Goal: Task Accomplishment & Management: Manage account settings

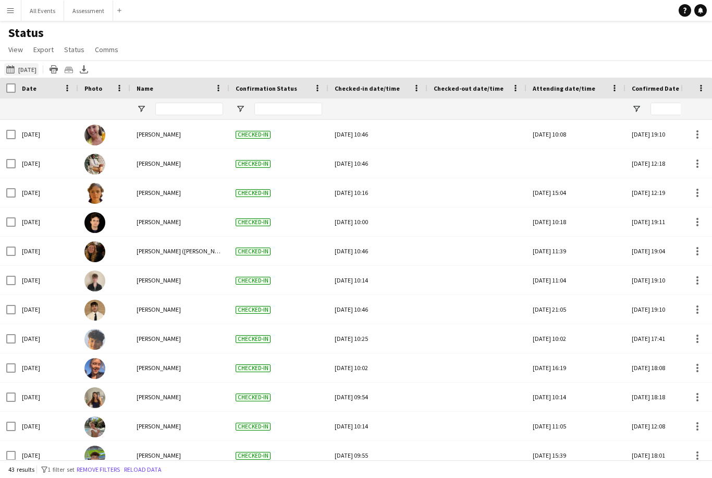
click at [38, 68] on button "This Week [DATE]" at bounding box center [21, 69] width 34 height 13
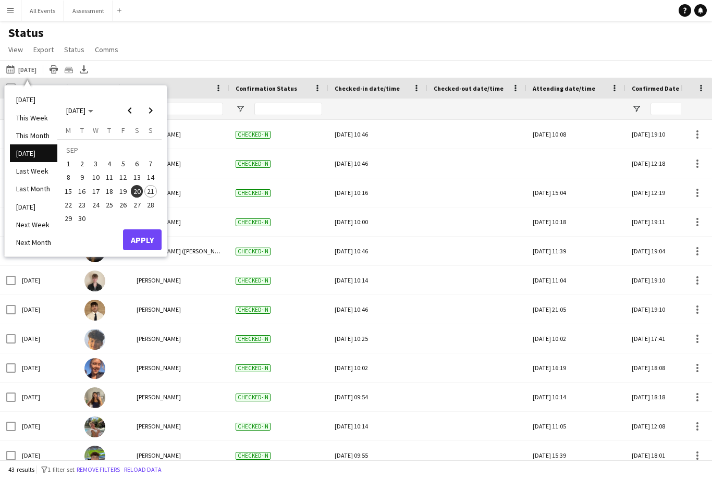
click at [151, 191] on span "21" at bounding box center [150, 191] width 13 height 13
click at [142, 247] on button "Apply" at bounding box center [142, 239] width 39 height 21
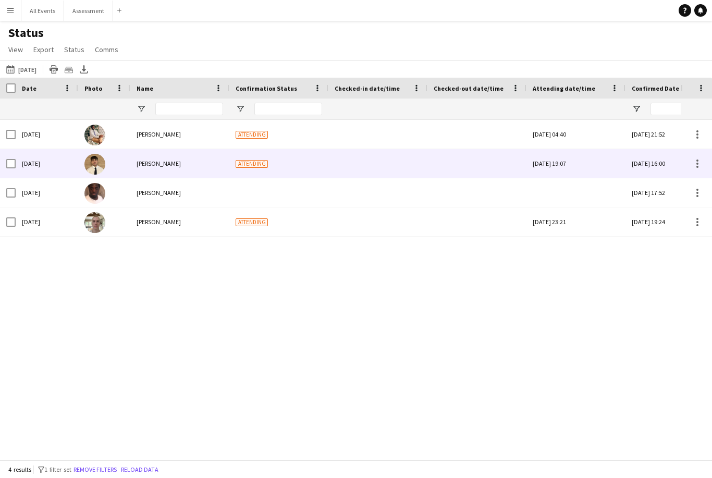
click at [385, 166] on div at bounding box center [378, 163] width 87 height 29
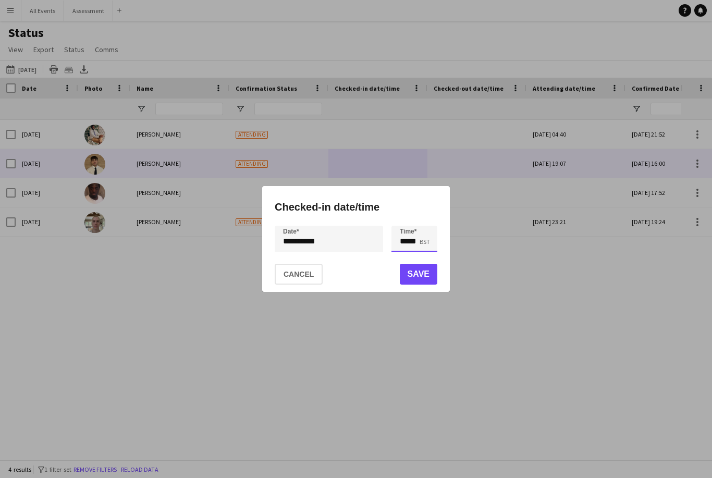
click at [414, 246] on input "*****" at bounding box center [415, 239] width 46 height 26
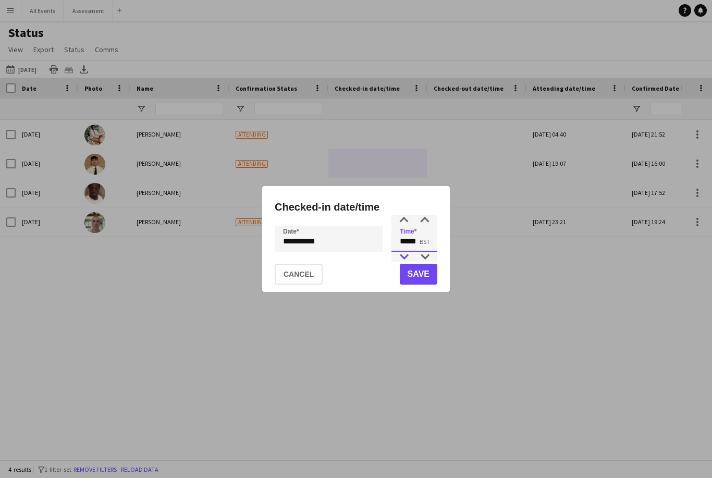
click at [409, 257] on div at bounding box center [404, 257] width 21 height 10
click at [406, 259] on div at bounding box center [404, 257] width 21 height 10
click at [405, 260] on div at bounding box center [404, 257] width 21 height 10
click at [398, 213] on h1 "Checked-in date/time" at bounding box center [356, 207] width 163 height 17
click at [407, 224] on div "**********" at bounding box center [356, 239] width 188 height 106
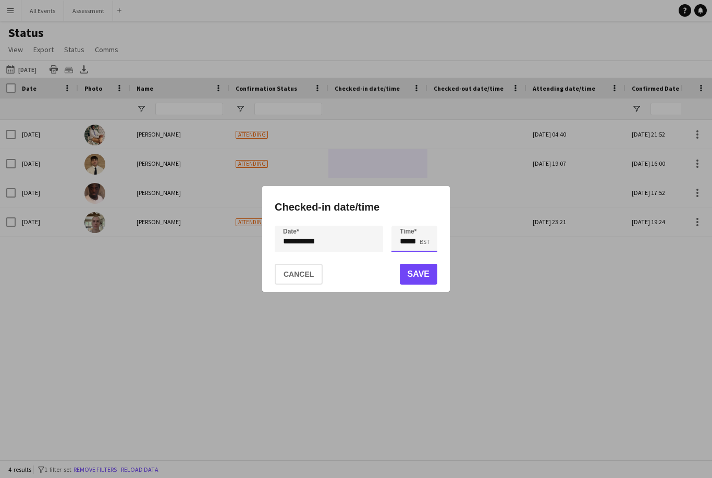
click at [407, 226] on input "*****" at bounding box center [415, 239] width 46 height 26
click at [408, 223] on div at bounding box center [404, 220] width 21 height 10
click at [432, 216] on div at bounding box center [425, 220] width 21 height 10
click at [429, 216] on div at bounding box center [425, 220] width 21 height 10
type input "*****"
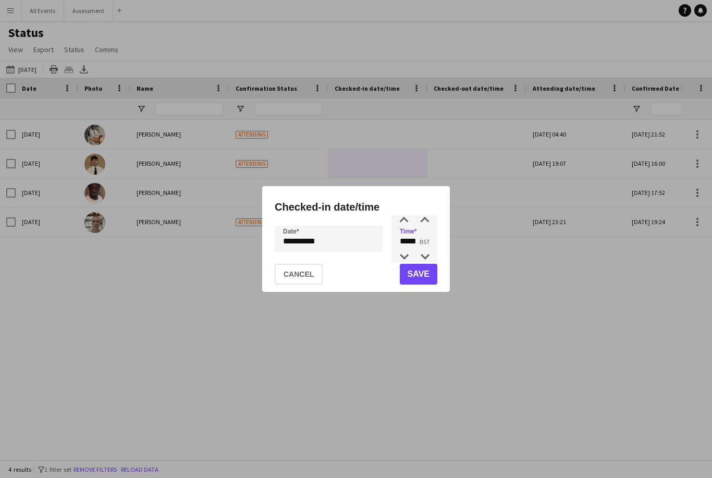
click at [424, 275] on button "Save" at bounding box center [419, 274] width 38 height 21
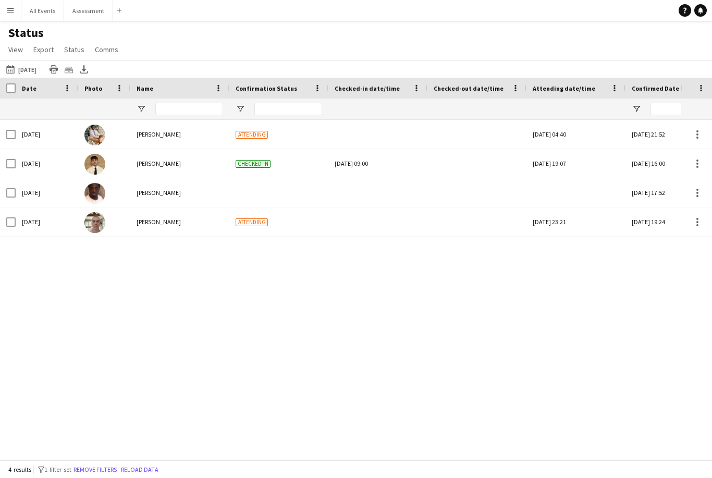
click at [372, 230] on div at bounding box center [378, 222] width 87 height 29
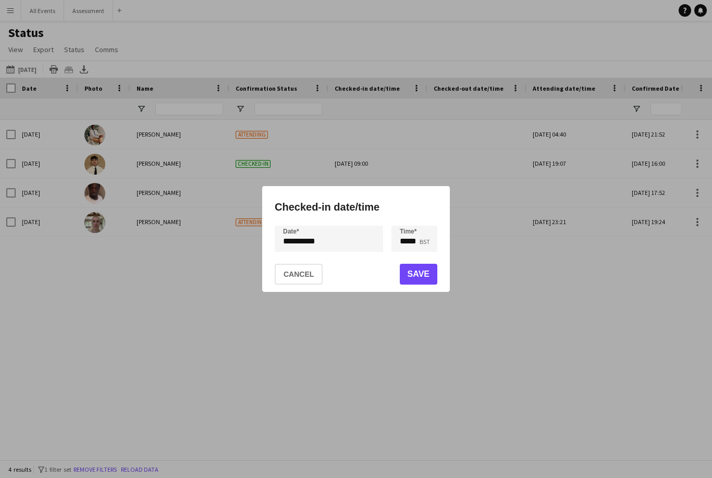
click at [334, 369] on div at bounding box center [356, 239] width 712 height 478
click at [329, 366] on div at bounding box center [356, 239] width 712 height 478
click at [332, 360] on div at bounding box center [356, 239] width 712 height 478
click at [415, 239] on input "*****" at bounding box center [415, 239] width 46 height 26
click at [408, 255] on div at bounding box center [404, 257] width 21 height 10
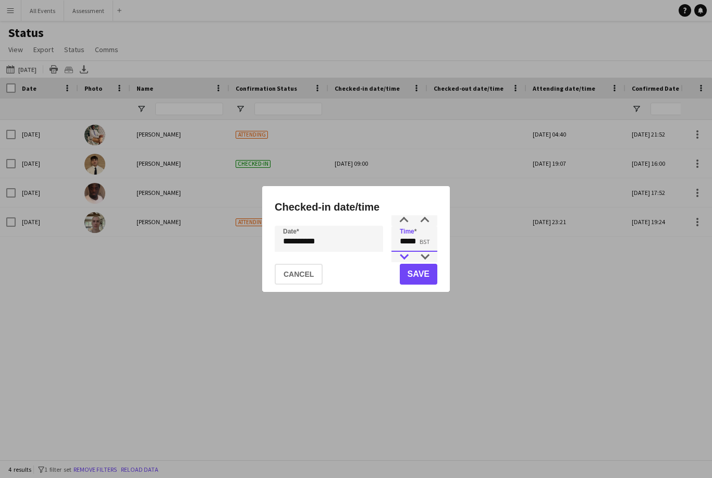
click at [406, 258] on div at bounding box center [404, 257] width 21 height 10
click at [407, 258] on div at bounding box center [404, 257] width 21 height 10
click at [428, 257] on div at bounding box center [425, 257] width 21 height 10
click at [426, 258] on div at bounding box center [425, 257] width 21 height 10
click at [424, 225] on div at bounding box center [425, 220] width 21 height 10
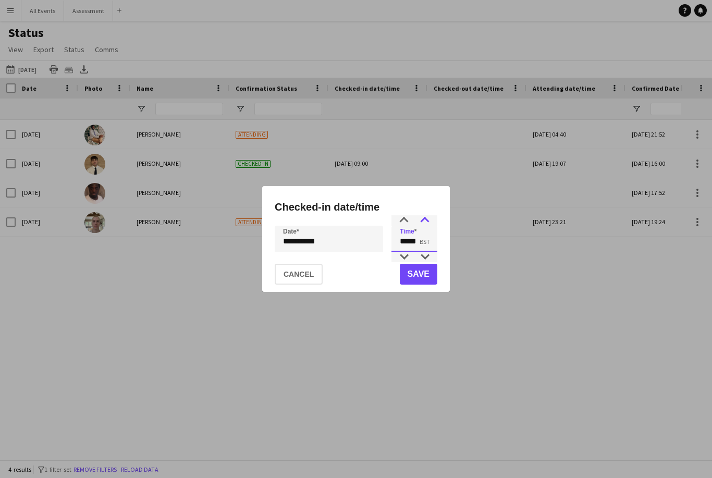
click at [426, 224] on div at bounding box center [425, 220] width 21 height 10
type input "*****"
click at [425, 276] on button "Save" at bounding box center [419, 274] width 38 height 21
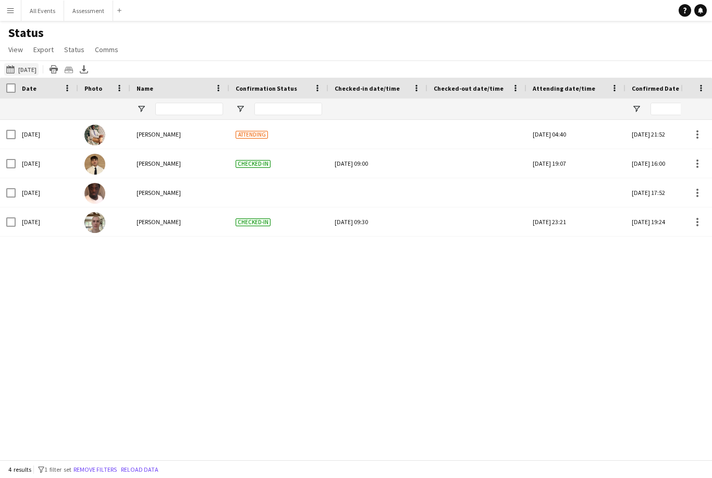
click at [28, 75] on button "This Week [DATE]" at bounding box center [21, 69] width 34 height 13
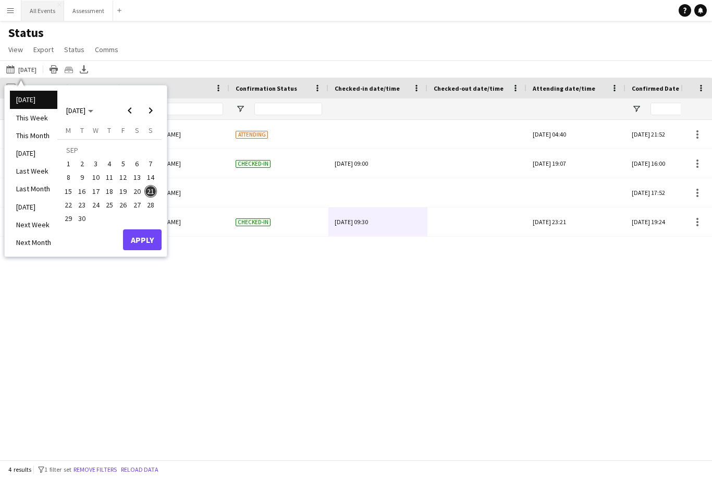
click at [44, 9] on button "All Events Close" at bounding box center [42, 11] width 43 height 20
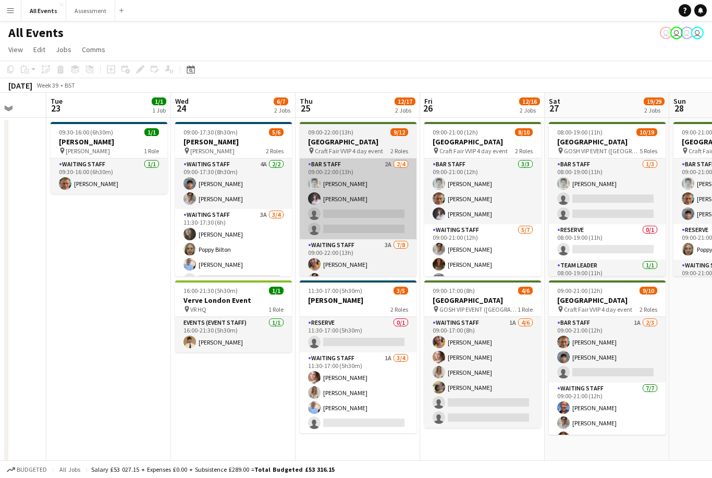
click at [392, 224] on app-card-role "Bar Staff 2A [DATE] 09:00-22:00 (13h) [PERSON_NAME] [PERSON_NAME] single-neutra…" at bounding box center [358, 199] width 117 height 81
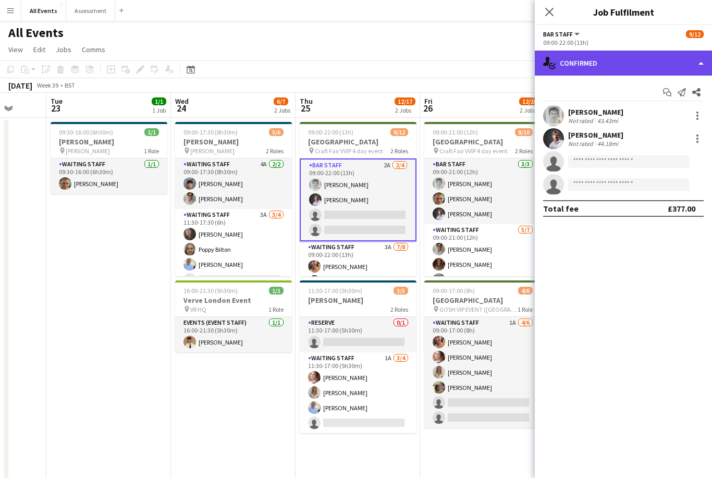
click at [620, 66] on div "single-neutral-actions-check-2 Confirmed" at bounding box center [623, 63] width 177 height 25
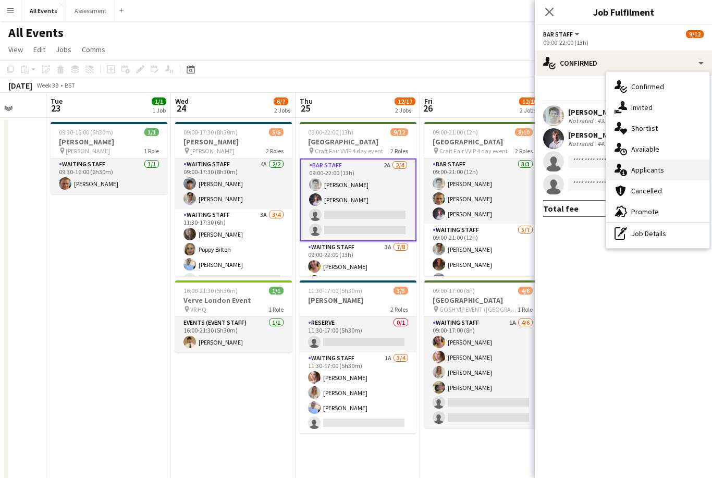
click at [666, 172] on div "single-neutral-actions-information Applicants" at bounding box center [657, 170] width 103 height 21
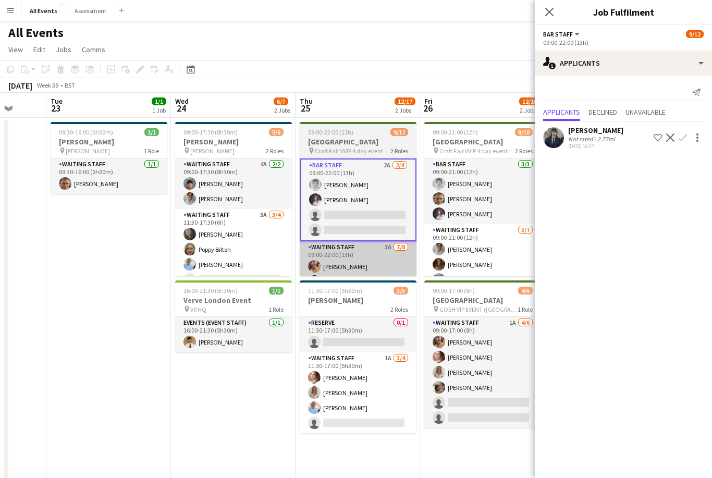
click at [387, 272] on app-card-role "Waiting Staff 3A [DATE] 09:00-22:00 (13h) [PERSON_NAME] [PERSON_NAME] [PERSON_N…" at bounding box center [358, 311] width 117 height 141
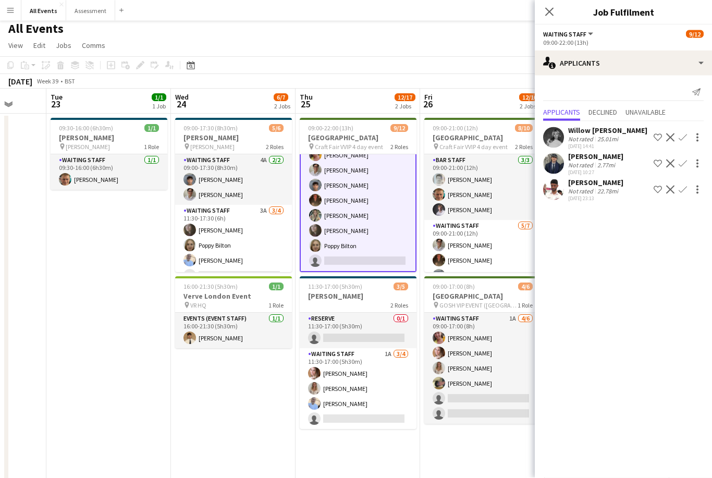
scroll to position [6, 0]
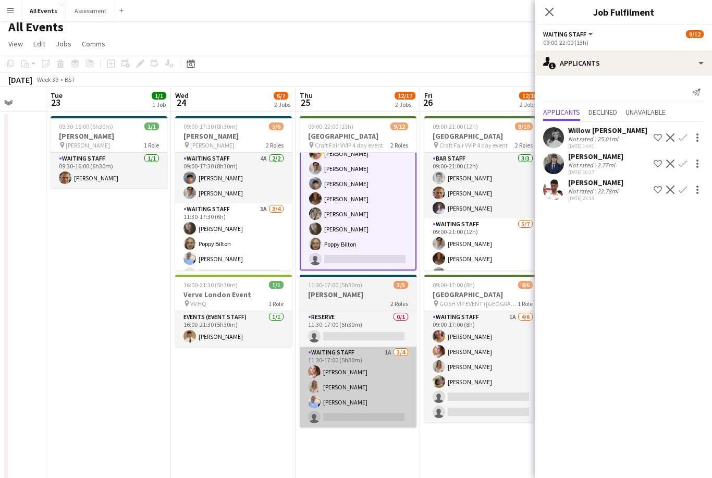
click at [380, 396] on app-card-role "Waiting Staff 1A [DATE] 11:30-17:00 (5h30m) [PERSON_NAME] [PERSON_NAME] [PERSON…" at bounding box center [358, 387] width 117 height 81
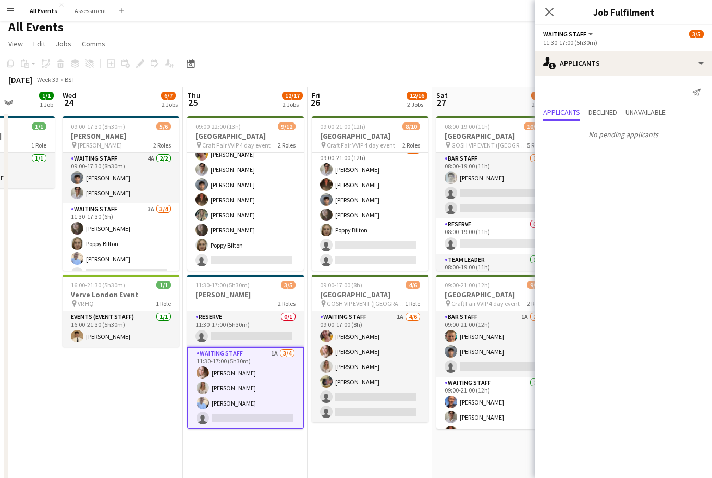
scroll to position [74, 0]
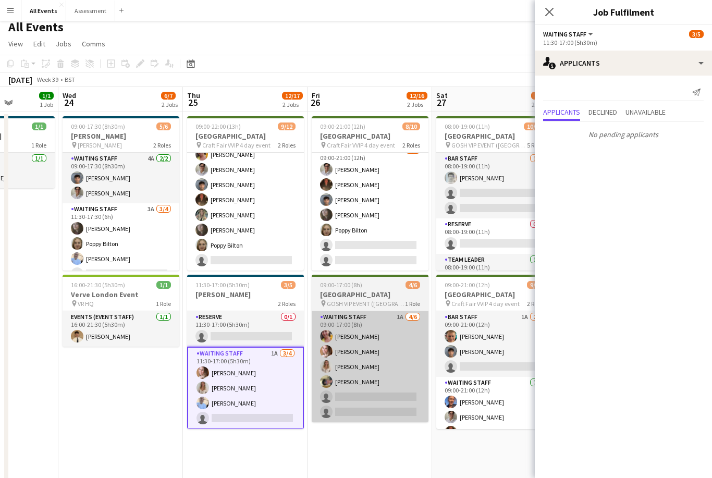
click at [375, 358] on app-card-role "Waiting Staff 1A [DATE] 09:00-17:00 (8h) [PERSON_NAME] [PERSON_NAME] [PERSON_NA…" at bounding box center [370, 366] width 117 height 111
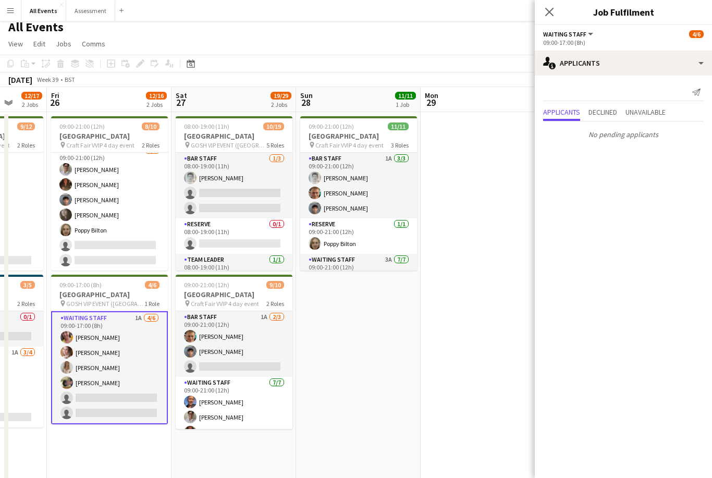
scroll to position [0, 325]
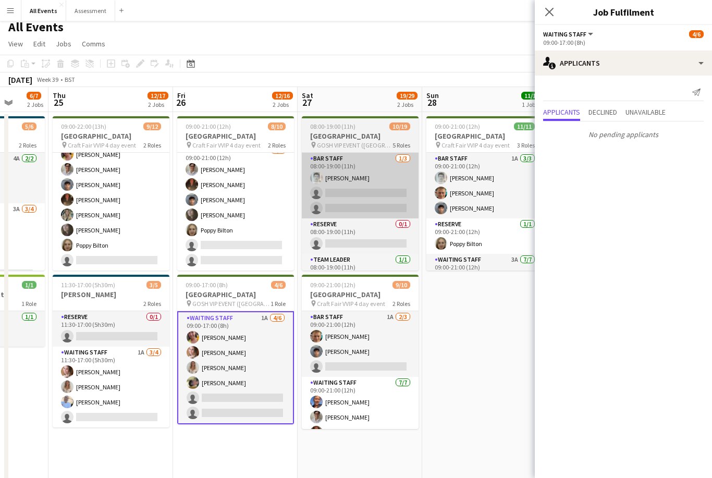
click at [391, 200] on app-card-role "Bar Staff [DATE] 08:00-19:00 (11h) [PERSON_NAME] single-neutral-actions single-…" at bounding box center [360, 186] width 117 height 66
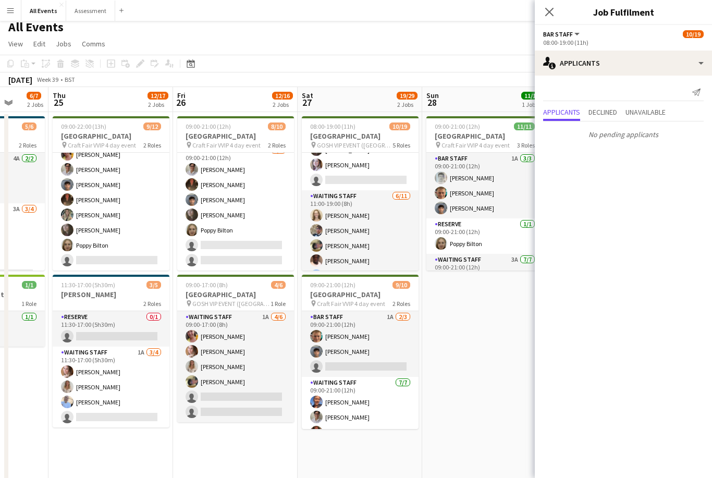
scroll to position [110, 0]
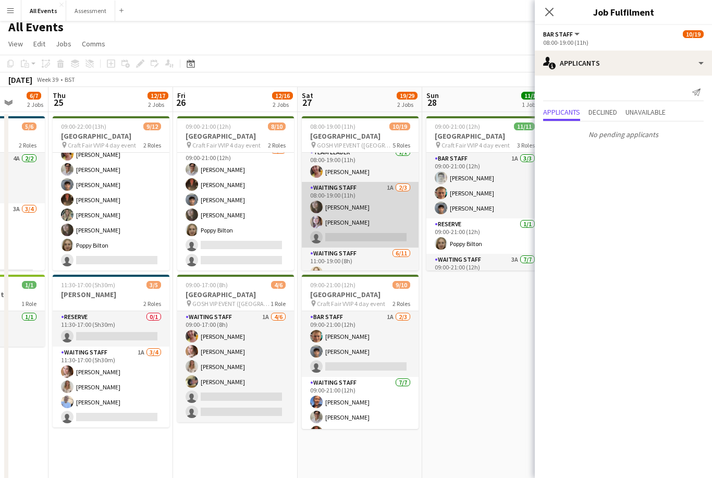
click at [388, 217] on app-card-role "Waiting Staff 1A [DATE] 08:00-19:00 (11h) [PERSON_NAME] [PERSON_NAME] single-ne…" at bounding box center [360, 215] width 117 height 66
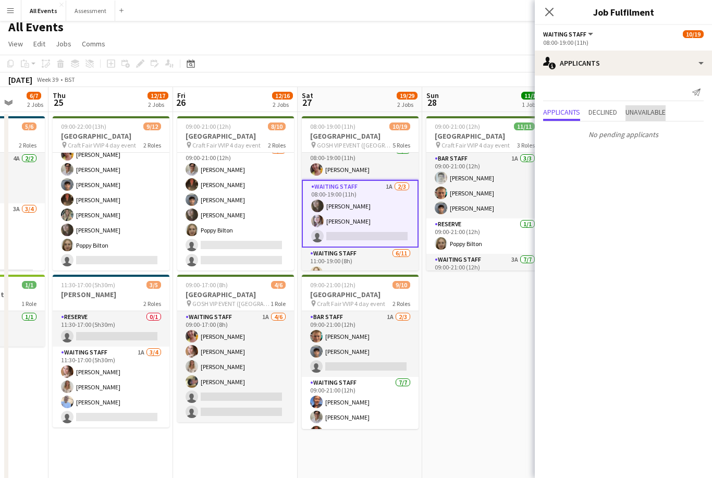
click at [648, 114] on span "Unavailable" at bounding box center [646, 111] width 40 height 7
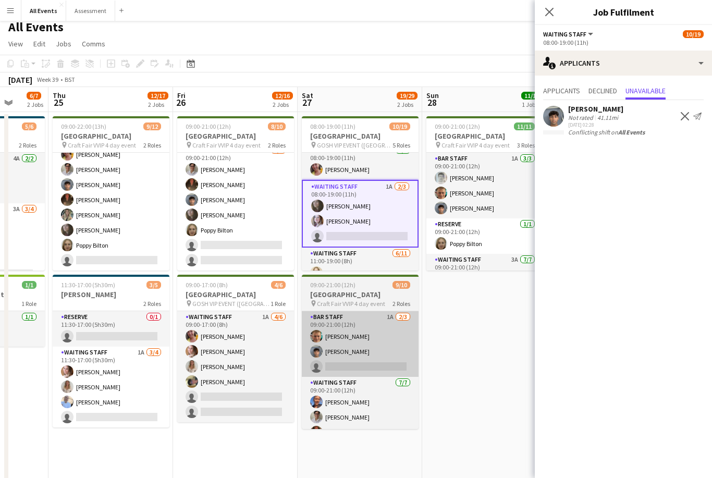
click at [370, 346] on app-card-role "Bar Staff 1A [DATE] 09:00-21:00 (12h) [PERSON_NAME] Arya [PERSON_NAME] single-n…" at bounding box center [360, 344] width 117 height 66
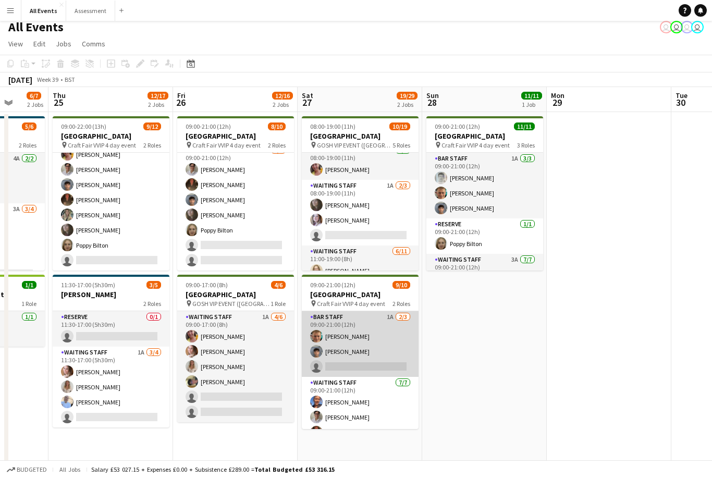
click at [366, 352] on app-card-role "Bar Staff 1A [DATE] 09:00-21:00 (12h) [PERSON_NAME] Arya [PERSON_NAME] single-n…" at bounding box center [360, 344] width 117 height 66
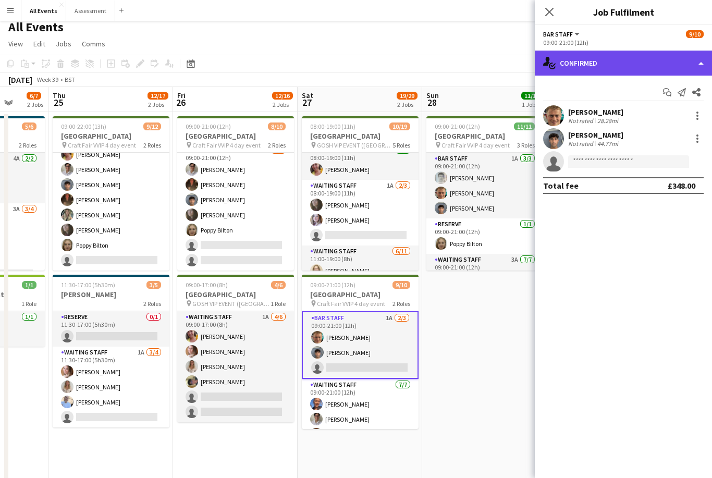
click at [633, 69] on div "single-neutral-actions-check-2 Confirmed" at bounding box center [623, 63] width 177 height 25
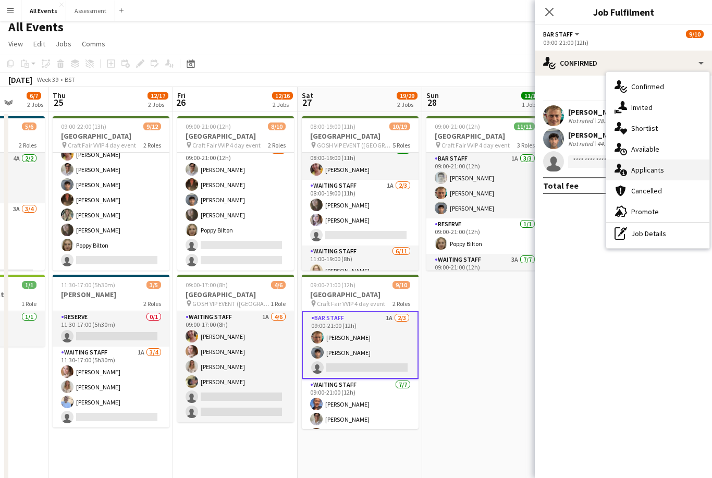
click at [658, 168] on span "Applicants" at bounding box center [647, 169] width 33 height 9
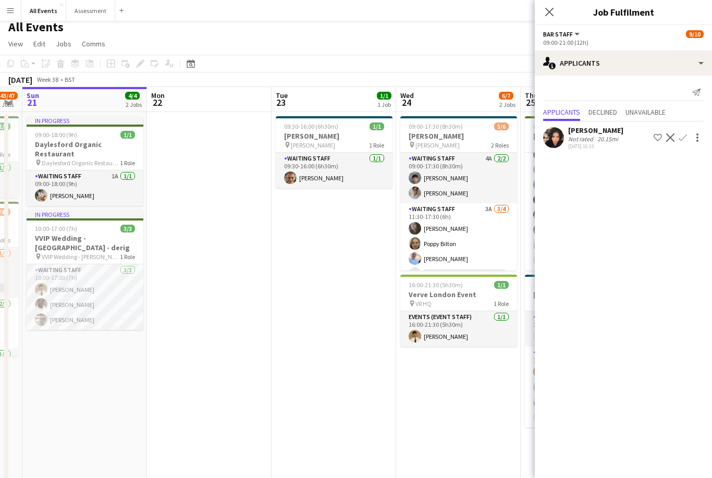
scroll to position [0, 289]
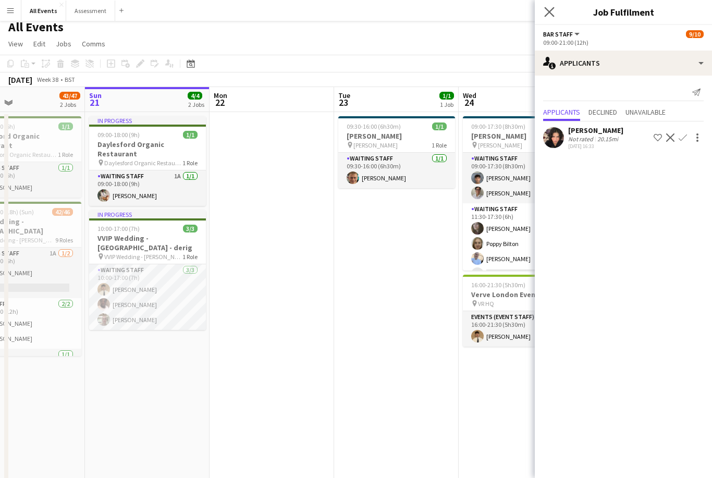
click at [555, 13] on app-icon "Close pop-in" at bounding box center [549, 12] width 15 height 15
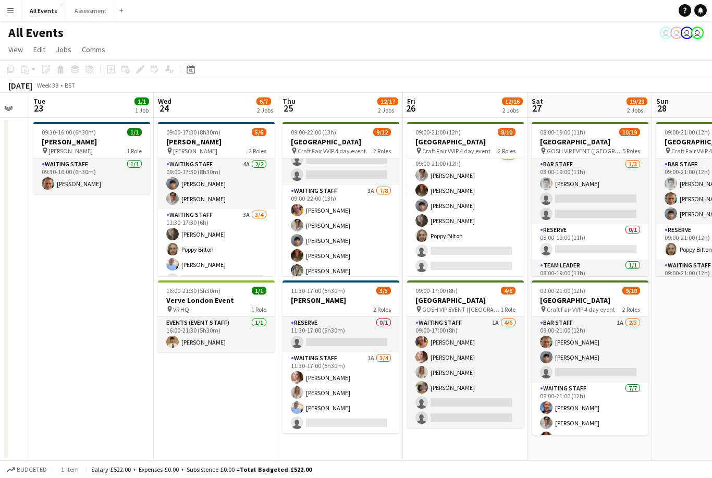
scroll to position [28, 0]
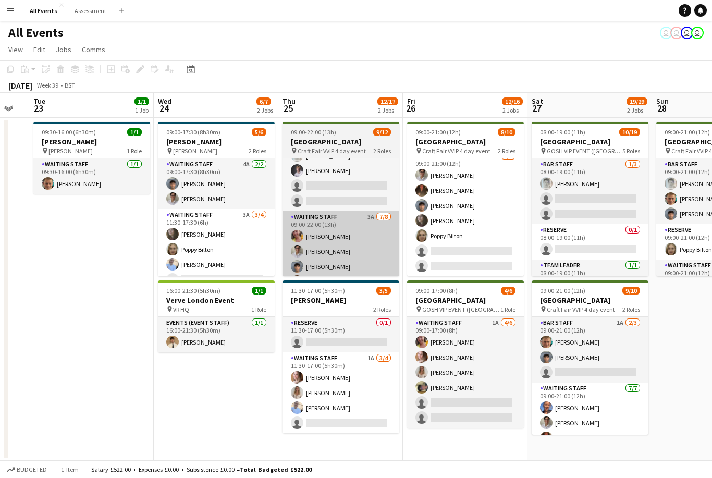
click at [373, 248] on app-card-role "Waiting Staff 3A [DATE] 09:00-22:00 (13h) [PERSON_NAME] [PERSON_NAME] [PERSON_N…" at bounding box center [341, 281] width 117 height 141
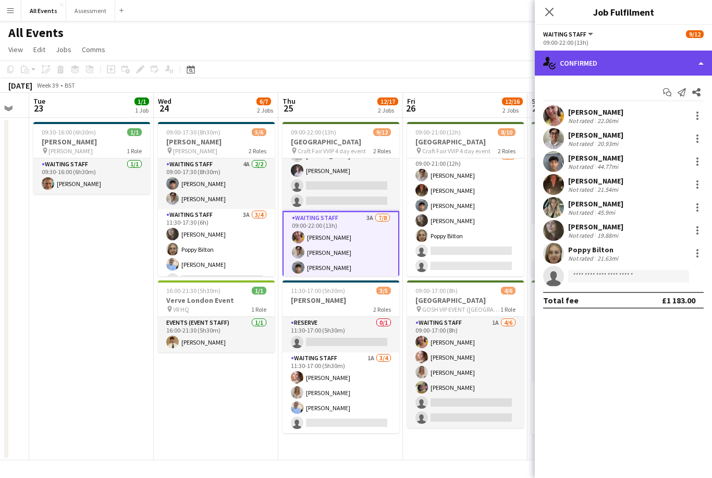
click at [644, 71] on div "single-neutral-actions-check-2 Confirmed" at bounding box center [623, 63] width 177 height 25
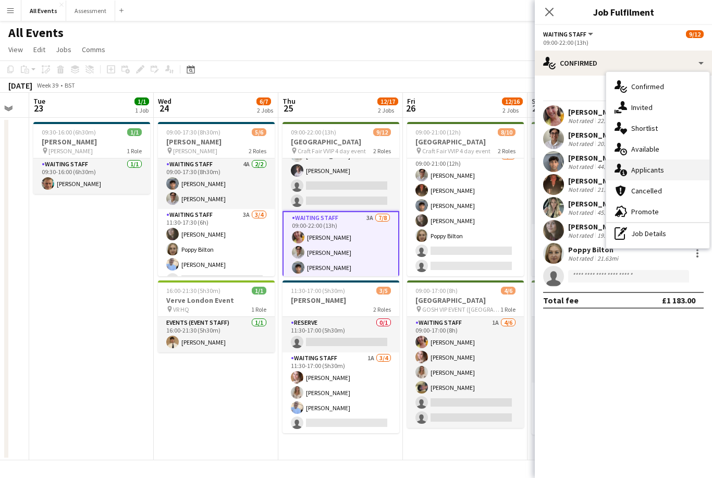
click at [660, 169] on span "Applicants" at bounding box center [647, 169] width 33 height 9
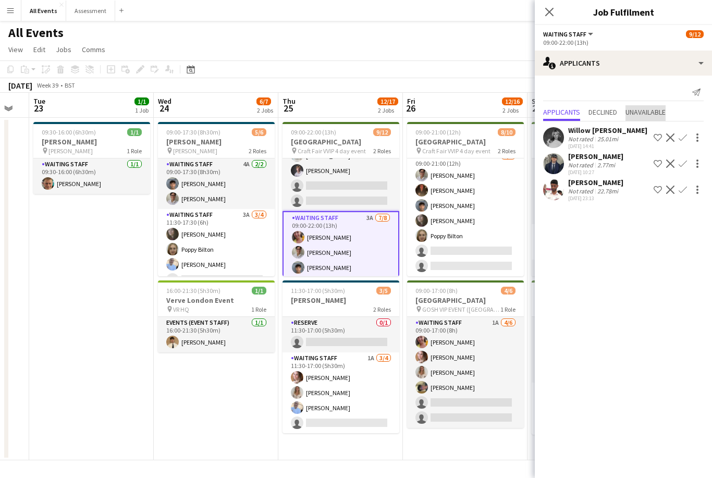
click at [652, 114] on span "Unavailable" at bounding box center [646, 111] width 40 height 7
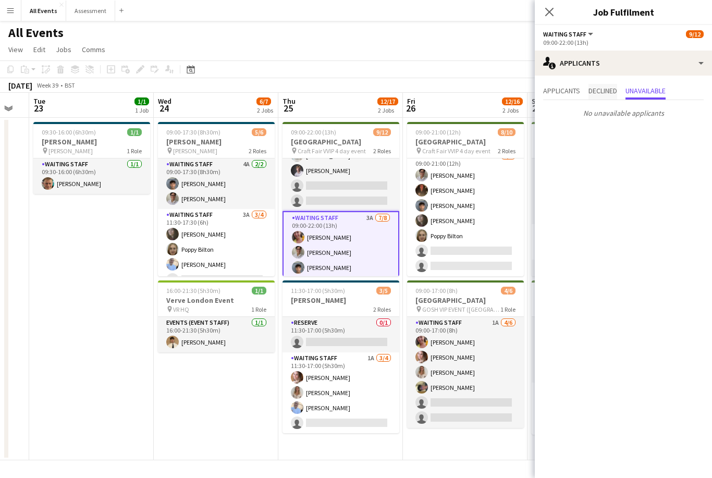
click at [596, 99] on span "Declined" at bounding box center [603, 92] width 29 height 16
click at [610, 94] on span "Declined" at bounding box center [603, 90] width 29 height 7
click at [569, 94] on span "Applicants" at bounding box center [561, 90] width 37 height 7
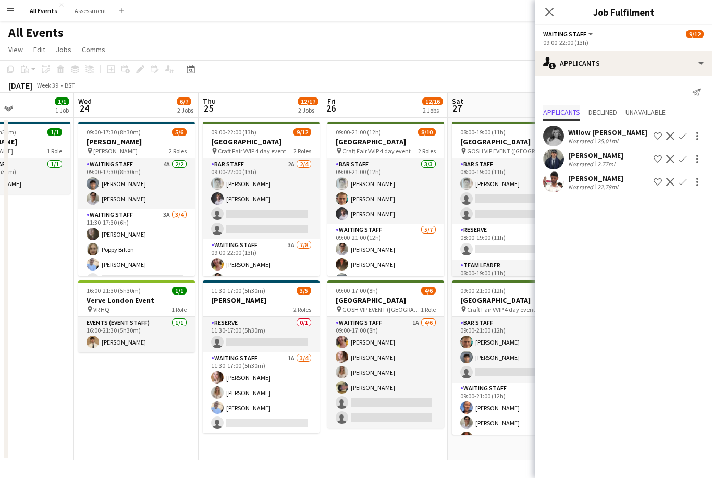
scroll to position [0, 0]
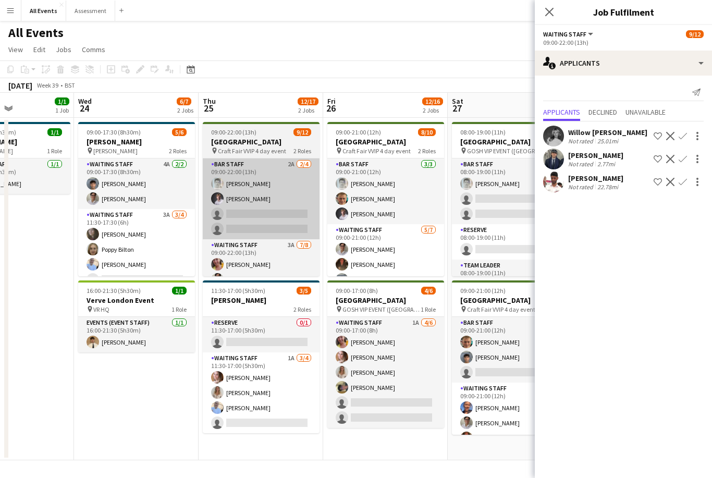
click at [289, 219] on app-card-role "Bar Staff 2A [DATE] 09:00-22:00 (13h) [PERSON_NAME] [PERSON_NAME] single-neutra…" at bounding box center [261, 199] width 117 height 81
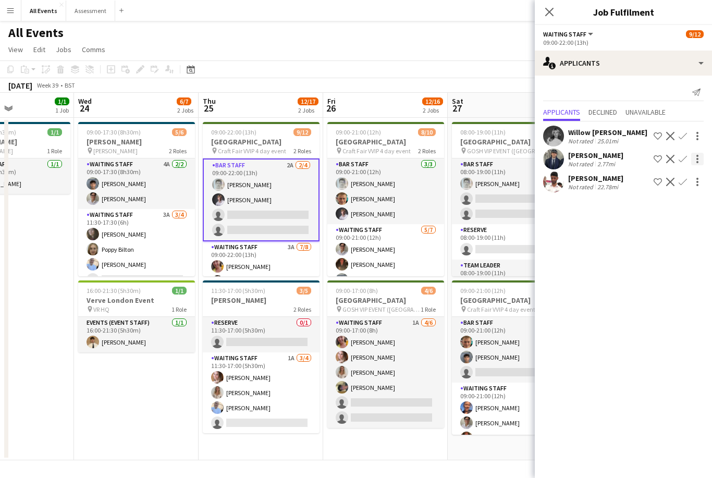
click at [700, 163] on div at bounding box center [697, 159] width 13 height 13
click at [685, 161] on div at bounding box center [356, 239] width 712 height 478
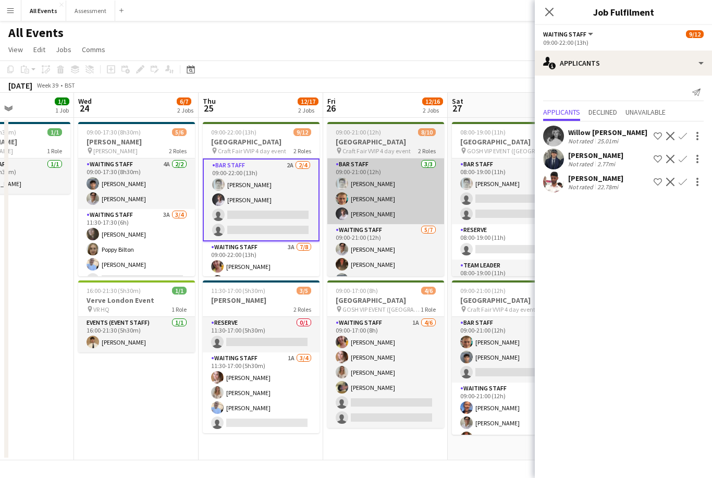
click at [424, 200] on app-card-role "Bar Staff [DATE] 09:00-21:00 (12h) [PERSON_NAME] [PERSON_NAME] [PERSON_NAME]" at bounding box center [385, 192] width 117 height 66
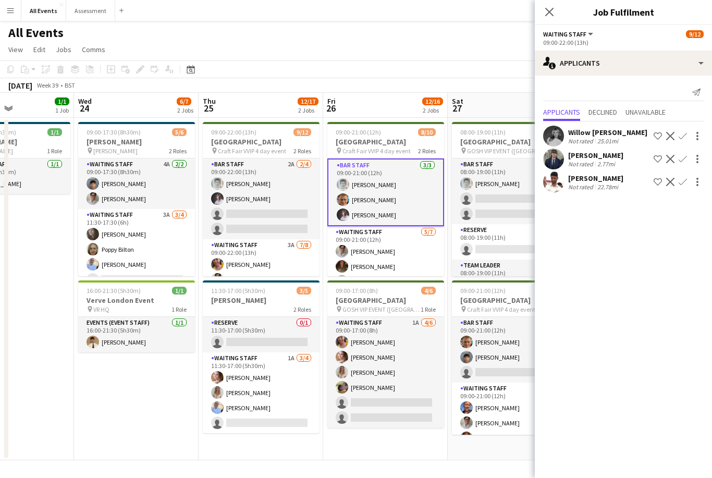
click at [574, 156] on div "[PERSON_NAME]" at bounding box center [595, 155] width 55 height 9
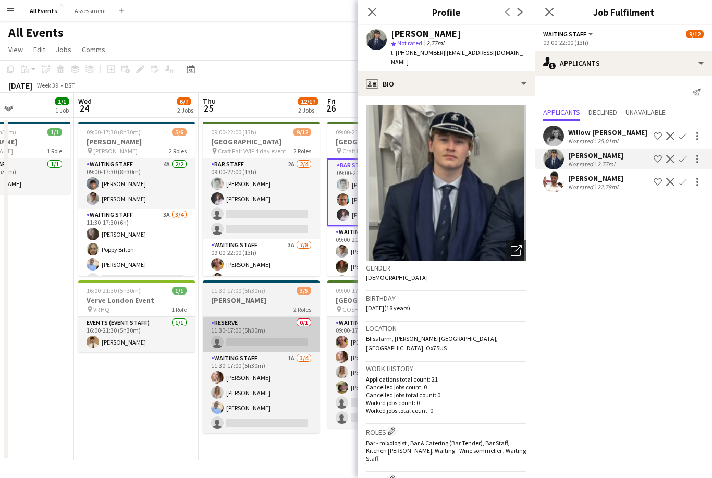
click at [307, 323] on app-card-role "Reserve 0/1 11:30-17:00 (5h30m) single-neutral-actions" at bounding box center [261, 334] width 117 height 35
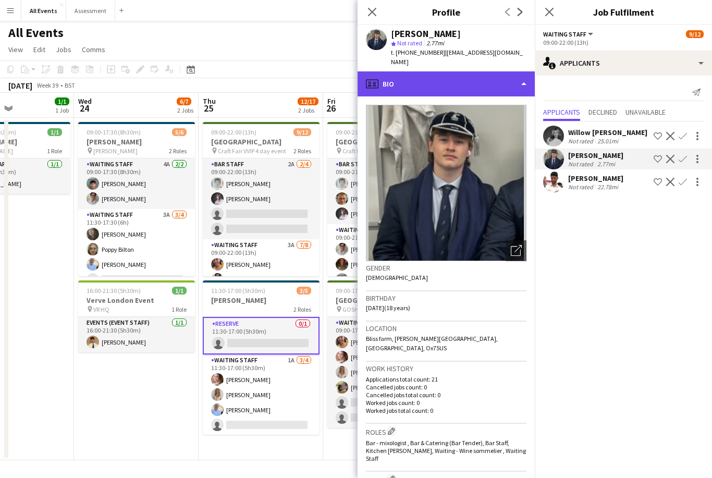
click at [491, 75] on div "profile Bio" at bounding box center [446, 83] width 177 height 25
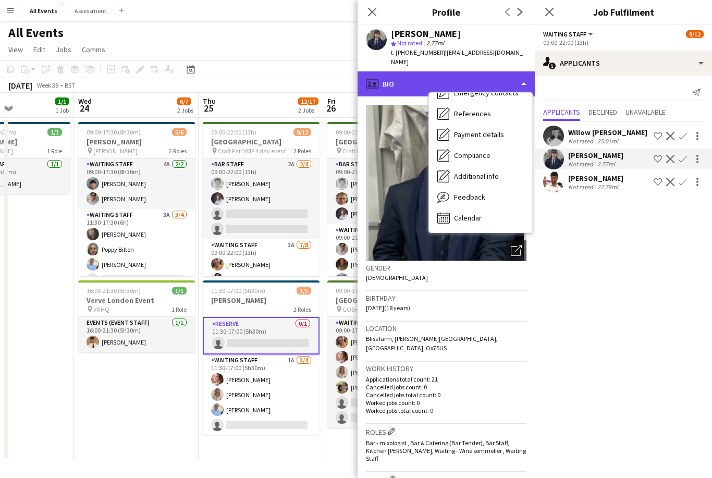
scroll to position [98, 0]
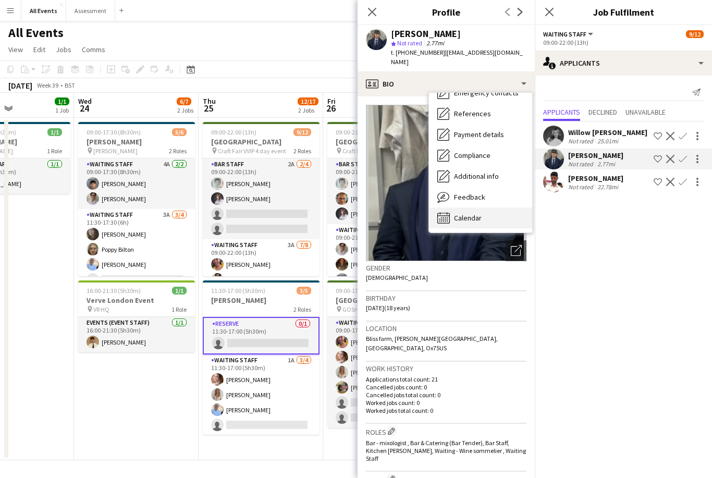
click at [485, 210] on div "Calendar Calendar" at bounding box center [480, 218] width 103 height 21
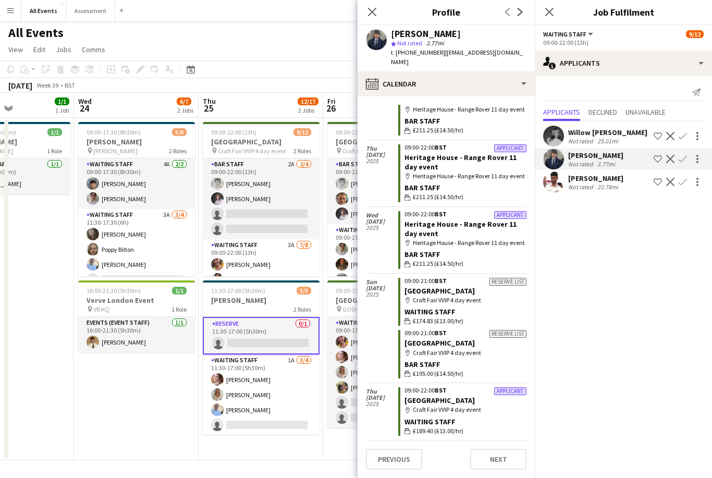
scroll to position [923, 0]
click at [314, 454] on app-date-cell "09:00-22:00 (13h) 9/12 Heritage House pin Craft Fair VVIP 4 day event 2 Roles B…" at bounding box center [261, 289] width 125 height 343
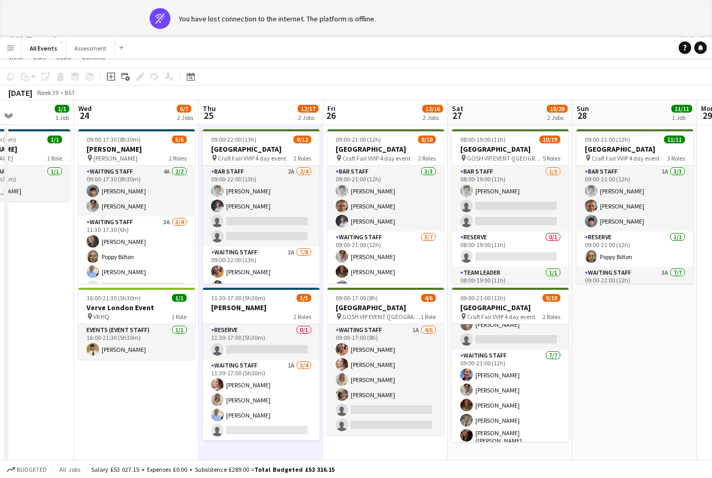
scroll to position [38, 0]
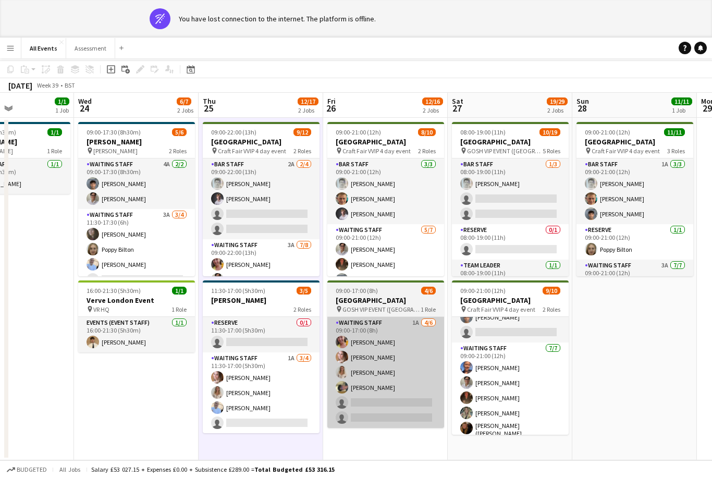
click at [412, 363] on app-card-role "Waiting Staff 1A [DATE] 09:00-17:00 (8h) [PERSON_NAME] [PERSON_NAME] [PERSON_NA…" at bounding box center [385, 372] width 117 height 111
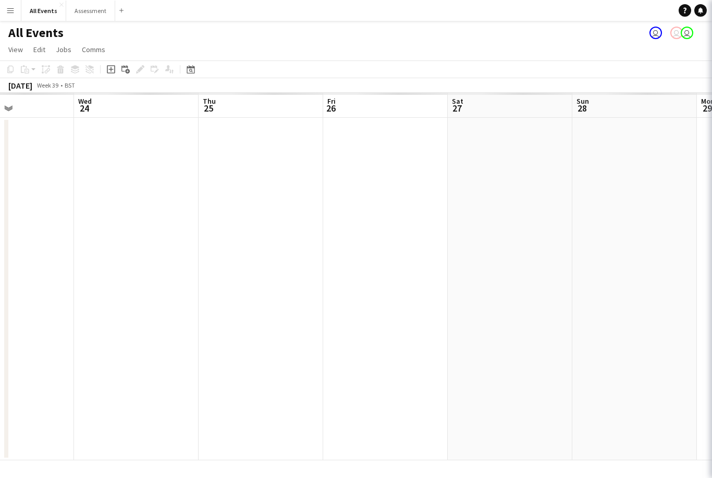
scroll to position [0, 0]
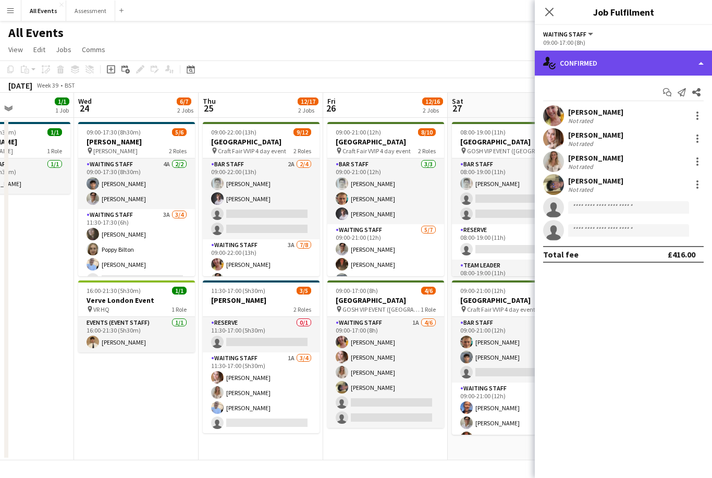
click at [631, 66] on div "single-neutral-actions-check-2 Confirmed" at bounding box center [623, 63] width 177 height 25
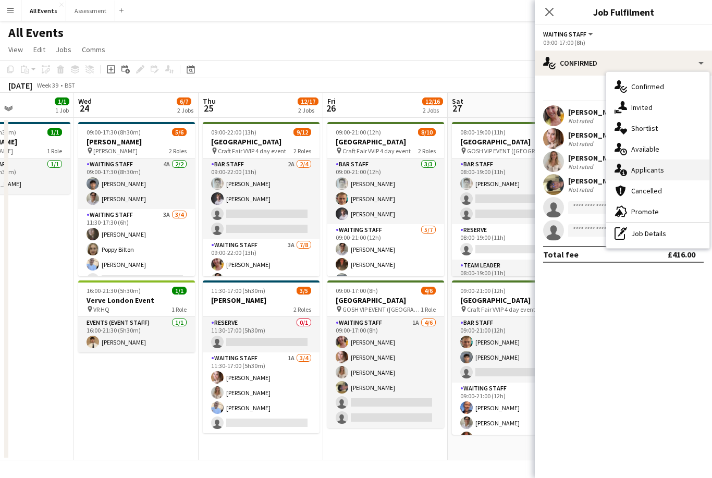
click at [665, 168] on div "single-neutral-actions-information Applicants" at bounding box center [657, 170] width 103 height 21
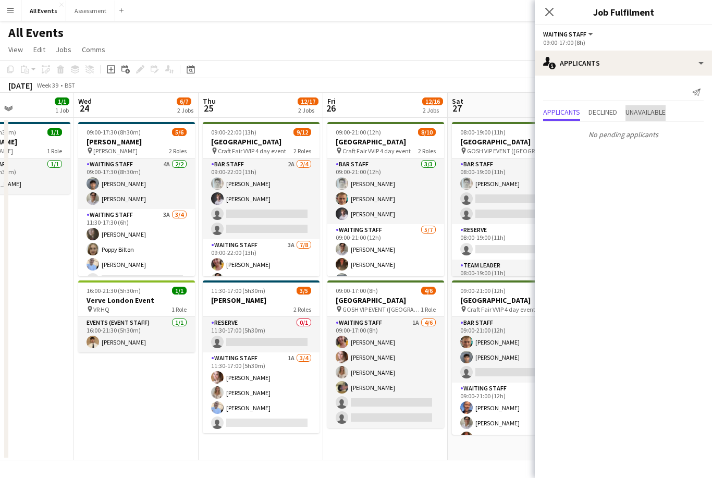
click at [662, 113] on span "Unavailable" at bounding box center [646, 111] width 40 height 7
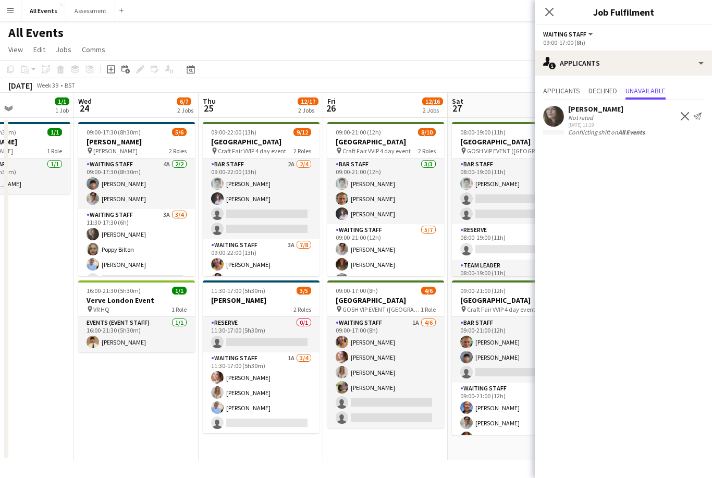
click at [496, 65] on app-toolbar "Copy Paste Paste Command V Paste with crew Command Shift V Paste linked Job [GE…" at bounding box center [356, 69] width 712 height 18
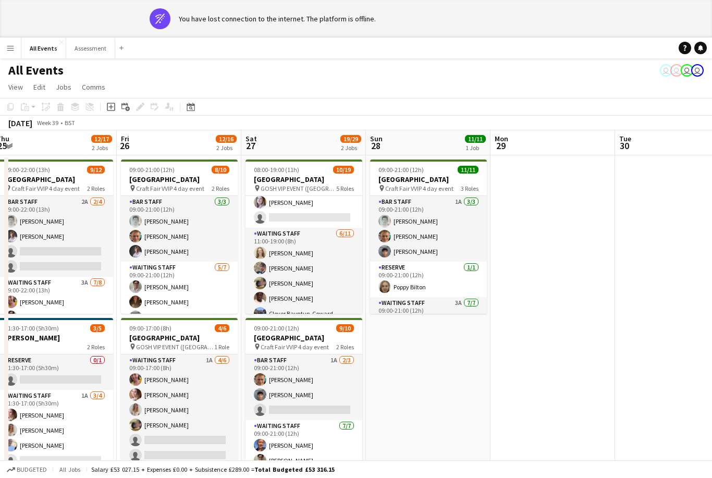
scroll to position [150, 0]
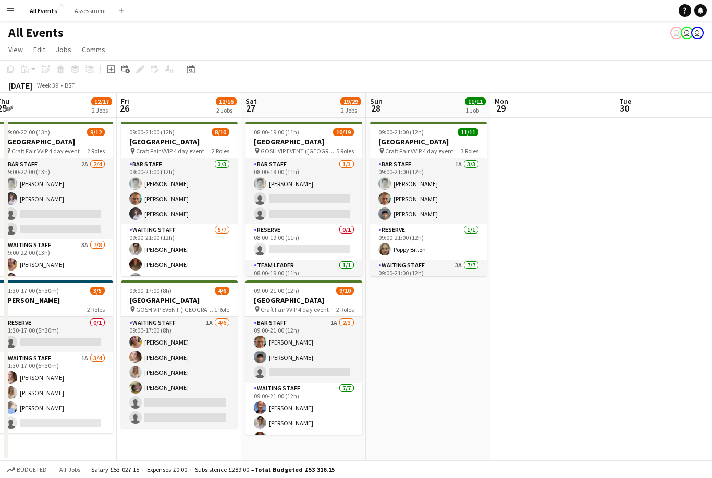
click at [422, 348] on app-date-cell "09:00-21:00 (12h) 11/11 [GEOGRAPHIC_DATA] pin Craft Fair VVIP 4 day event 3 Rol…" at bounding box center [428, 289] width 125 height 343
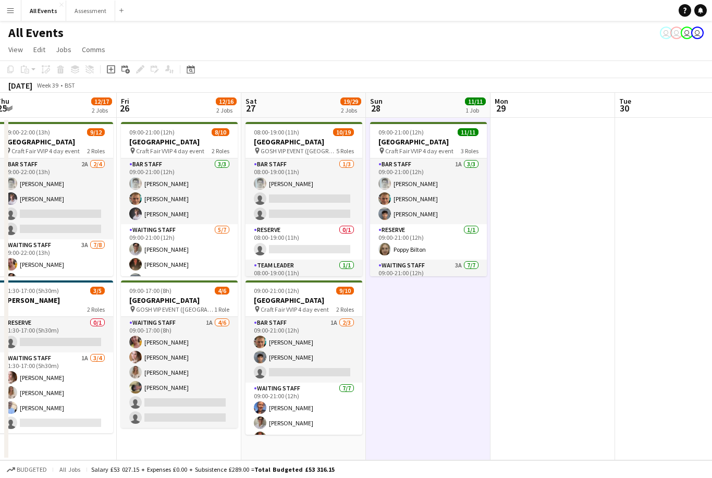
click at [452, 368] on app-date-cell "09:00-21:00 (12h) 11/11 [GEOGRAPHIC_DATA] pin Craft Fair VVIP 4 day event 3 Rol…" at bounding box center [428, 289] width 125 height 343
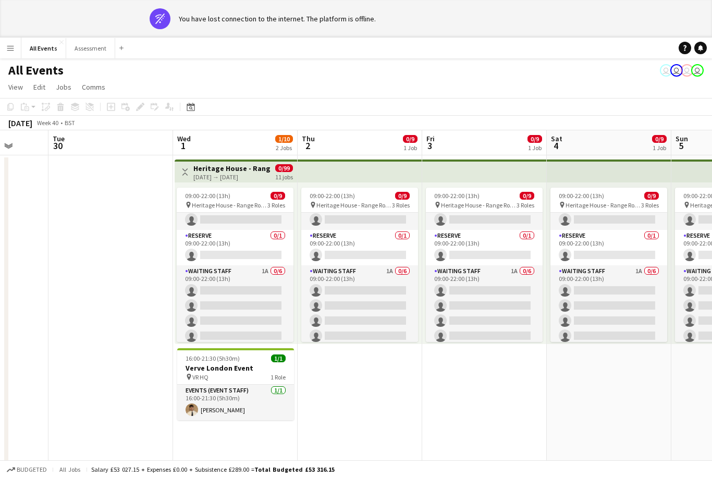
scroll to position [15, 0]
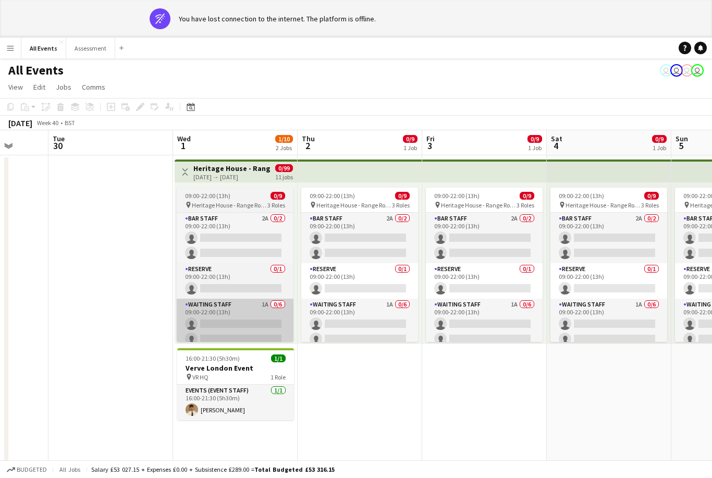
click at [271, 320] on app-card-role "Waiting Staff 1A 0/6 09:00-22:00 (13h) single-neutral-actions single-neutral-ac…" at bounding box center [235, 354] width 117 height 111
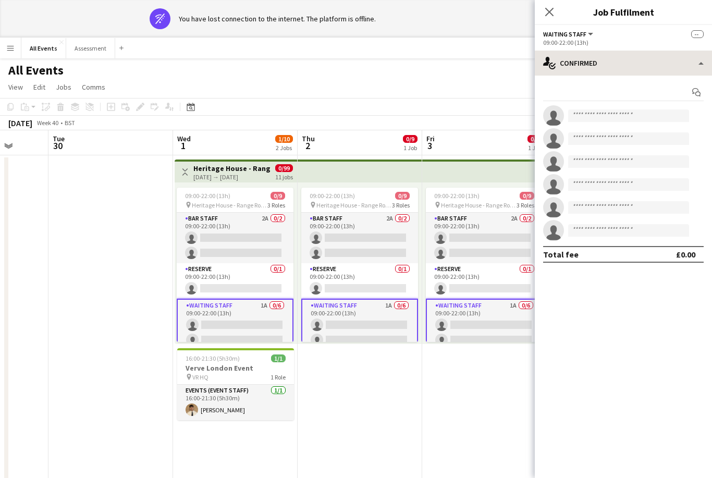
click at [618, 62] on div "single-neutral-actions-check-2 Confirmed" at bounding box center [623, 63] width 177 height 25
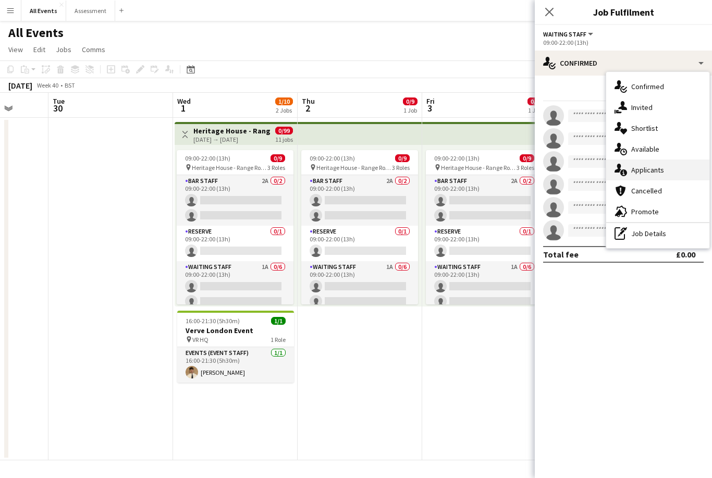
click at [659, 170] on span "Applicants" at bounding box center [647, 169] width 33 height 9
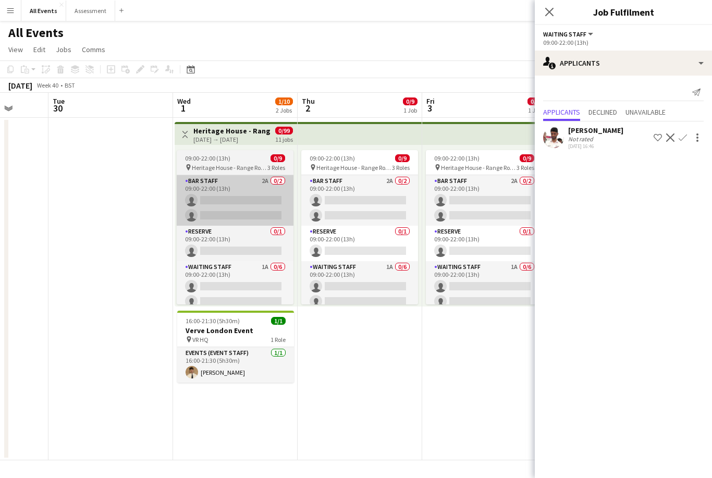
click at [273, 211] on app-card-role "Bar Staff 2A 0/2 09:00-22:00 (13h) single-neutral-actions single-neutral-actions" at bounding box center [235, 200] width 117 height 51
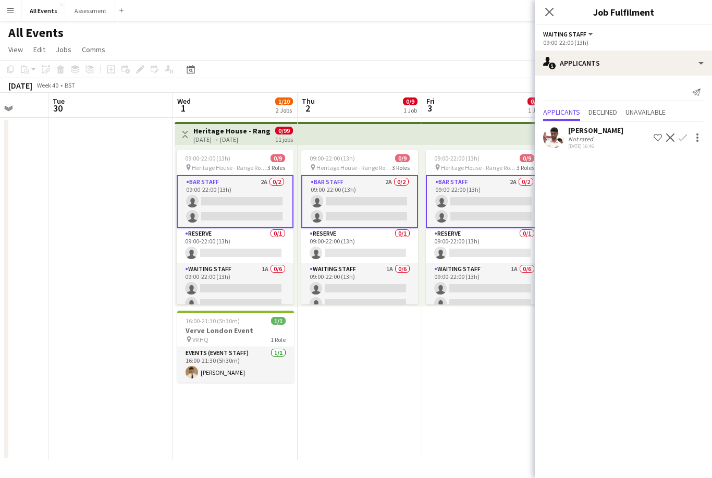
click at [258, 207] on app-card-role "Bar Staff 2A 0/2 09:00-22:00 (13h) single-neutral-actions single-neutral-actions" at bounding box center [235, 201] width 117 height 53
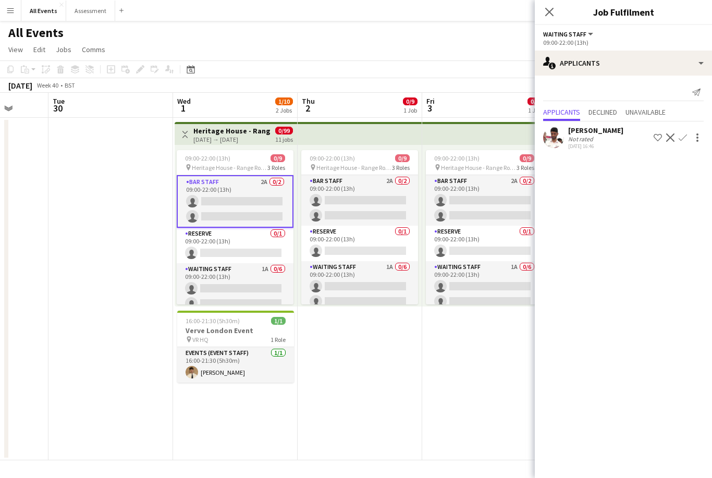
click at [268, 209] on app-card-role "Bar Staff 2A 0/2 09:00-22:00 (13h) single-neutral-actions single-neutral-actions" at bounding box center [235, 201] width 117 height 53
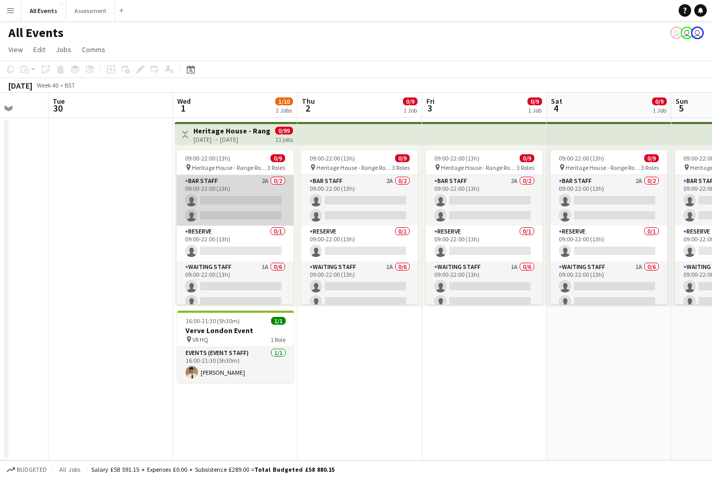
click at [267, 212] on app-card-role "Bar Staff 2A 0/2 09:00-22:00 (13h) single-neutral-actions single-neutral-actions" at bounding box center [235, 200] width 117 height 51
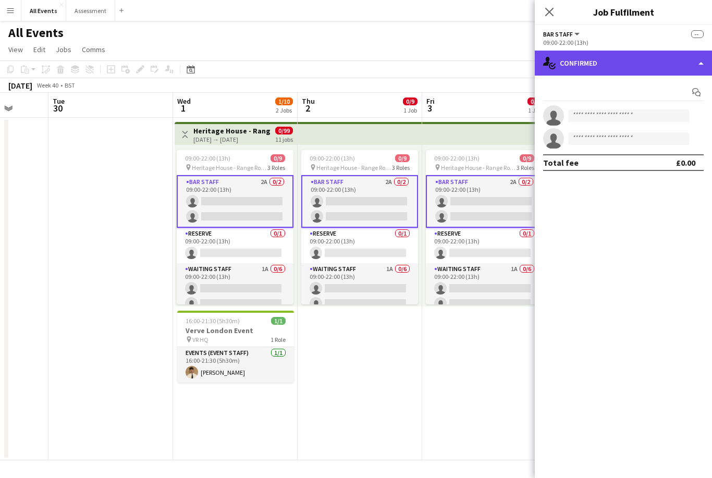
click at [582, 69] on div "single-neutral-actions-check-2 Confirmed" at bounding box center [623, 63] width 177 height 25
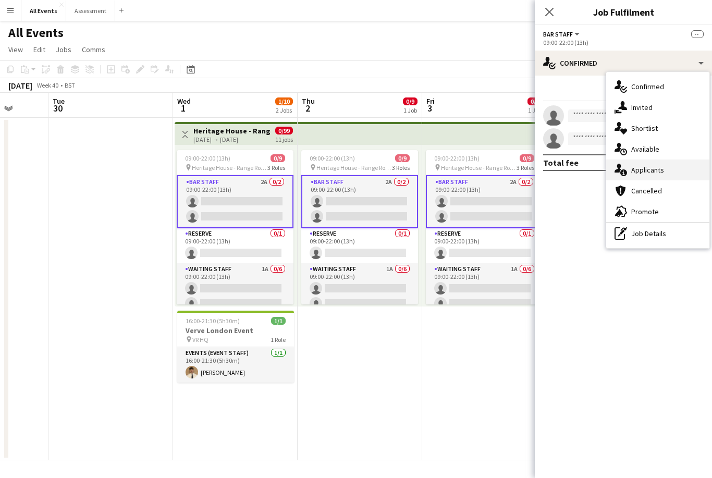
click at [662, 175] on div "single-neutral-actions-information Applicants" at bounding box center [657, 170] width 103 height 21
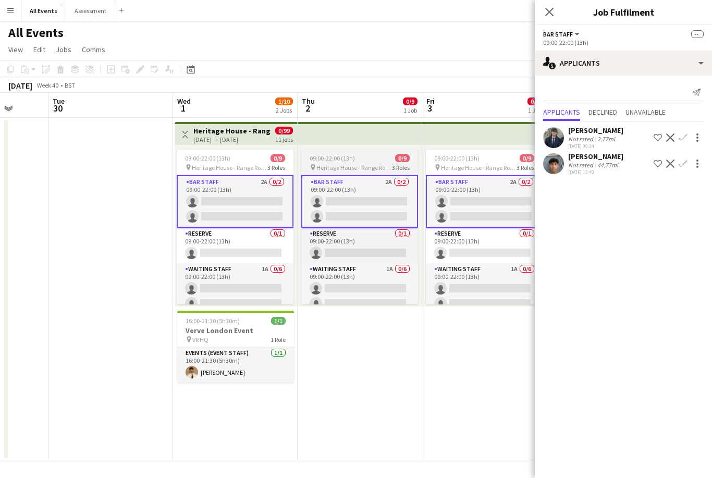
click at [378, 212] on app-card-role "Bar Staff 2A 0/2 09:00-22:00 (13h) single-neutral-actions single-neutral-actions" at bounding box center [359, 201] width 117 height 53
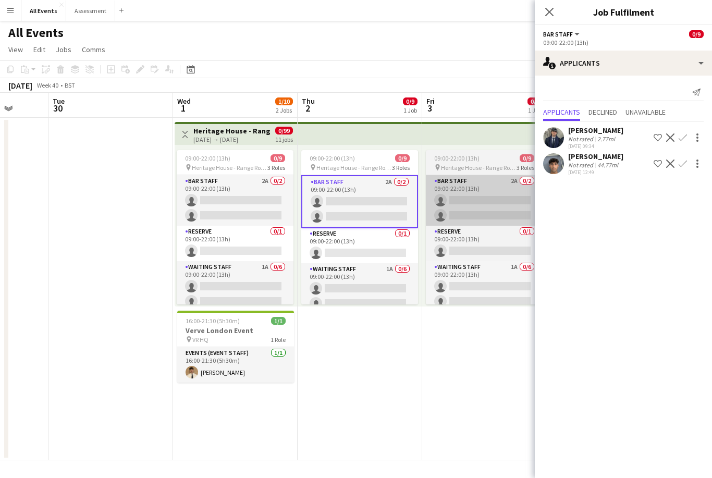
click at [484, 200] on app-card-role "Bar Staff 2A 0/2 09:00-22:00 (13h) single-neutral-actions single-neutral-actions" at bounding box center [484, 200] width 117 height 51
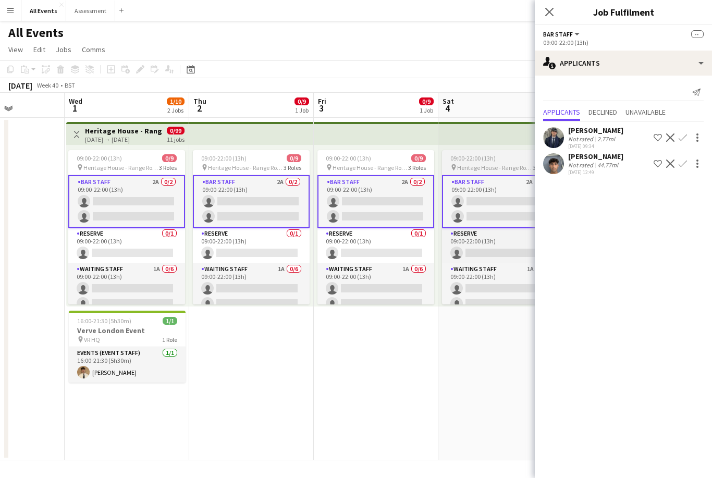
click at [485, 216] on app-card-role "Bar Staff 2A 0/2 09:00-22:00 (13h) single-neutral-actions single-neutral-actions" at bounding box center [500, 201] width 117 height 53
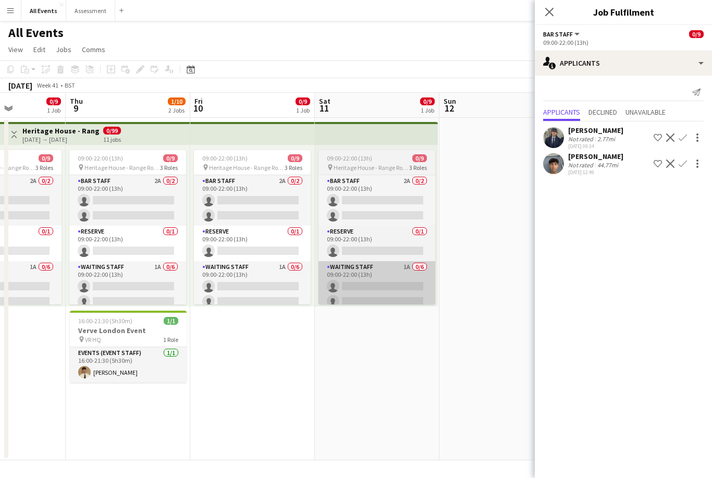
click at [400, 262] on app-card-role "Waiting Staff 1A 0/6 09:00-22:00 (13h) single-neutral-actions single-neutral-ac…" at bounding box center [377, 316] width 117 height 111
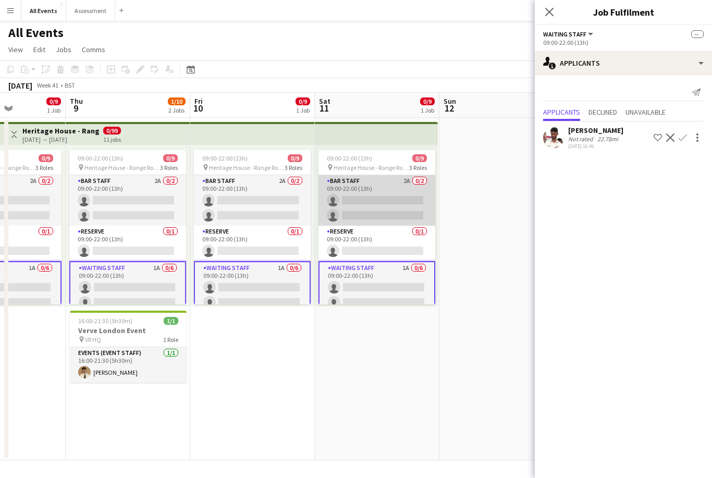
click at [411, 215] on app-card-role "Bar Staff 2A 0/2 09:00-22:00 (13h) single-neutral-actions single-neutral-actions" at bounding box center [377, 200] width 117 height 51
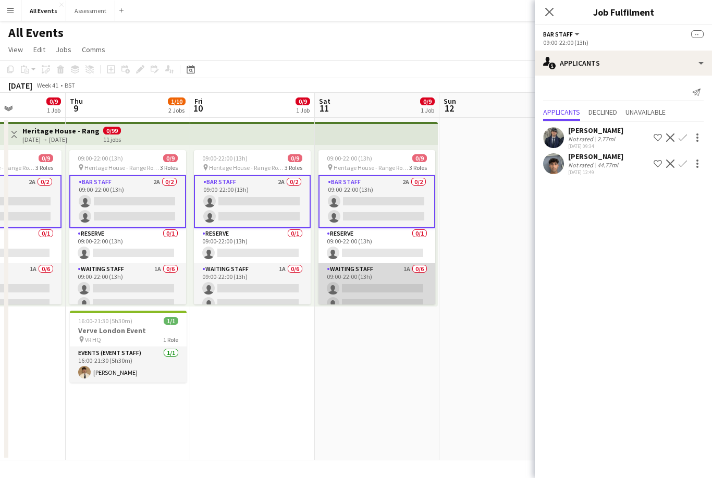
click at [385, 288] on app-card-role "Waiting Staff 1A 0/6 09:00-22:00 (13h) single-neutral-actions single-neutral-ac…" at bounding box center [377, 318] width 117 height 111
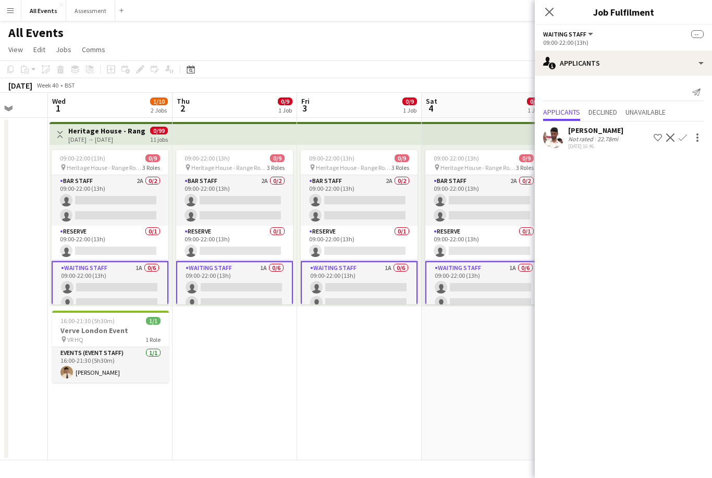
click at [584, 132] on div "[PERSON_NAME]" at bounding box center [595, 130] width 55 height 9
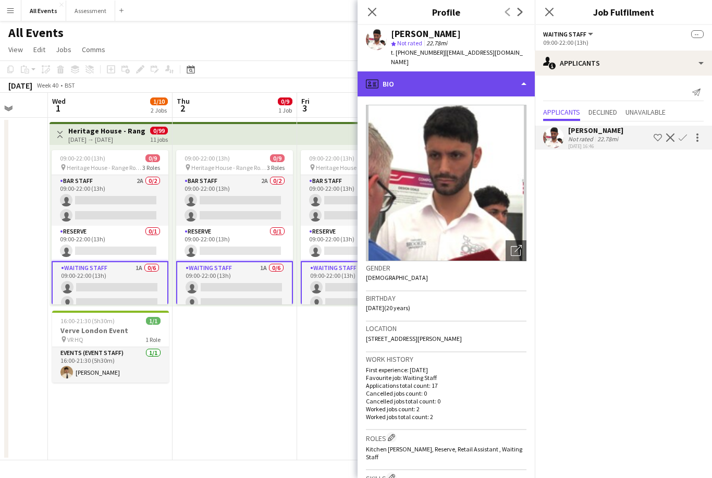
click at [506, 71] on div "profile Bio" at bounding box center [446, 83] width 177 height 25
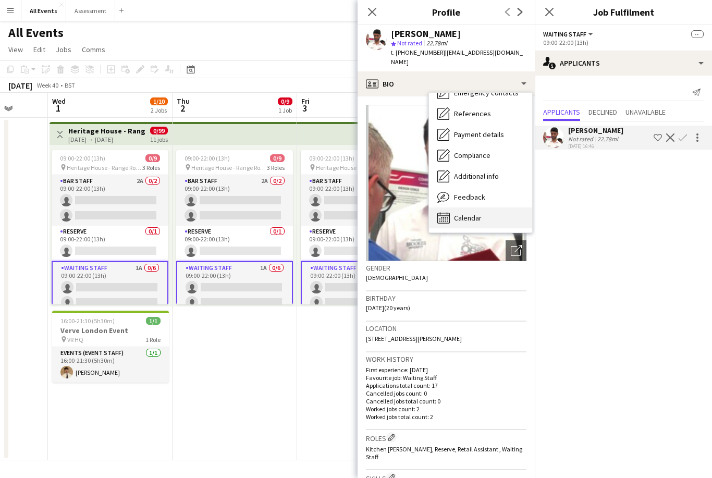
click at [487, 208] on div "Calendar Calendar" at bounding box center [480, 218] width 103 height 21
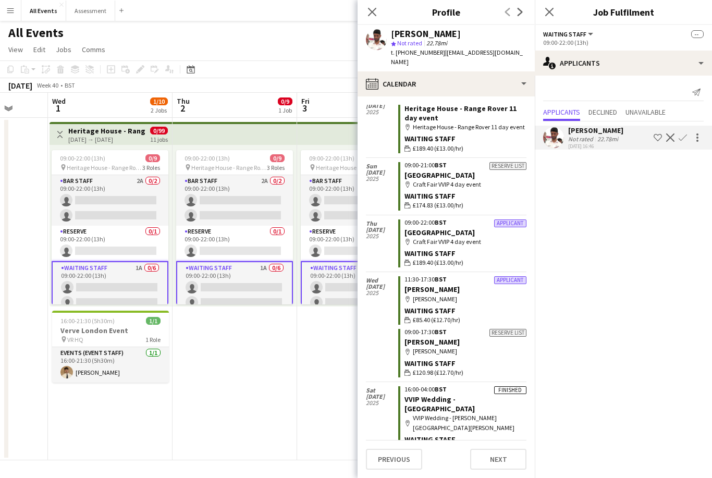
click at [327, 399] on app-date-cell "09:00-22:00 (13h) 0/9 pin Heritage House - Range Rover 11 day event 3 Roles Bar…" at bounding box center [359, 289] width 125 height 343
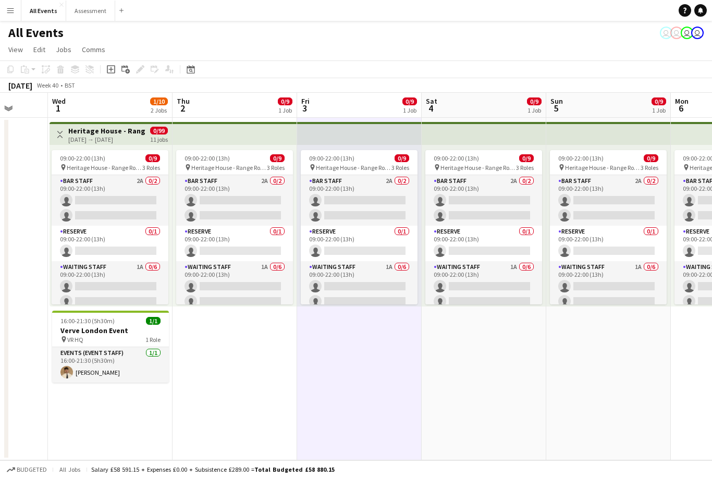
click at [130, 139] on div "[DATE] → [DATE]" at bounding box center [107, 140] width 78 height 8
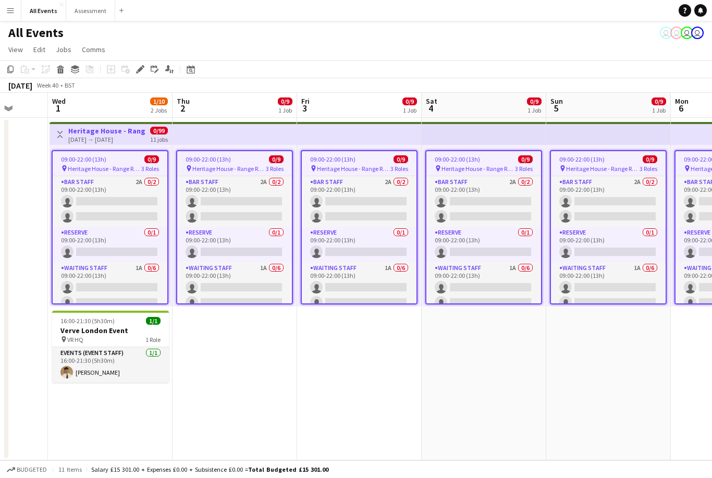
click at [65, 140] on button "Toggle View" at bounding box center [60, 134] width 13 height 13
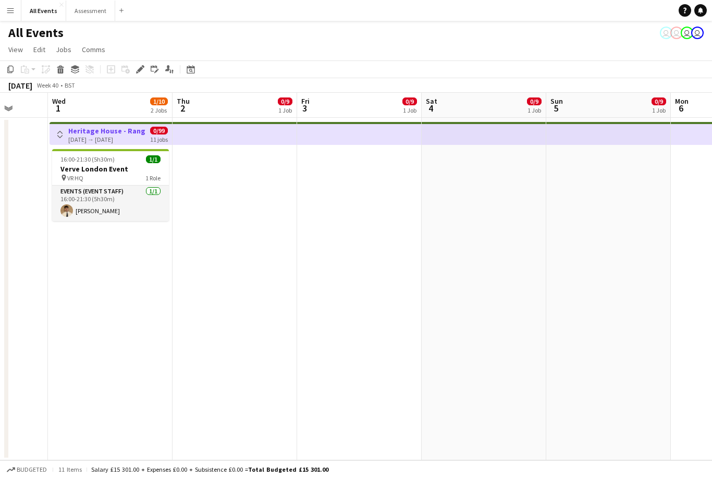
click at [151, 135] on div "11 jobs" at bounding box center [159, 139] width 18 height 9
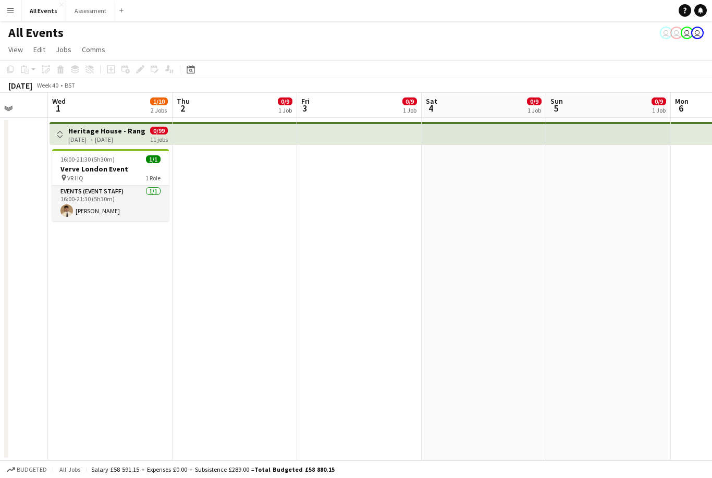
click at [96, 136] on div "[DATE] → [DATE]" at bounding box center [107, 140] width 78 height 8
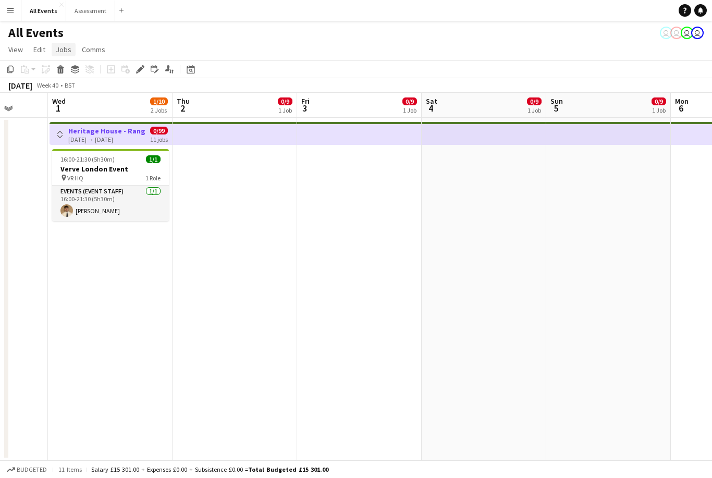
click at [61, 52] on span "Jobs" at bounding box center [64, 49] width 16 height 9
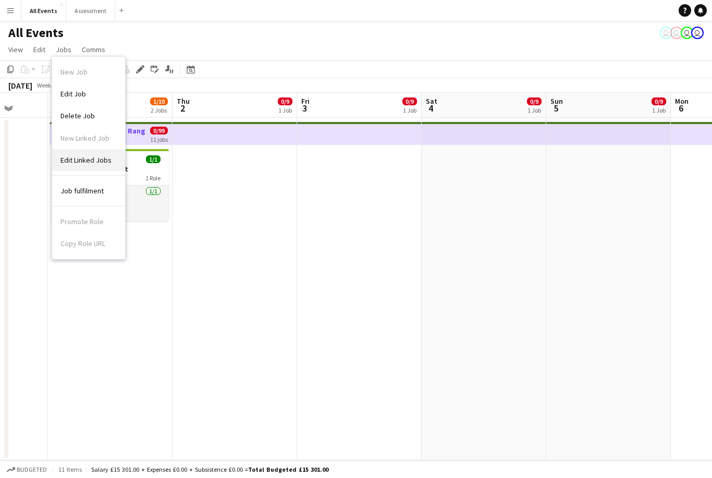
click at [100, 162] on span "Edit Linked Jobs" at bounding box center [85, 159] width 51 height 9
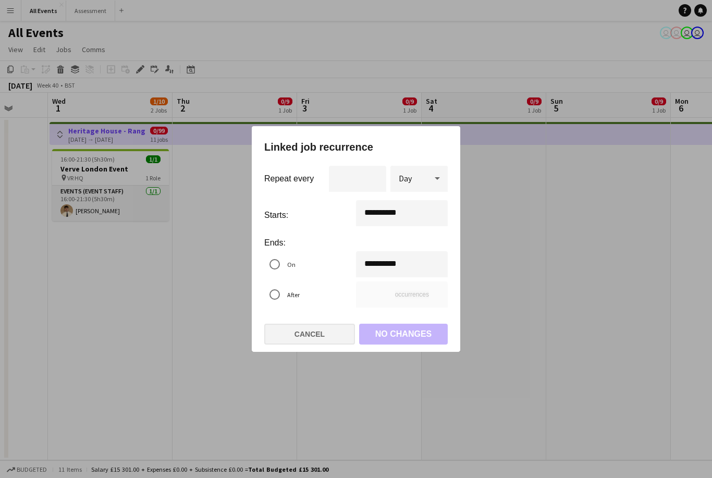
click at [303, 345] on button "Cancel" at bounding box center [309, 334] width 91 height 21
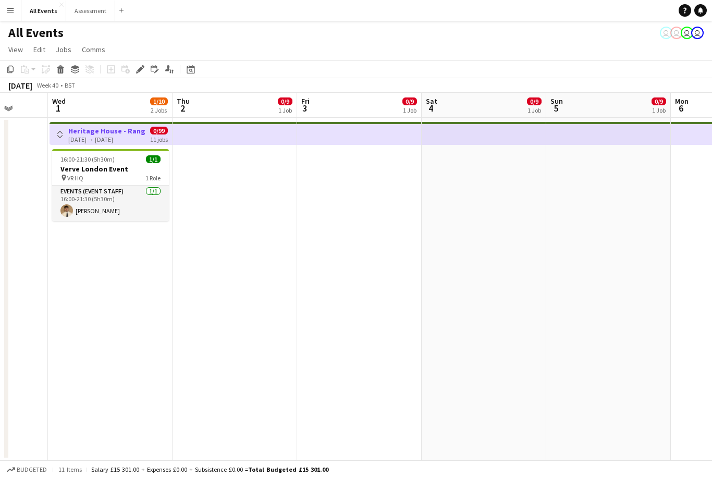
click at [330, 52] on app-page-menu "View Day view expanded Day view collapsed Month view Date picker Jump to [DATE]…" at bounding box center [356, 51] width 712 height 20
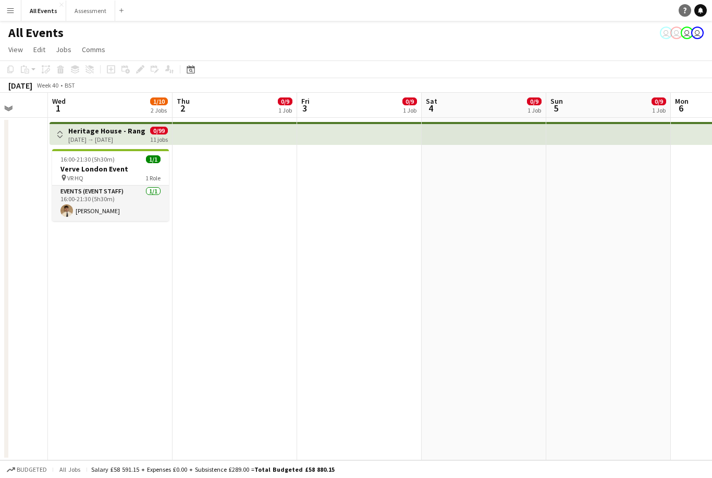
click at [689, 12] on link "Help" at bounding box center [685, 10] width 13 height 13
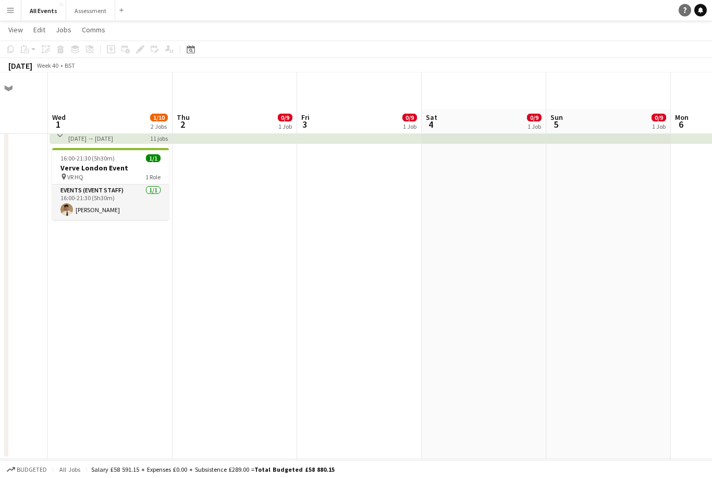
scroll to position [0, 0]
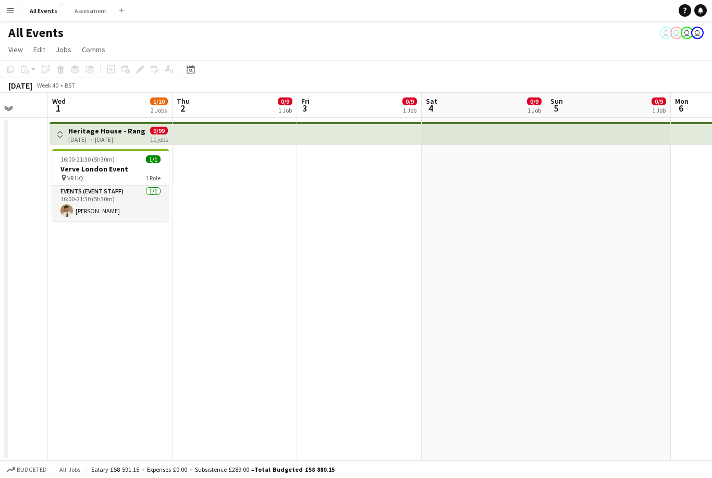
click at [60, 140] on button "Toggle View" at bounding box center [60, 134] width 13 height 13
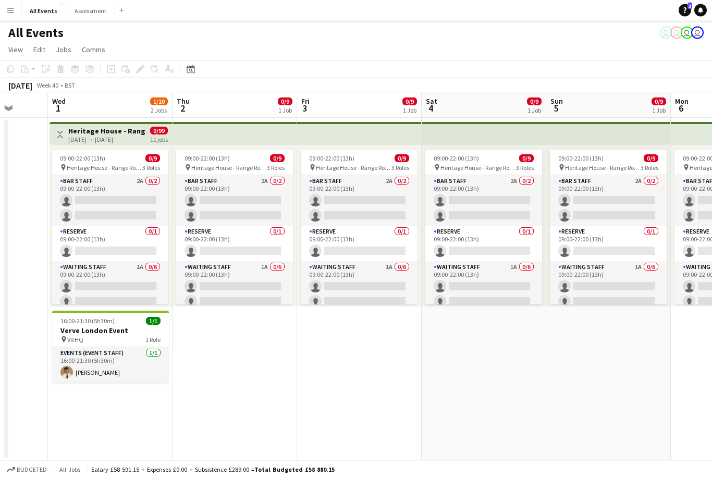
scroll to position [7, 0]
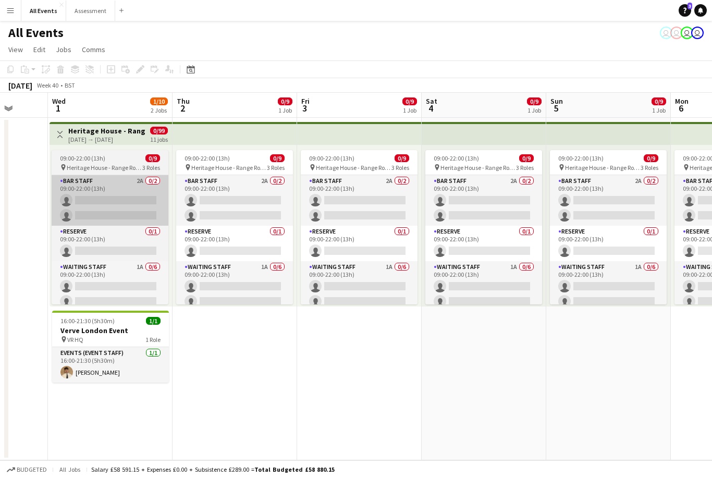
click at [160, 215] on app-card-role "Bar Staff 2A 0/2 09:00-22:00 (13h) single-neutral-actions single-neutral-actions" at bounding box center [110, 200] width 117 height 51
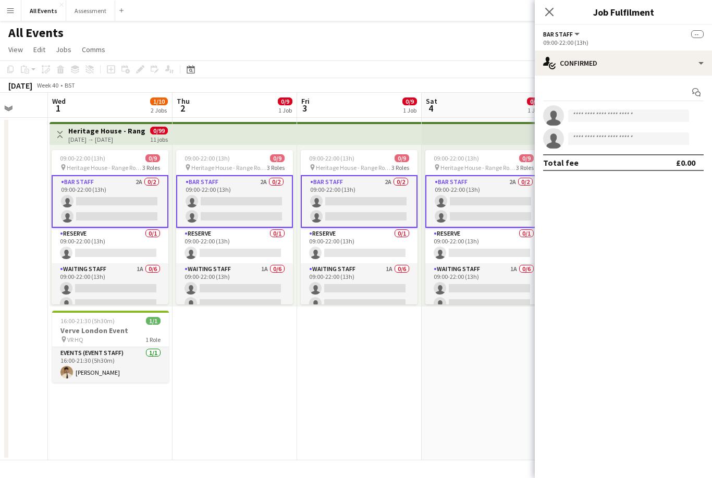
click at [151, 154] on span "0/9" at bounding box center [152, 158] width 15 height 8
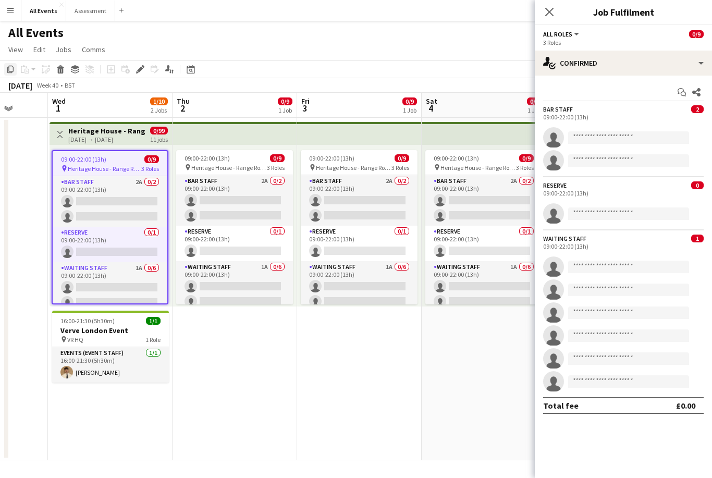
click at [16, 63] on div "Copy" at bounding box center [10, 69] width 13 height 13
click at [140, 409] on app-date-cell "Toggle View Heritage House - Range Rover 11 day event [DATE] → [DATE] 0/99 11 j…" at bounding box center [110, 289] width 125 height 343
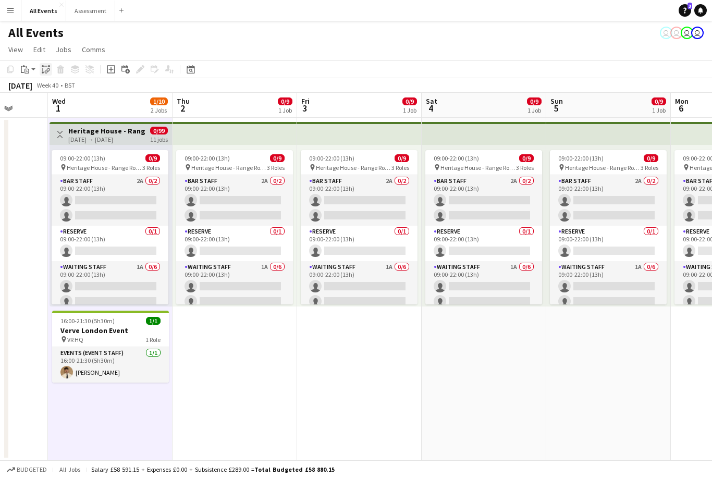
click at [43, 65] on icon "Paste linked Job" at bounding box center [46, 69] width 8 height 8
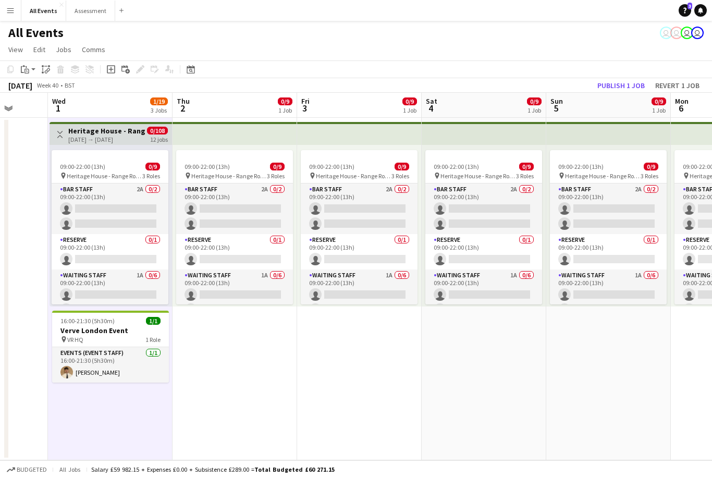
click at [12, 65] on div "Copy Paste Paste Command V Paste with crew Command Shift V Paste linked Job [GE…" at bounding box center [50, 69] width 92 height 13
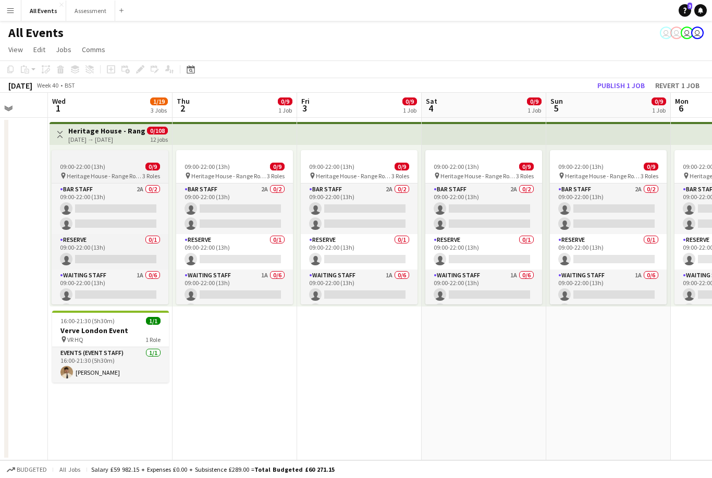
click at [139, 150] on div at bounding box center [110, 154] width 117 height 8
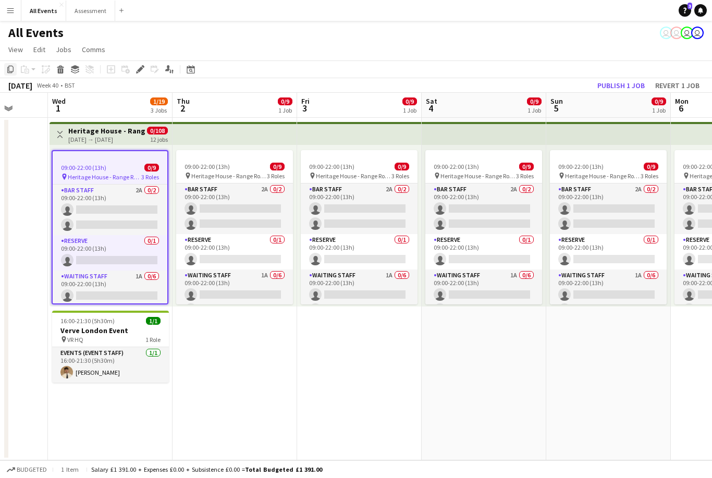
click at [8, 66] on icon at bounding box center [10, 69] width 6 height 7
click at [150, 413] on app-date-cell "Toggle View Heritage House - Range Rover 11 day event [DATE] → [DATE] 0/108 12 …" at bounding box center [110, 289] width 125 height 343
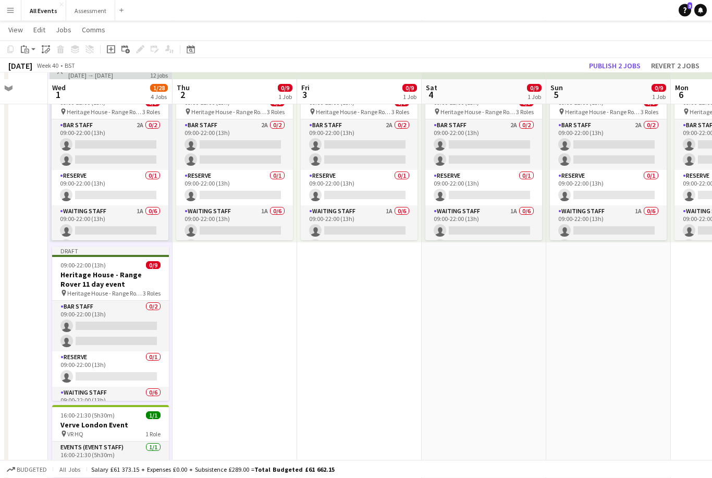
scroll to position [68, 0]
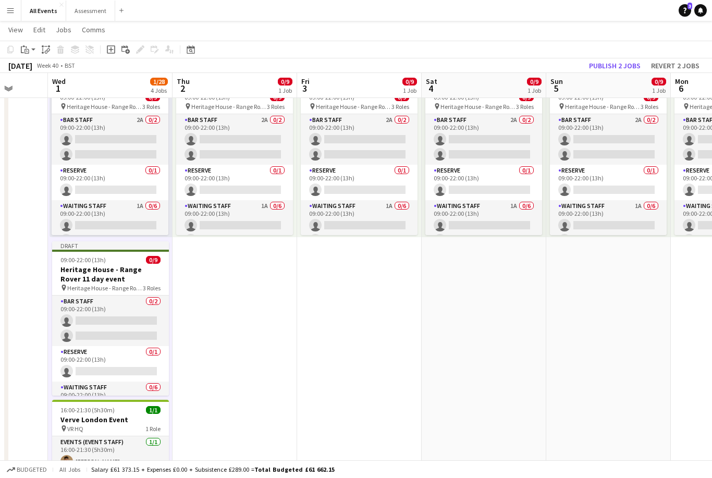
click at [269, 329] on app-date-cell "09:00-22:00 (13h) 0/9 pin Heritage House - Range Rover 11 day event 3 Roles Bar…" at bounding box center [235, 270] width 125 height 445
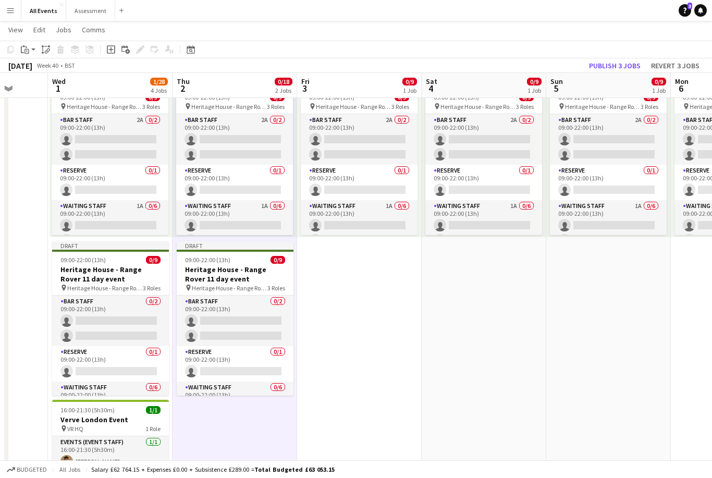
click at [366, 352] on app-date-cell "09:00-22:00 (13h) 0/9 pin Heritage House - Range Rover 11 day event 3 Roles Bar…" at bounding box center [359, 270] width 125 height 445
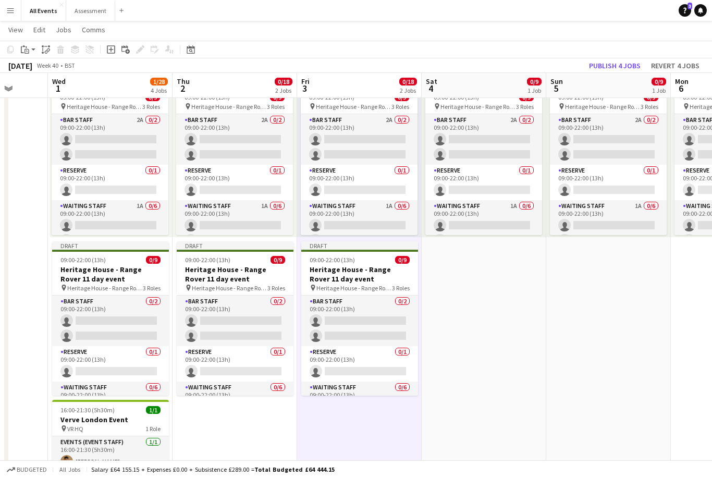
click at [484, 354] on app-date-cell "09:00-22:00 (13h) 0/9 pin Heritage House - Range Rover 11 day event 3 Roles Bar…" at bounding box center [484, 270] width 125 height 445
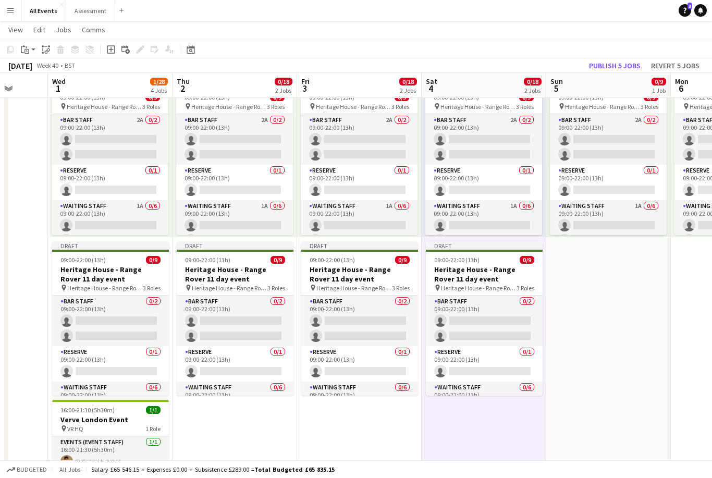
click at [597, 347] on app-date-cell "09:00-22:00 (13h) 0/9 pin Heritage House - Range Rover 11 day event 3 Roles Bar…" at bounding box center [608, 270] width 125 height 445
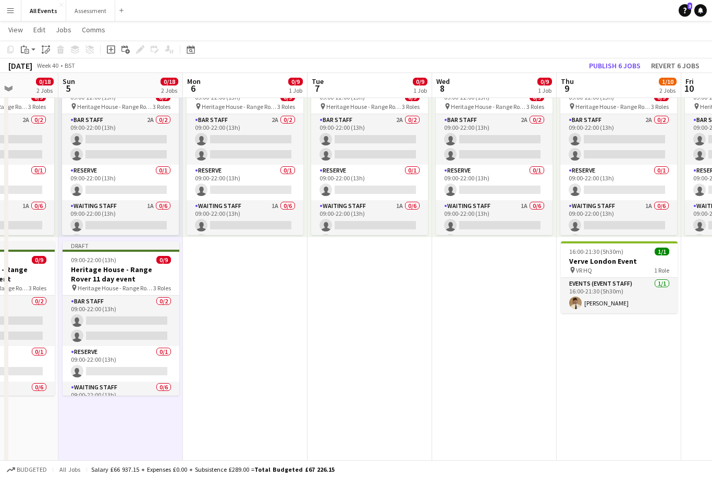
scroll to position [0, 318]
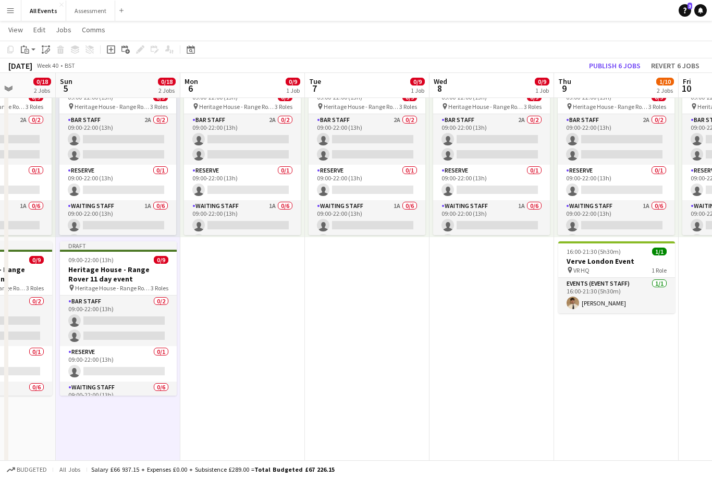
click at [274, 362] on app-date-cell "09:00-22:00 (13h) 0/9 pin Heritage House - Range Rover 11 day event 3 Roles Bar…" at bounding box center [242, 270] width 125 height 445
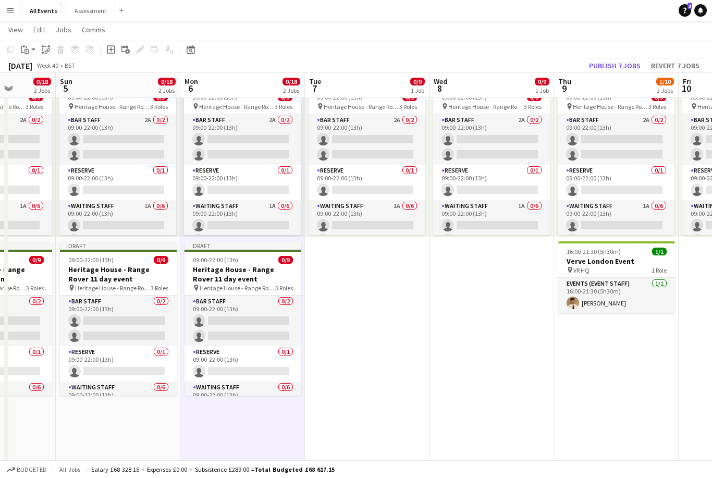
click at [388, 366] on app-date-cell "09:00-22:00 (13h) 0/9 pin Heritage House - Range Rover 11 day event 3 Roles Bar…" at bounding box center [367, 270] width 125 height 445
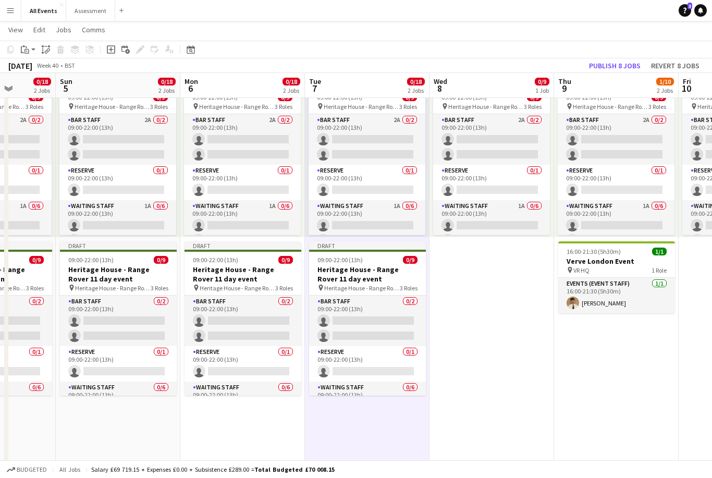
click at [480, 349] on app-date-cell "09:00-22:00 (13h) 0/9 pin Heritage House - Range Rover 11 day event 3 Roles Bar…" at bounding box center [492, 270] width 125 height 445
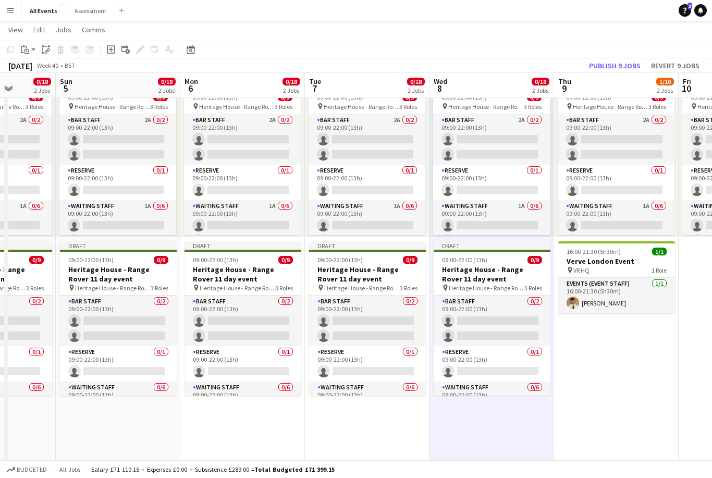
click at [598, 368] on app-date-cell "09:00-22:00 (13h) 0/9 pin Heritage House - Range Rover 11 day event 3 Roles Bar…" at bounding box center [616, 270] width 125 height 445
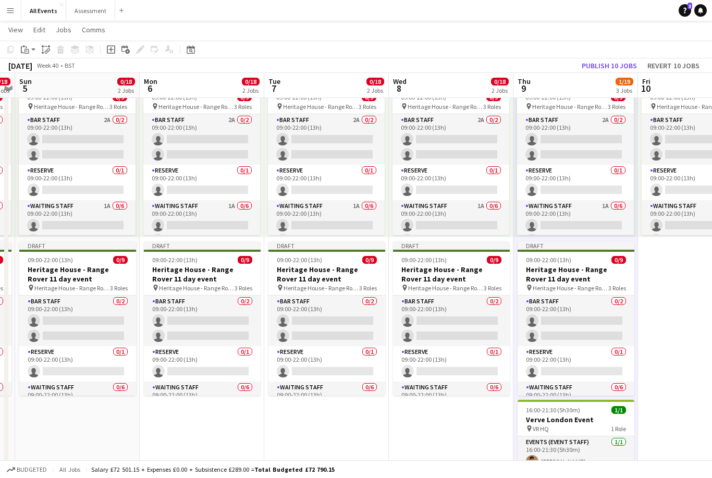
scroll to position [0, 334]
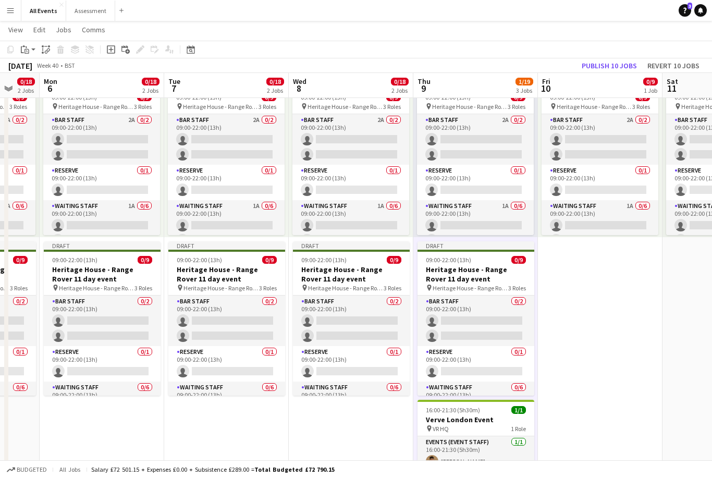
click at [597, 354] on app-date-cell "09:00-22:00 (13h) 0/9 pin Heritage House - Range Rover 11 day event 3 Roles Bar…" at bounding box center [600, 270] width 125 height 445
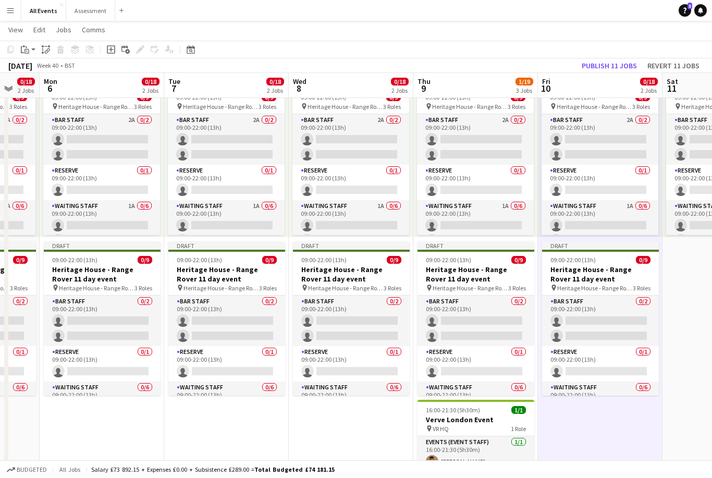
click at [691, 325] on app-date-cell "09:00-22:00 (13h) 0/9 pin Heritage House - Range Rover 11 day event 3 Roles Bar…" at bounding box center [725, 270] width 125 height 445
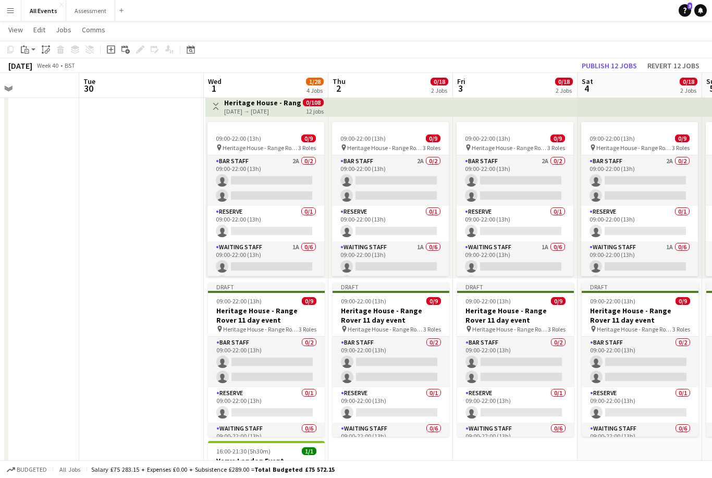
scroll to position [0, 338]
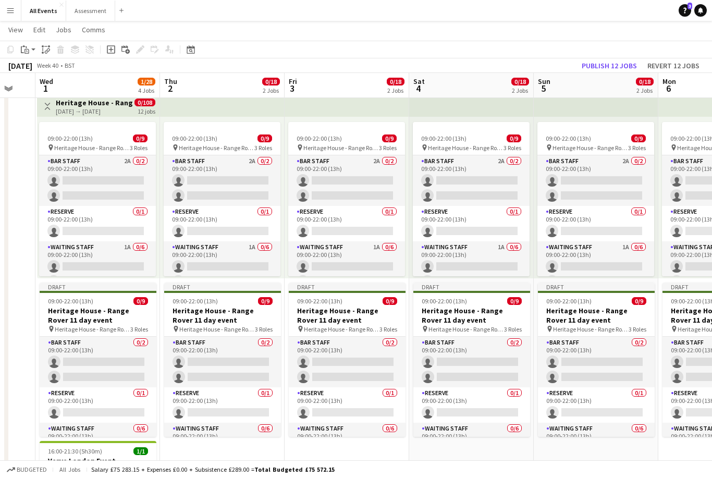
click at [123, 111] on div "[DATE] → [DATE]" at bounding box center [95, 111] width 78 height 8
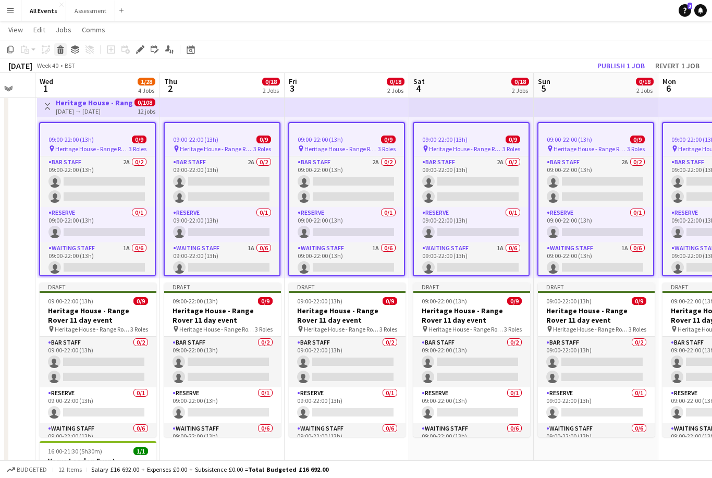
click at [66, 52] on div "Delete" at bounding box center [60, 49] width 13 height 13
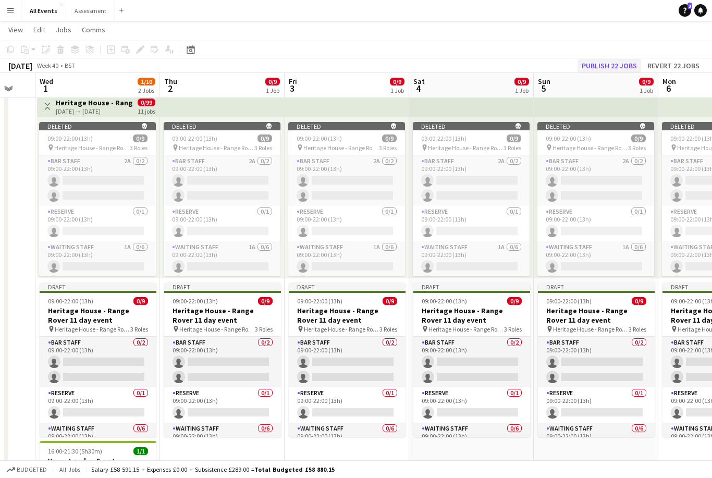
click at [609, 67] on button "Publish 22 jobs" at bounding box center [610, 66] width 64 height 14
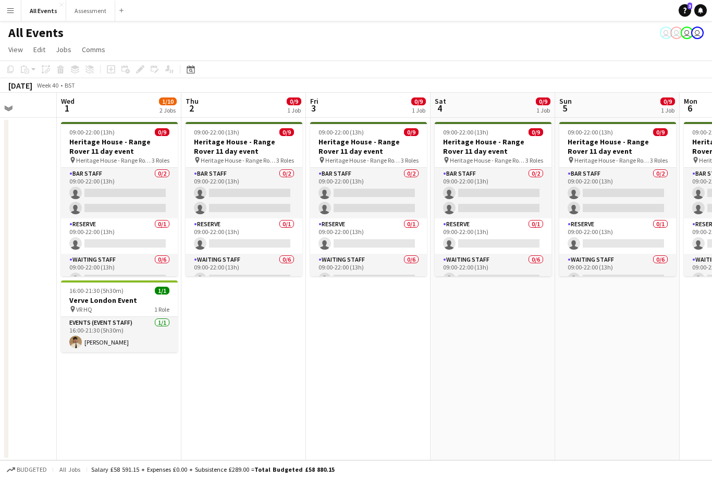
scroll to position [0, 442]
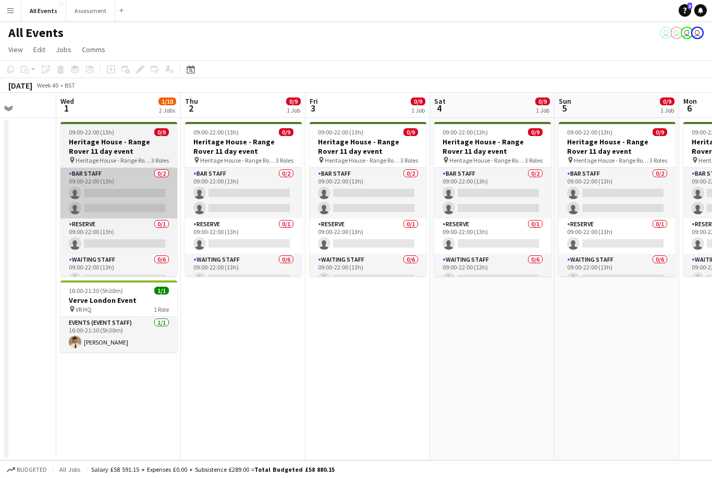
click at [150, 191] on app-card-role "Bar Staff 0/2 09:00-22:00 (13h) single-neutral-actions single-neutral-actions" at bounding box center [118, 193] width 117 height 51
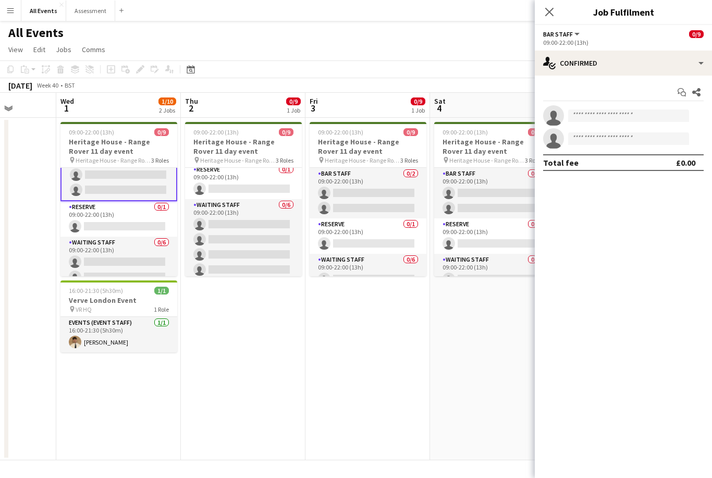
scroll to position [57, 0]
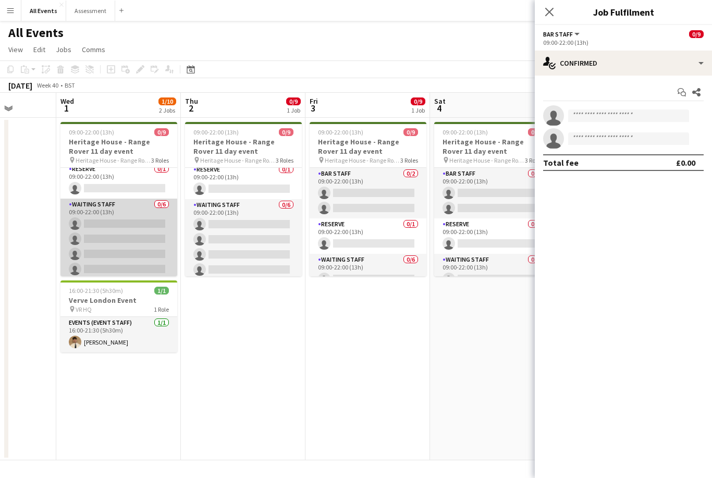
click at [144, 243] on app-card-role "Waiting Staff 0/6 09:00-22:00 (13h) single-neutral-actions single-neutral-actio…" at bounding box center [118, 254] width 117 height 111
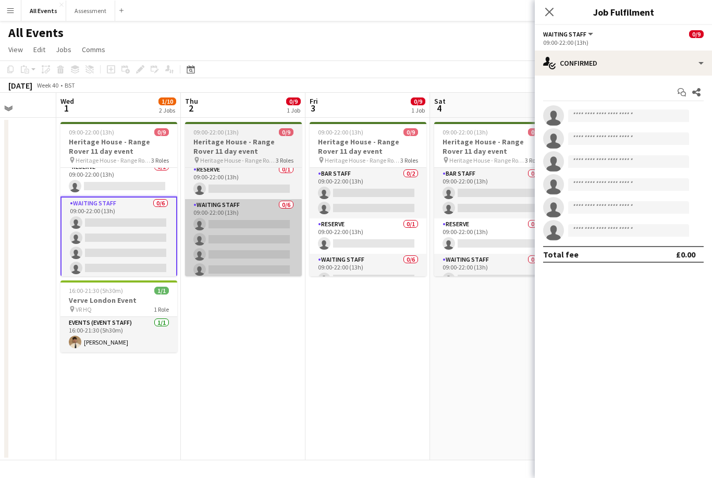
click at [249, 249] on app-card-role "Waiting Staff 0/6 09:00-22:00 (13h) single-neutral-actions single-neutral-actio…" at bounding box center [243, 254] width 117 height 111
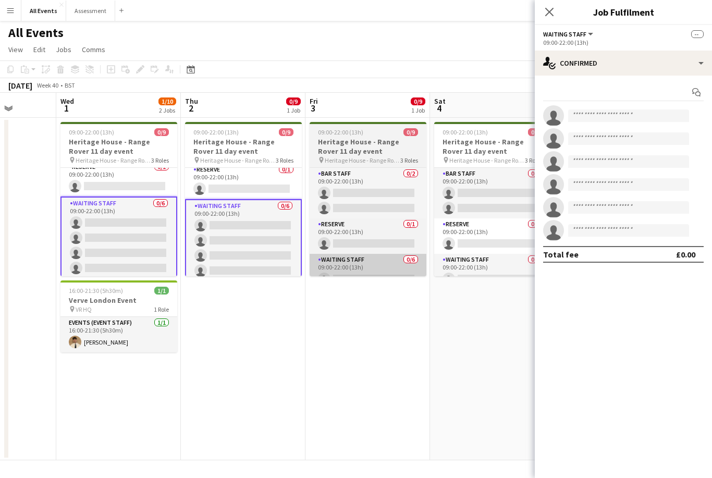
click at [371, 266] on app-card-role "Waiting Staff 0/6 09:00-22:00 (13h) single-neutral-actions single-neutral-actio…" at bounding box center [368, 309] width 117 height 111
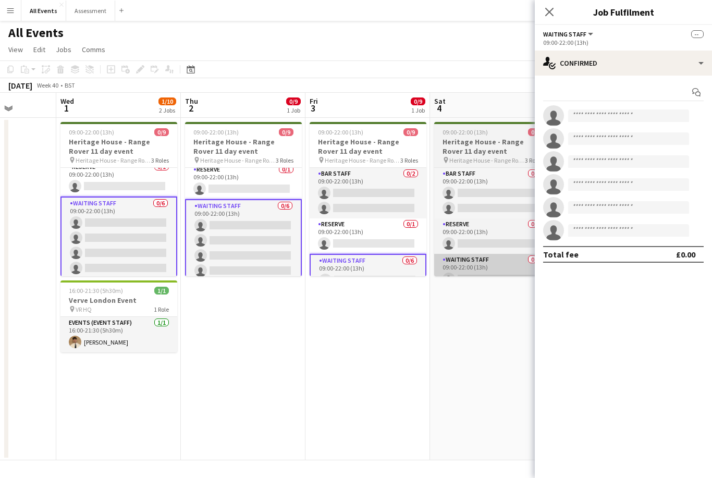
click at [466, 262] on app-card-role "Waiting Staff 0/6 09:00-22:00 (13h) single-neutral-actions single-neutral-actio…" at bounding box center [492, 309] width 117 height 111
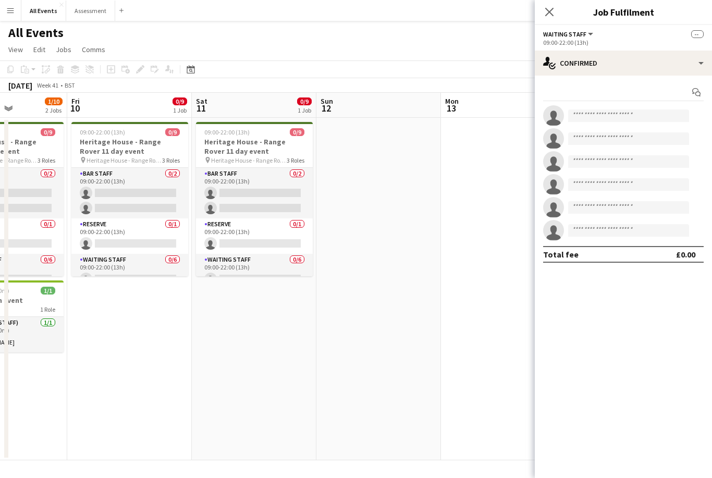
scroll to position [0, 303]
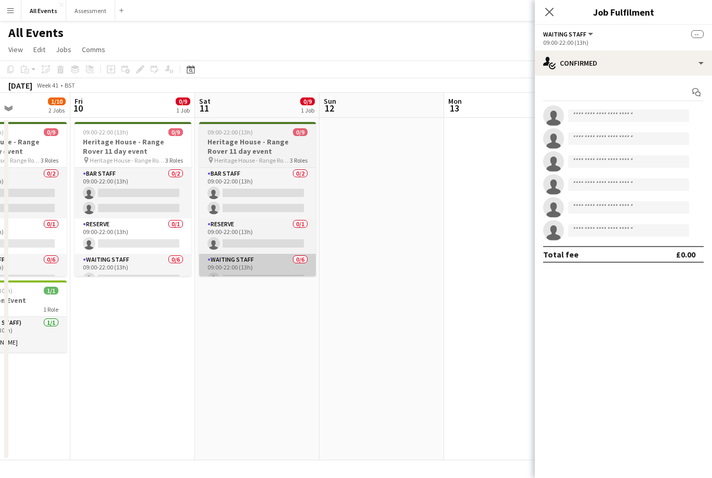
click at [281, 267] on app-card-role "Waiting Staff 0/6 09:00-22:00 (13h) single-neutral-actions single-neutral-actio…" at bounding box center [257, 309] width 117 height 111
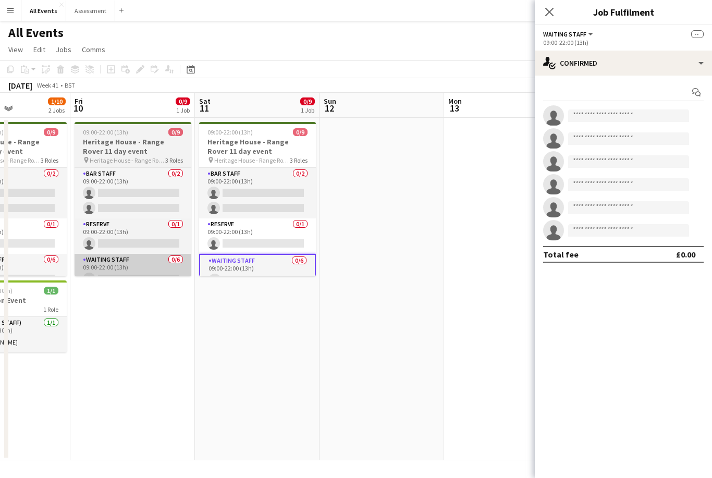
click at [157, 265] on app-card-role "Waiting Staff 0/6 09:00-22:00 (13h) single-neutral-actions single-neutral-actio…" at bounding box center [133, 309] width 117 height 111
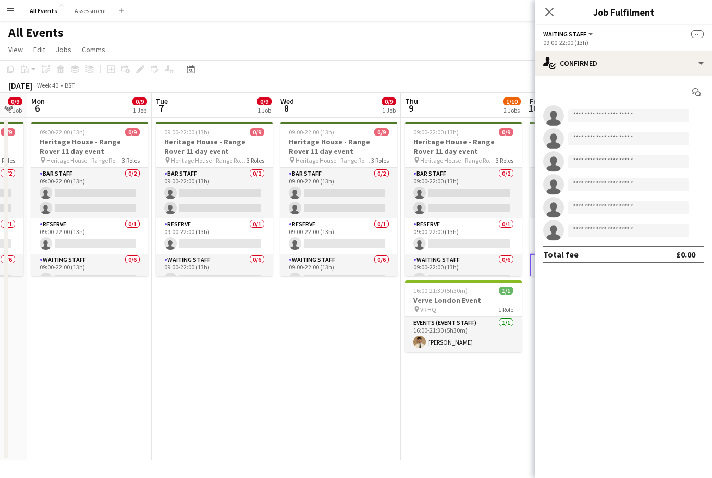
scroll to position [0, 358]
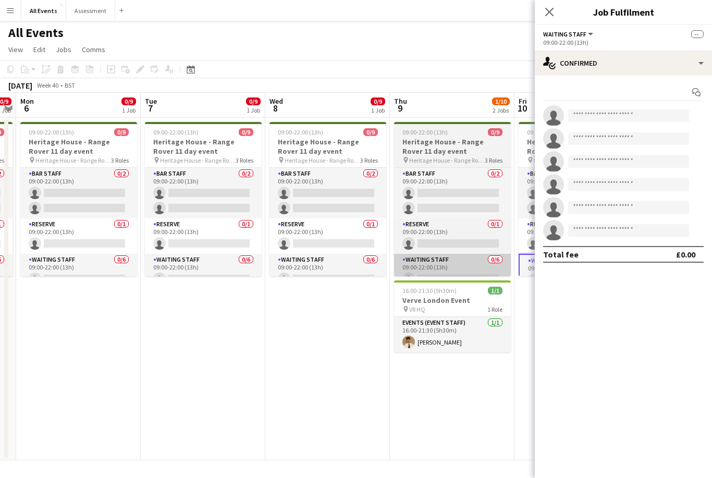
click at [439, 263] on app-card-role "Waiting Staff 0/6 09:00-22:00 (13h) single-neutral-actions single-neutral-actio…" at bounding box center [452, 309] width 117 height 111
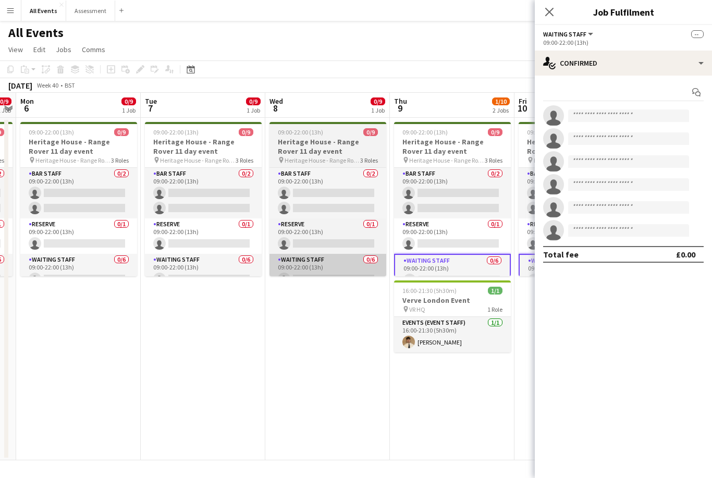
click at [330, 268] on app-card-role "Waiting Staff 0/6 09:00-22:00 (13h) single-neutral-actions single-neutral-actio…" at bounding box center [328, 309] width 117 height 111
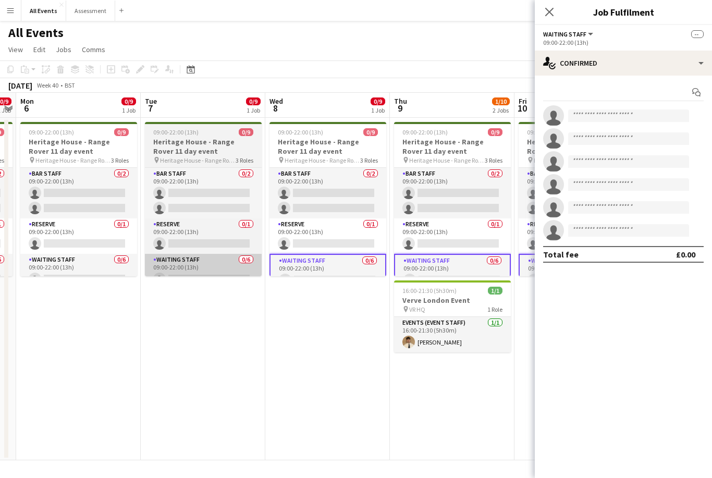
click at [206, 263] on app-card-role "Waiting Staff 0/6 09:00-22:00 (13h) single-neutral-actions single-neutral-actio…" at bounding box center [203, 309] width 117 height 111
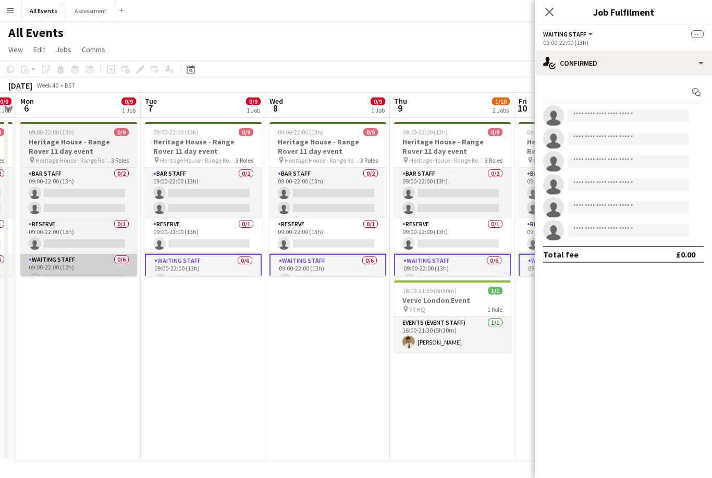
click at [97, 262] on app-card-role "Waiting Staff 0/6 09:00-22:00 (13h) single-neutral-actions single-neutral-actio…" at bounding box center [78, 309] width 117 height 111
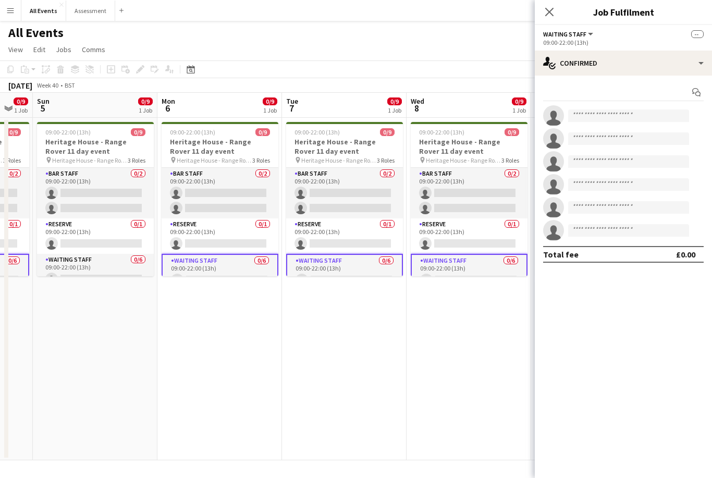
scroll to position [0, 324]
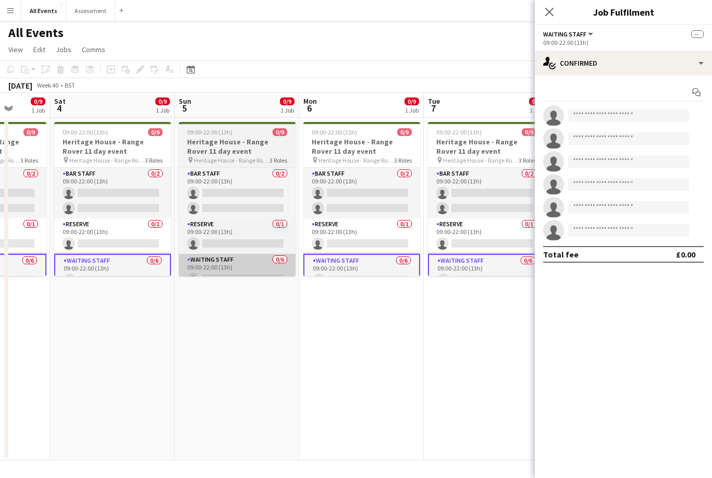
click at [231, 269] on app-card-role "Waiting Staff 0/6 09:00-22:00 (13h) single-neutral-actions single-neutral-actio…" at bounding box center [237, 309] width 117 height 111
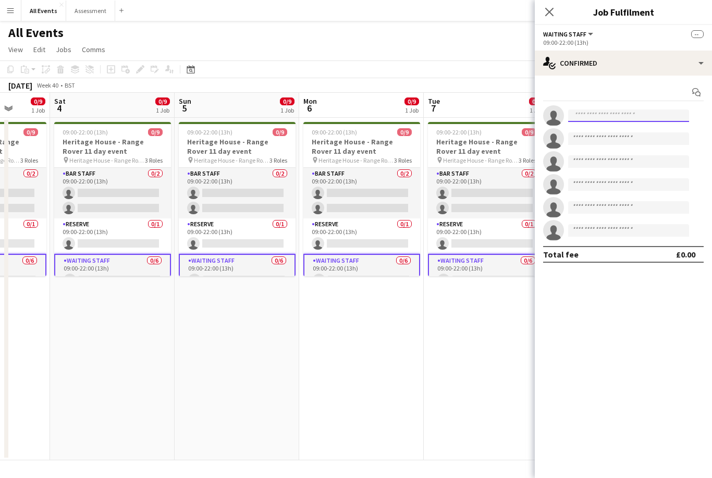
click at [602, 118] on input at bounding box center [628, 116] width 121 height 13
type input "***"
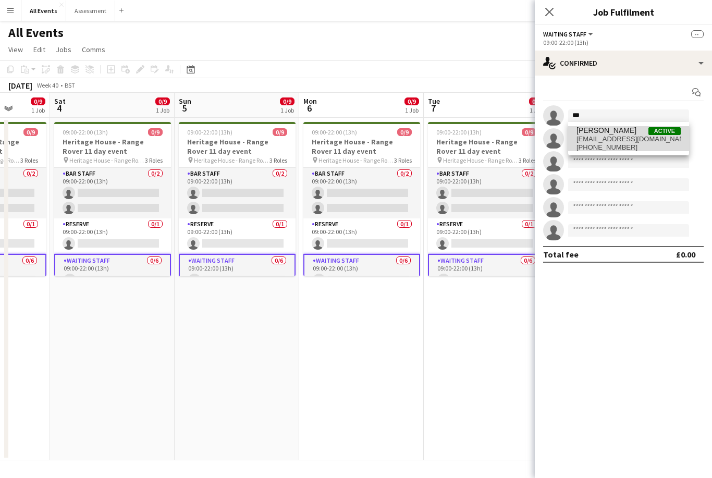
click at [631, 134] on span "[PERSON_NAME]" at bounding box center [607, 130] width 60 height 9
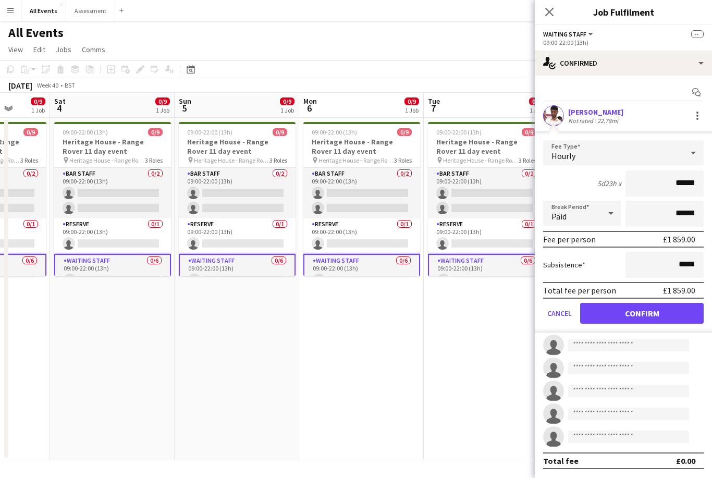
click at [624, 316] on button "Confirm" at bounding box center [642, 313] width 124 height 21
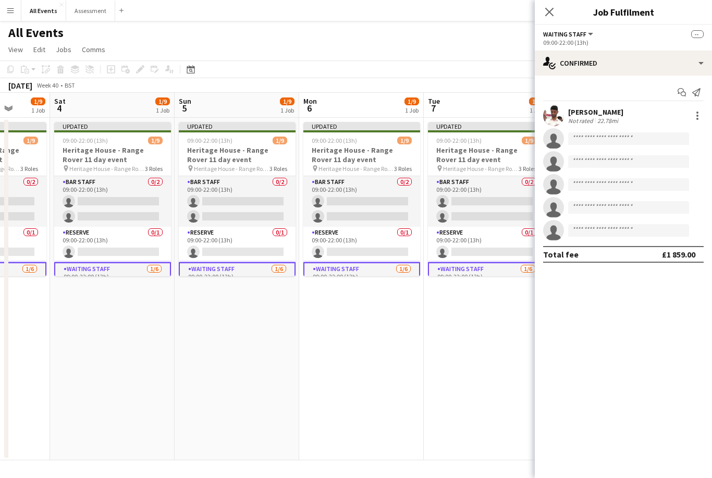
click at [477, 337] on app-date-cell "Updated 09:00-22:00 (13h) 1/9 Heritage House - Range Rover 11 day event pin Her…" at bounding box center [486, 289] width 125 height 343
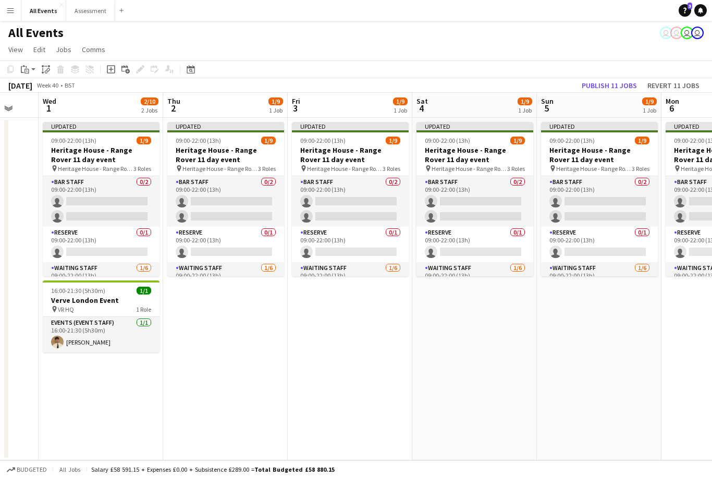
scroll to position [0, 323]
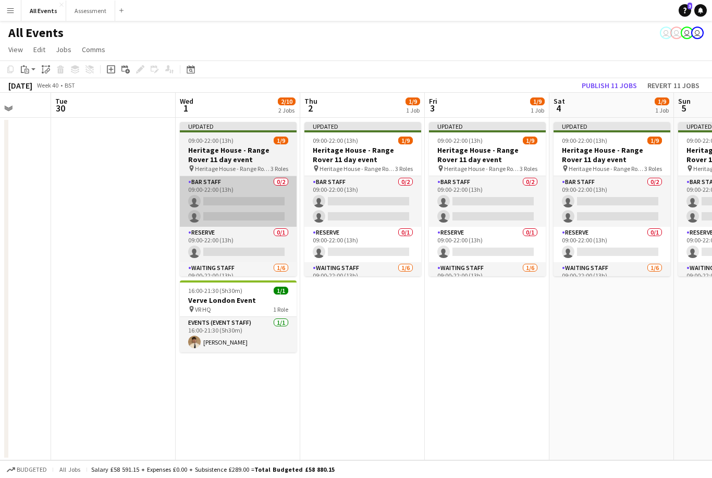
click at [270, 203] on app-card-role "Bar Staff 0/2 09:00-22:00 (13h) single-neutral-actions single-neutral-actions" at bounding box center [238, 201] width 117 height 51
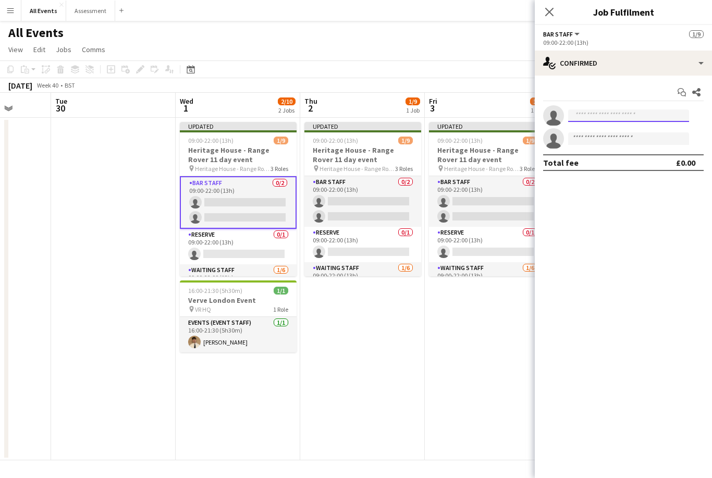
click at [601, 113] on input at bounding box center [628, 116] width 121 height 13
type input "*"
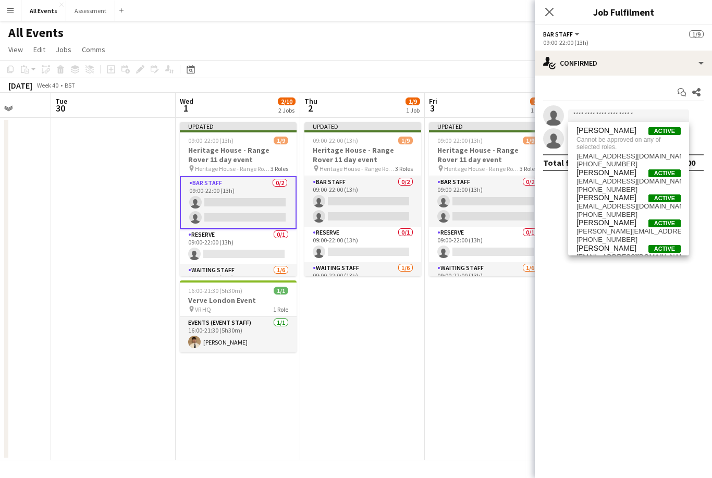
click at [478, 381] on app-date-cell "Updated 09:00-22:00 (13h) 1/9 Heritage House - Range Rover 11 day event pin Her…" at bounding box center [487, 289] width 125 height 343
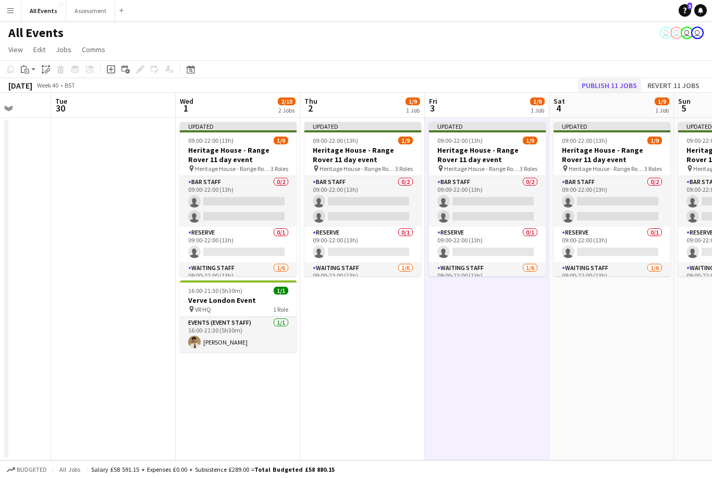
click at [622, 83] on button "Publish 11 jobs" at bounding box center [610, 86] width 64 height 14
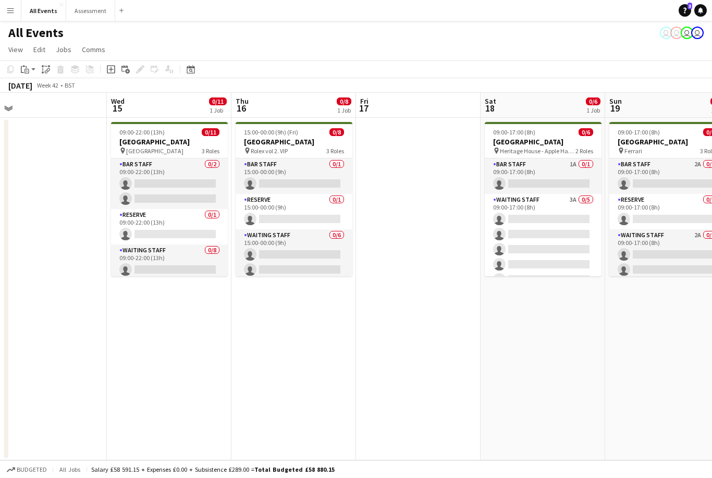
scroll to position [0, 338]
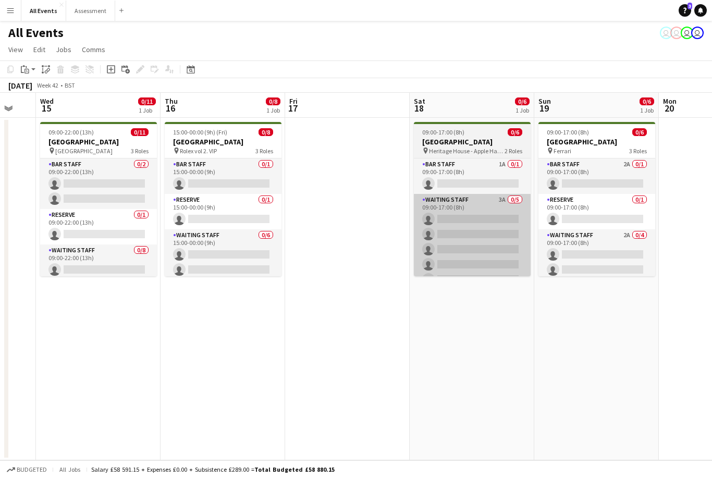
click at [490, 248] on app-card-role "Waiting Staff 3A 0/5 09:00-17:00 (8h) single-neutral-actions single-neutral-act…" at bounding box center [472, 242] width 117 height 96
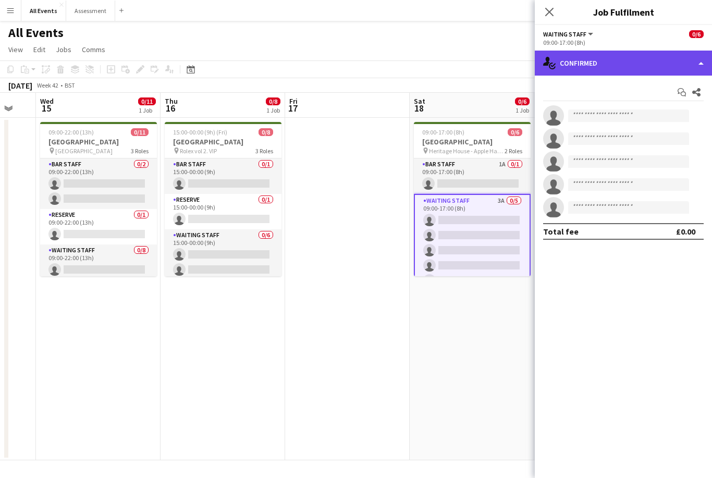
click at [634, 66] on div "single-neutral-actions-check-2 Confirmed" at bounding box center [623, 63] width 177 height 25
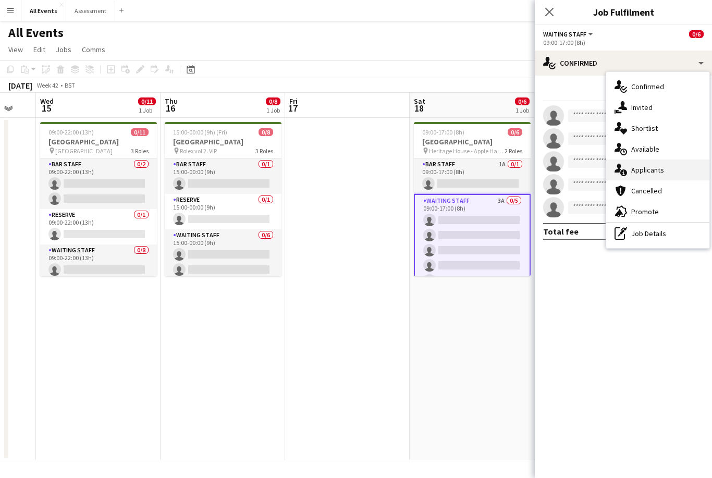
click at [667, 171] on div "single-neutral-actions-information Applicants" at bounding box center [657, 170] width 103 height 21
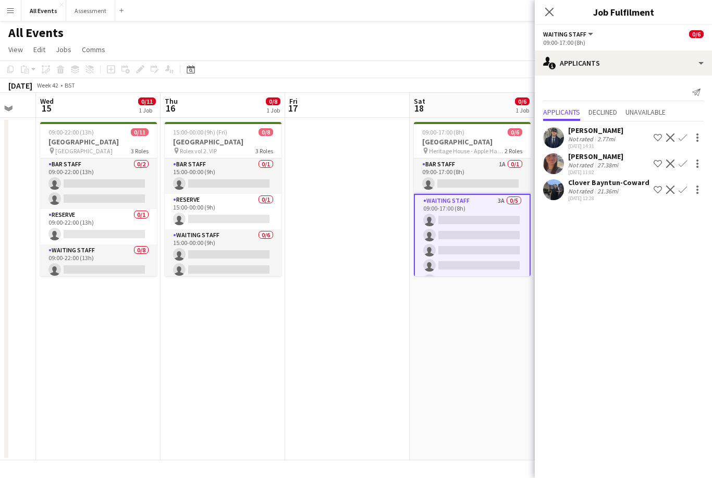
click at [682, 163] on app-icon "Confirm" at bounding box center [683, 164] width 8 height 8
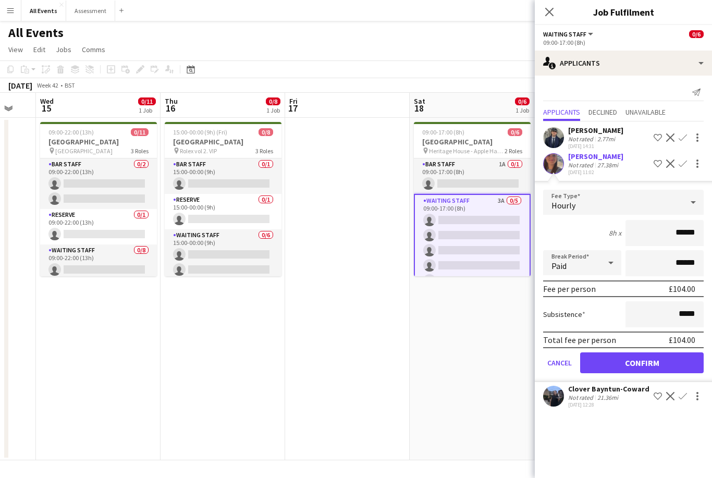
click at [674, 363] on button "Confirm" at bounding box center [642, 362] width 124 height 21
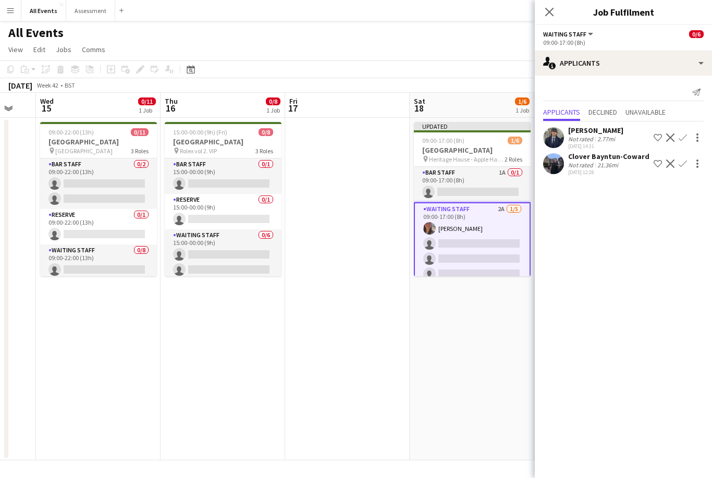
click at [683, 161] on app-icon "Confirm" at bounding box center [683, 164] width 8 height 8
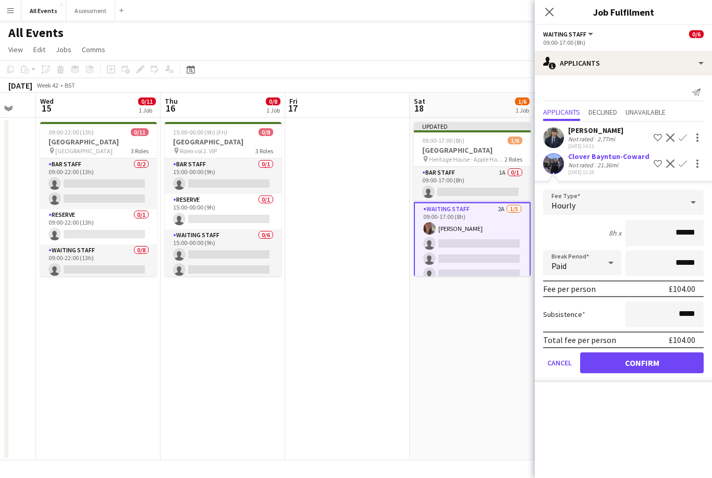
click at [660, 366] on button "Confirm" at bounding box center [642, 362] width 124 height 21
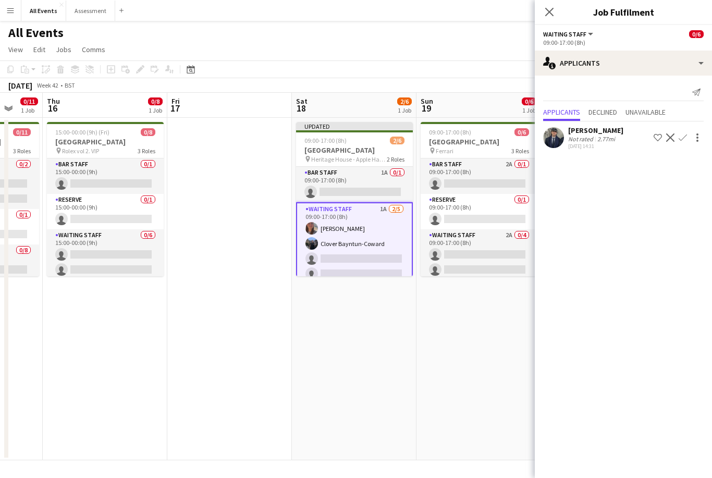
scroll to position [0, 334]
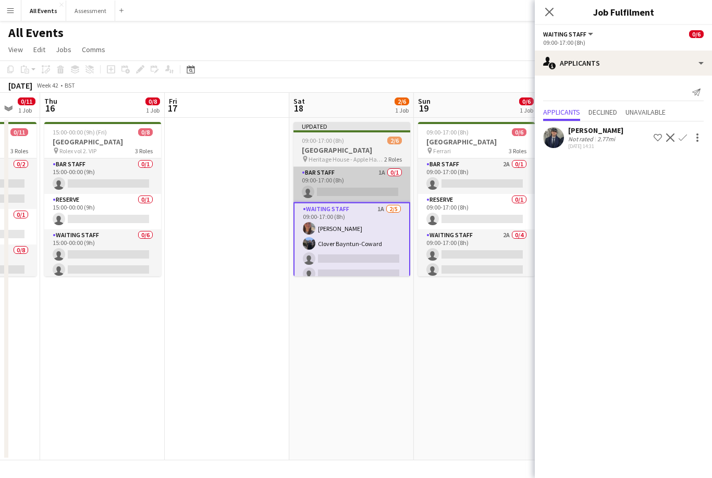
click at [396, 185] on app-card-role "Bar Staff 1A 0/1 09:00-17:00 (8h) single-neutral-actions" at bounding box center [352, 184] width 117 height 35
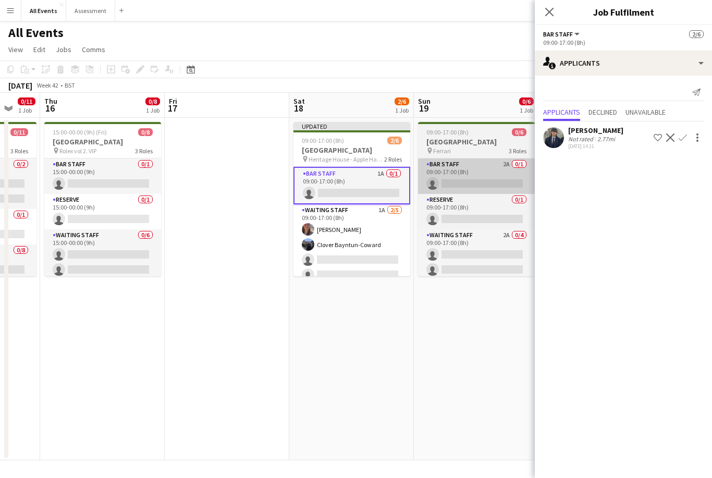
click at [478, 184] on app-card-role "Bar Staff 2A 0/1 09:00-17:00 (8h) single-neutral-actions" at bounding box center [476, 176] width 117 height 35
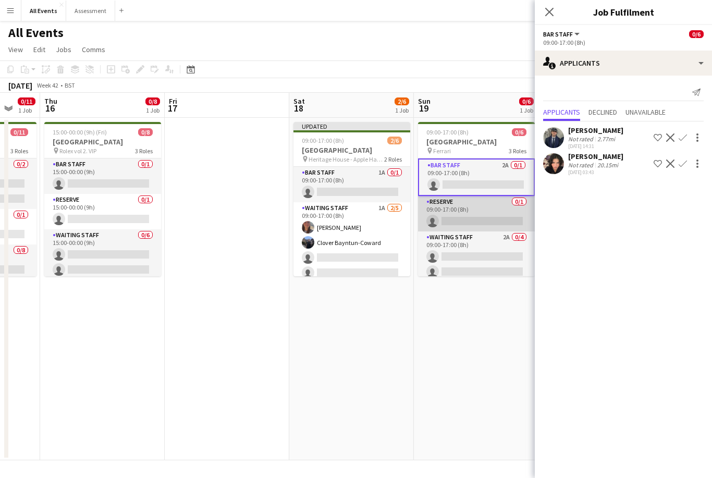
click at [480, 225] on app-card-role "Reserve 0/1 09:00-17:00 (8h) single-neutral-actions" at bounding box center [476, 213] width 117 height 35
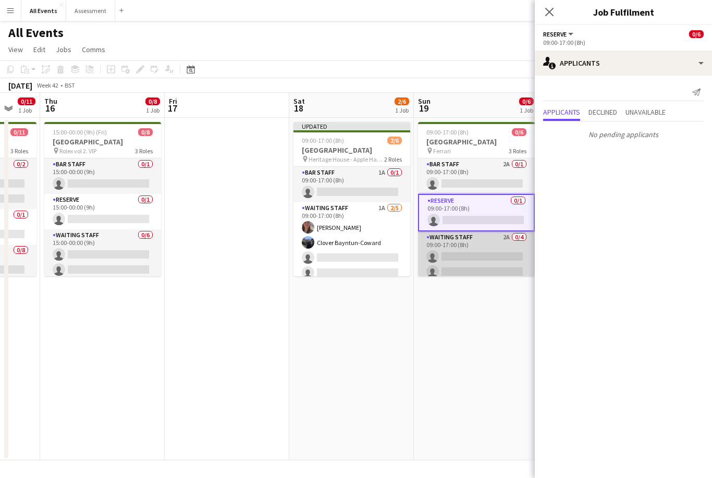
click at [481, 252] on app-card-role "Waiting Staff 2A 0/4 09:00-17:00 (8h) single-neutral-actions single-neutral-act…" at bounding box center [476, 272] width 117 height 81
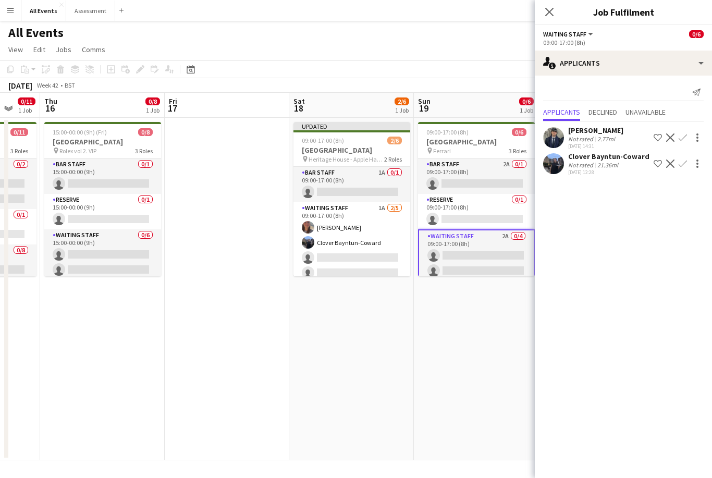
scroll to position [0, 338]
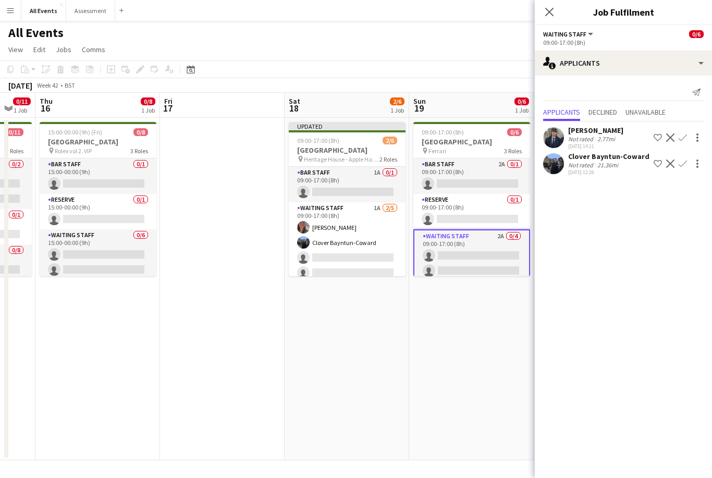
click at [684, 159] on button "Confirm" at bounding box center [683, 163] width 13 height 13
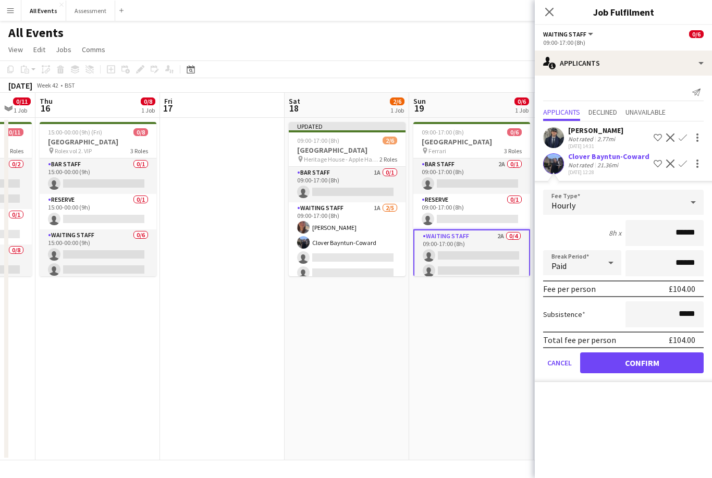
click at [682, 363] on button "Confirm" at bounding box center [642, 362] width 124 height 21
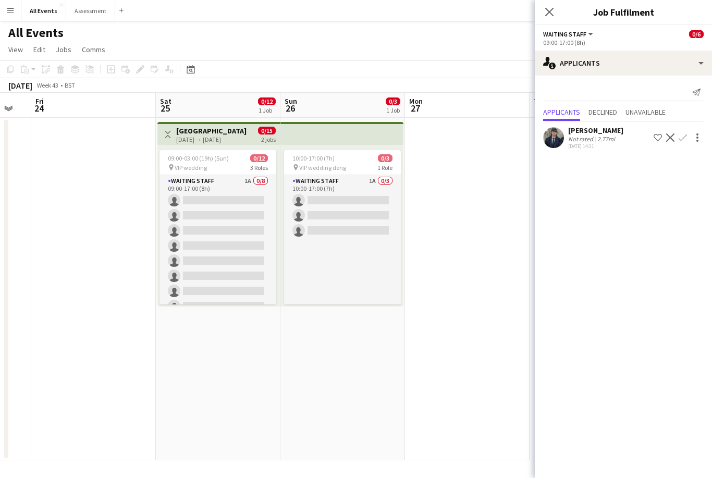
scroll to position [0, 335]
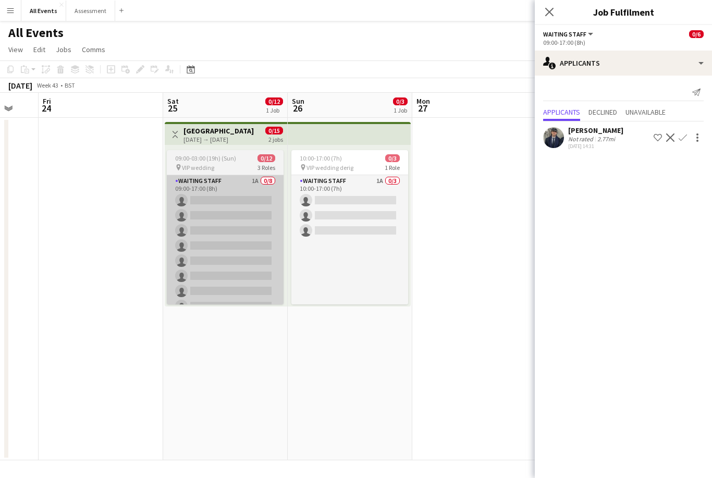
click at [257, 278] on app-card-role "Waiting Staff 1A 0/8 09:00-17:00 (8h) single-neutral-actions single-neutral-act…" at bounding box center [225, 245] width 117 height 141
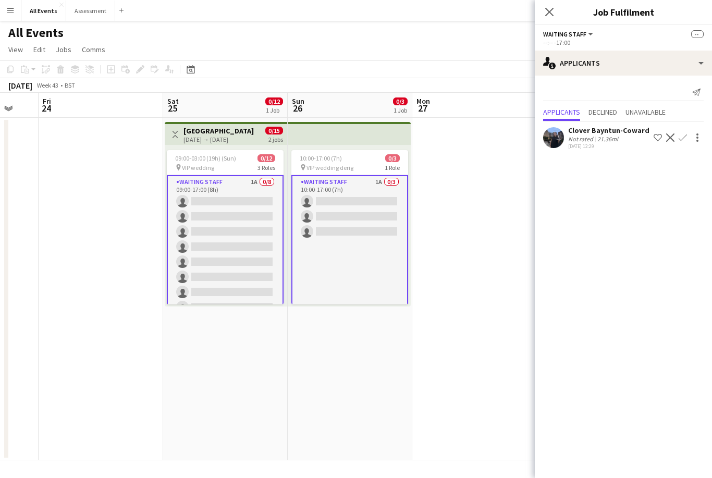
click at [273, 355] on app-date-cell "Toggle View [GEOGRAPHIC_DATA] [DATE] → [DATE] 0/15 2 jobs 09:00-03:00 (19h) (Su…" at bounding box center [225, 289] width 125 height 343
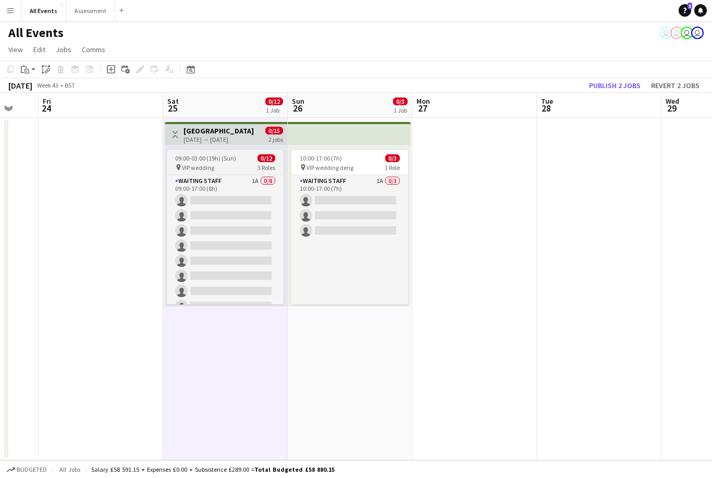
click at [241, 155] on div "09:00-03:00 (19h) (Sun) 0/12" at bounding box center [225, 158] width 117 height 8
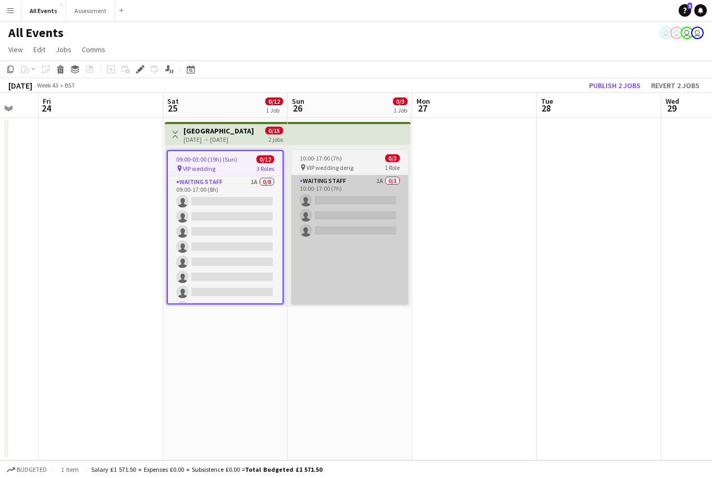
click at [369, 218] on app-card-role "Waiting Staff 1A 0/3 10:00-17:00 (7h) single-neutral-actions single-neutral-act…" at bounding box center [349, 245] width 117 height 141
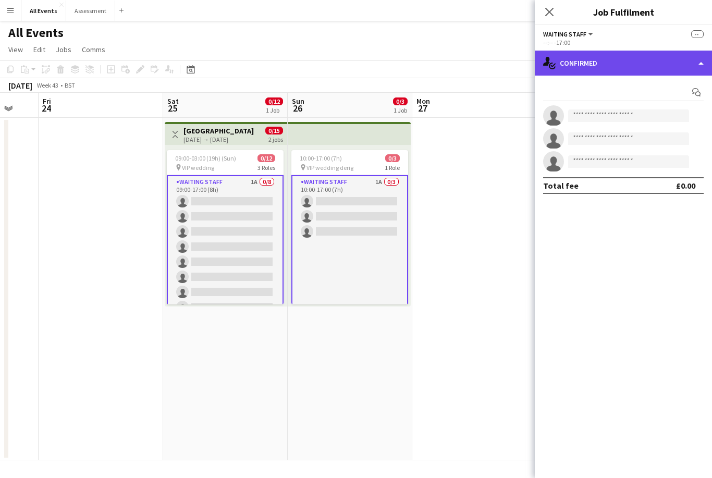
click at [603, 69] on div "single-neutral-actions-check-2 Confirmed" at bounding box center [623, 63] width 177 height 25
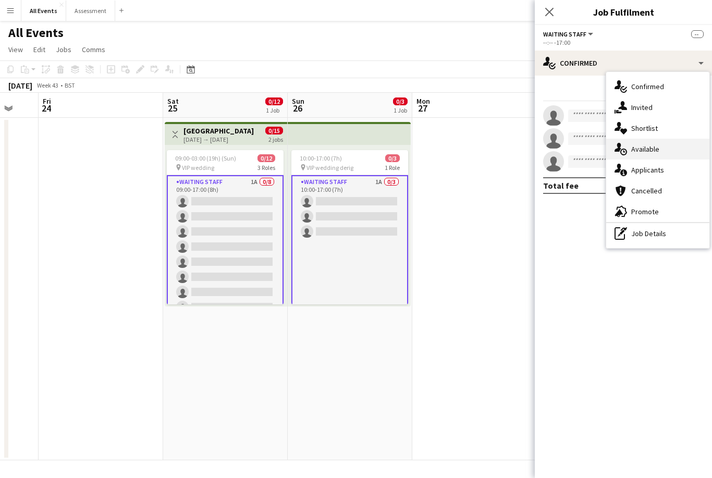
click at [667, 149] on div "single-neutral-actions-upload Available" at bounding box center [657, 149] width 103 height 21
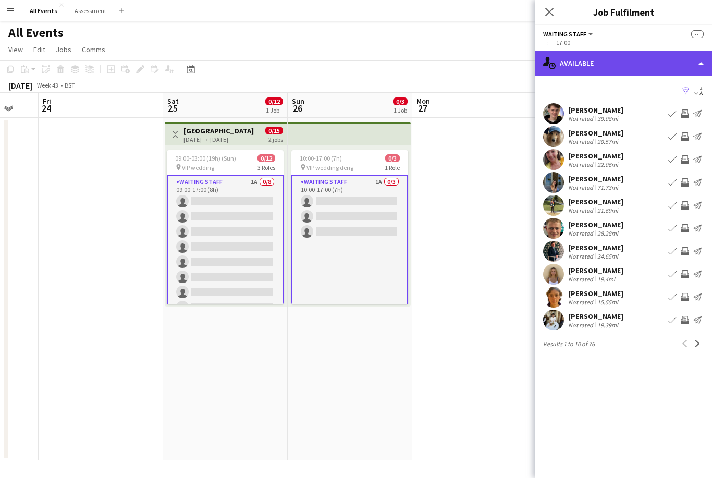
click at [642, 66] on div "single-neutral-actions-upload Available" at bounding box center [623, 63] width 177 height 25
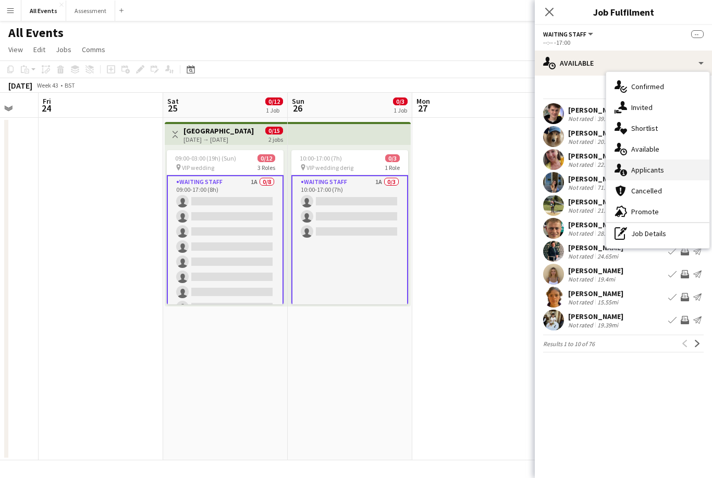
click at [667, 173] on div "single-neutral-actions-information Applicants" at bounding box center [657, 170] width 103 height 21
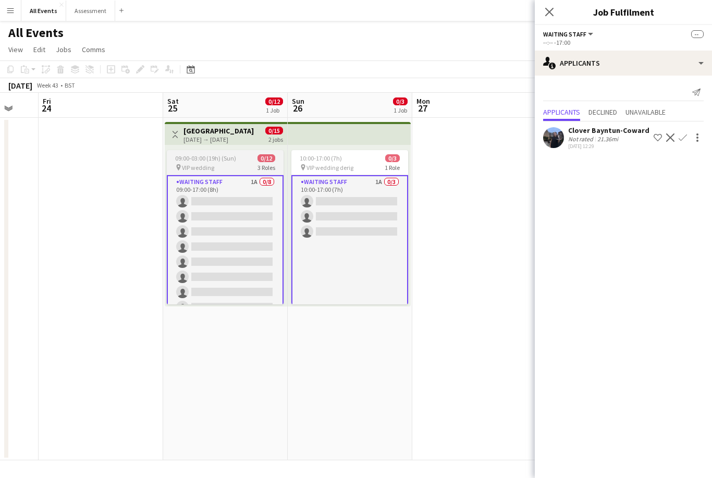
click at [265, 276] on app-card-role "Waiting Staff 1A 0/8 09:00-17:00 (8h) single-neutral-actions single-neutral-act…" at bounding box center [225, 246] width 117 height 143
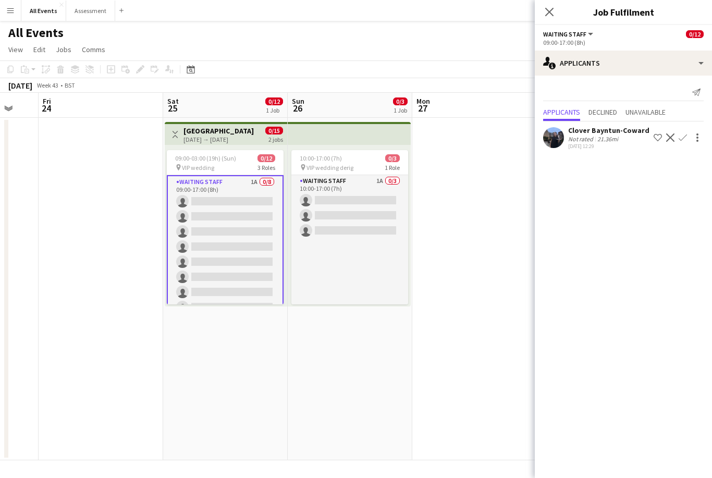
click at [294, 367] on app-date-cell "10:00-17:00 (7h) 0/3 pin VIP wedding derig 1 Role Waiting Staff 1A 0/3 10:00-17…" at bounding box center [350, 289] width 125 height 343
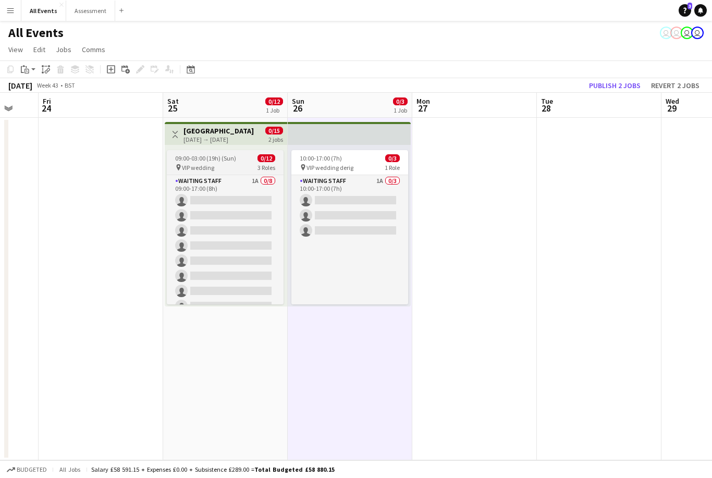
click at [237, 165] on div "pin VIP wedding 3 Roles" at bounding box center [225, 167] width 117 height 8
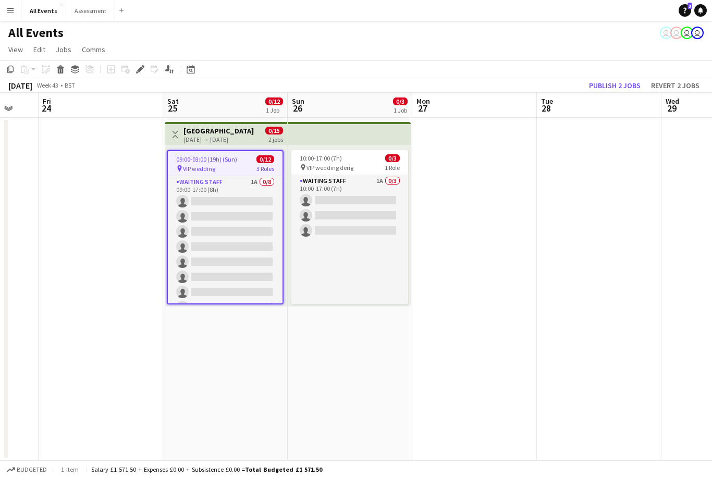
click at [237, 388] on app-date-cell "Toggle View [GEOGRAPHIC_DATA] [DATE] → [DATE] 0/15 2 jobs 09:00-03:00 (19h) (Su…" at bounding box center [225, 289] width 125 height 343
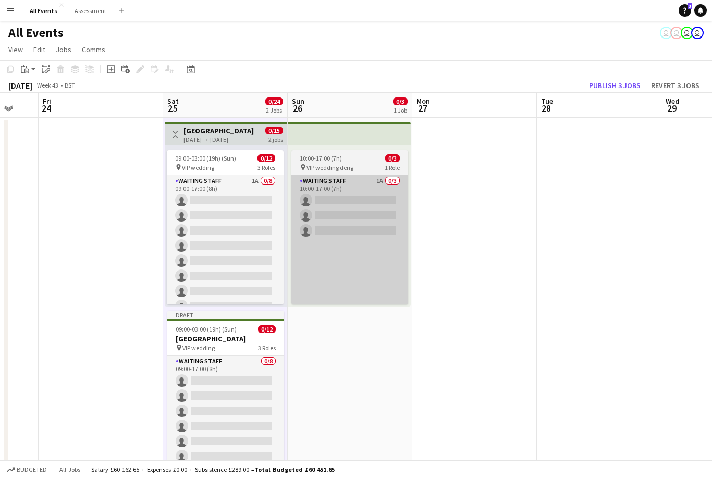
click at [374, 249] on app-card-role "Waiting Staff 1A 0/3 10:00-17:00 (7h) single-neutral-actions single-neutral-act…" at bounding box center [349, 245] width 117 height 141
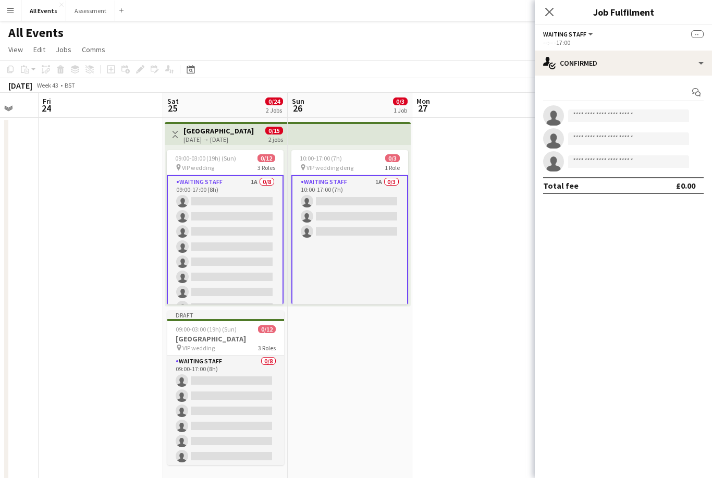
click at [375, 378] on app-date-cell "10:00-17:00 (7h) 0/3 pin VIP wedding derig 1 Role Waiting Staff 1A 0/3 10:00-17…" at bounding box center [350, 302] width 125 height 368
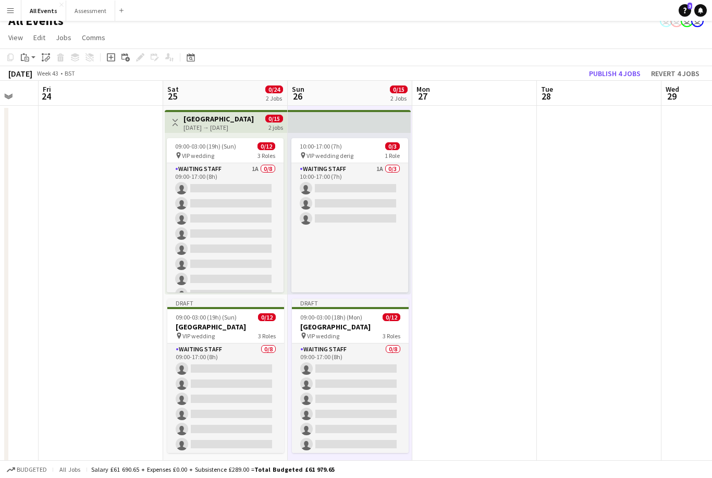
scroll to position [32, 0]
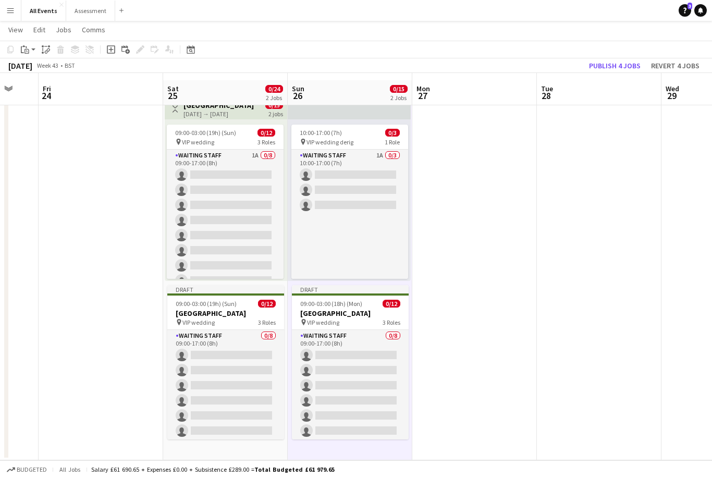
click at [245, 110] on div "[DATE] → [DATE]" at bounding box center [219, 114] width 70 height 8
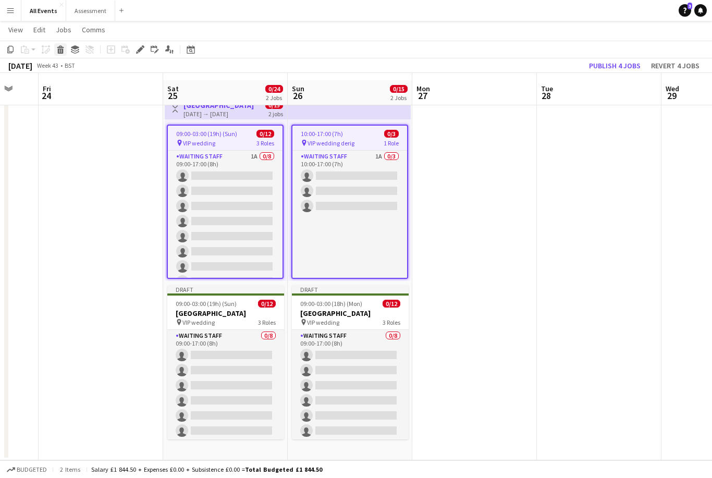
click at [58, 47] on icon at bounding box center [60, 46] width 7 height 3
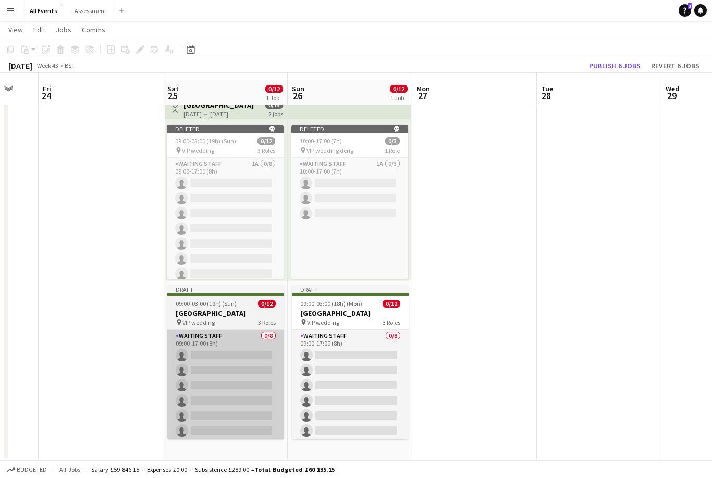
click at [257, 349] on app-card-role "Waiting Staff 0/8 09:00-17:00 (8h) single-neutral-actions single-neutral-action…" at bounding box center [225, 400] width 117 height 141
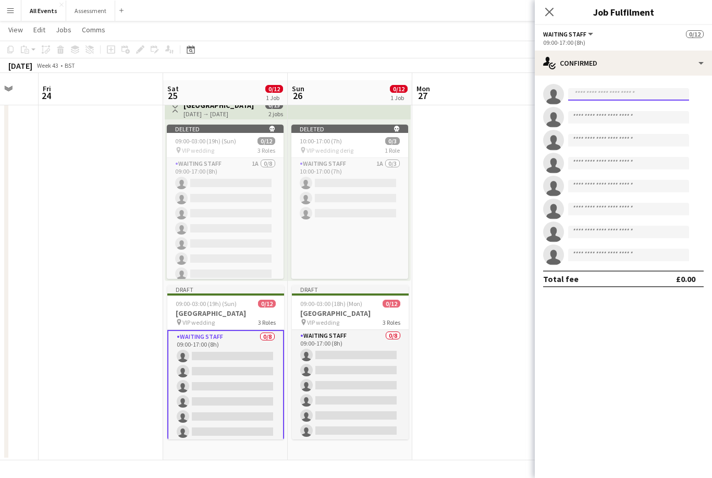
click at [632, 98] on input at bounding box center [628, 94] width 121 height 13
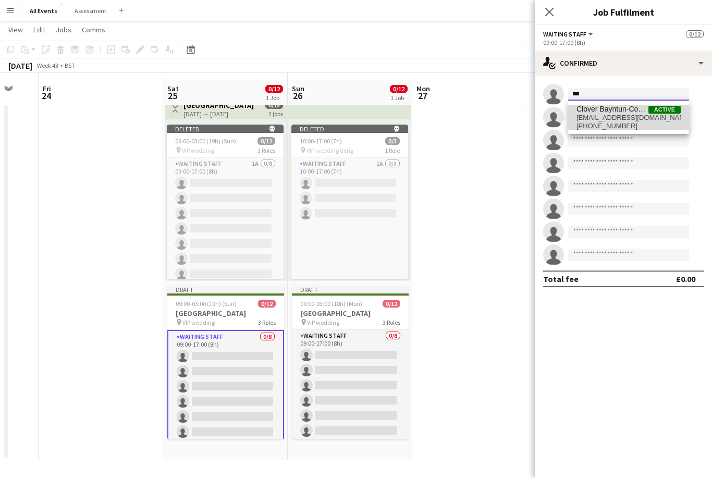
type input "***"
click at [623, 117] on span "[EMAIL_ADDRESS][DOMAIN_NAME]" at bounding box center [629, 118] width 104 height 8
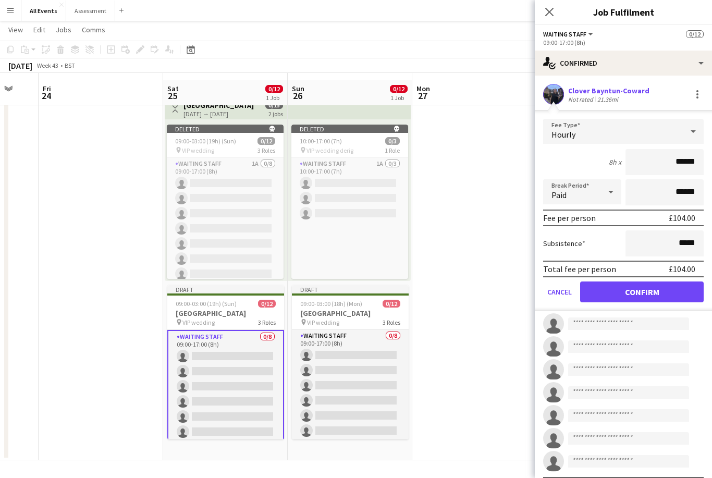
click at [652, 295] on button "Confirm" at bounding box center [642, 292] width 124 height 21
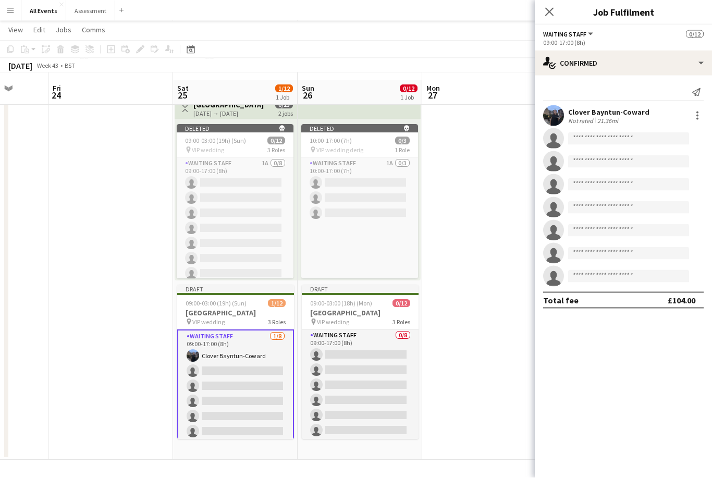
scroll to position [0, 318]
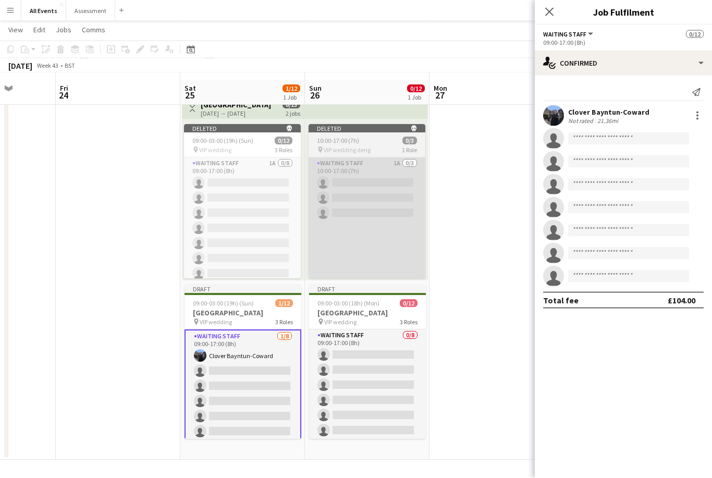
click at [398, 242] on app-card-role "Waiting Staff 1A 0/3 10:00-17:00 (7h) single-neutral-actions single-neutral-act…" at bounding box center [367, 228] width 117 height 141
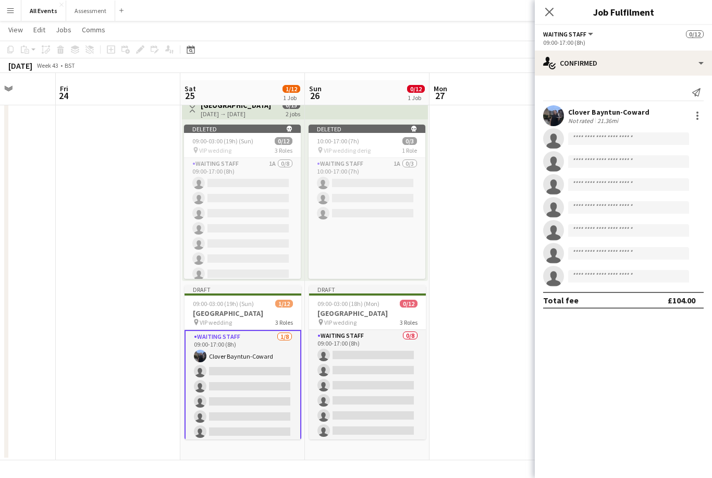
click at [468, 141] on app-date-cell at bounding box center [492, 276] width 125 height 368
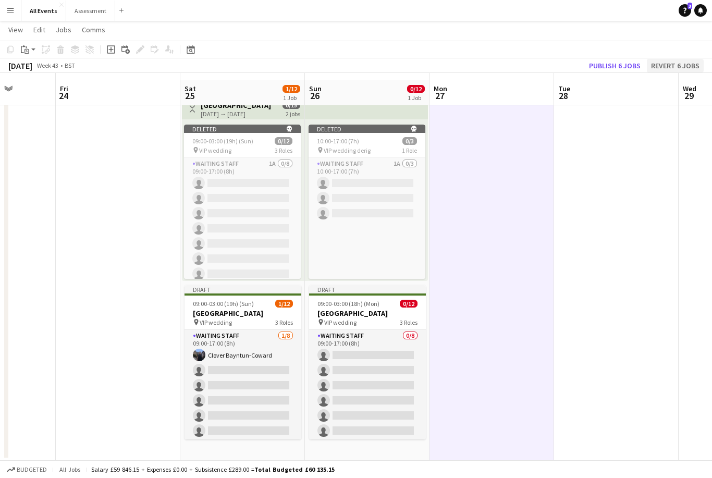
click at [679, 61] on button "Revert 6 jobs" at bounding box center [675, 66] width 57 height 14
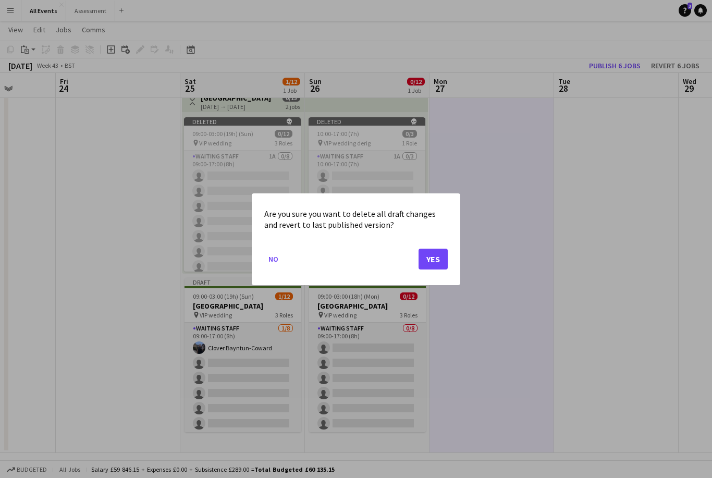
click at [437, 261] on button "Yes" at bounding box center [433, 258] width 29 height 21
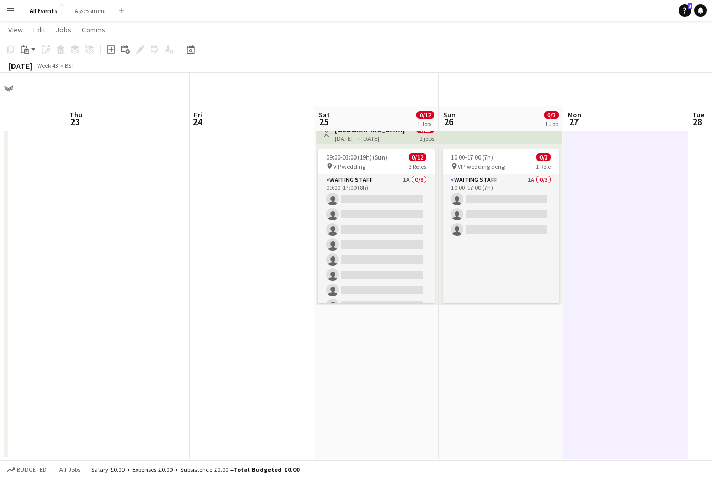
scroll to position [0, 333]
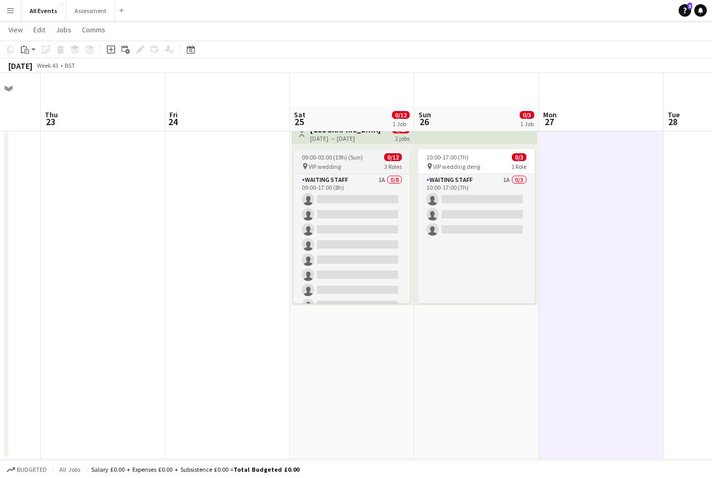
click at [379, 153] on div "09:00-03:00 (19h) (Sun) 0/12" at bounding box center [352, 157] width 117 height 8
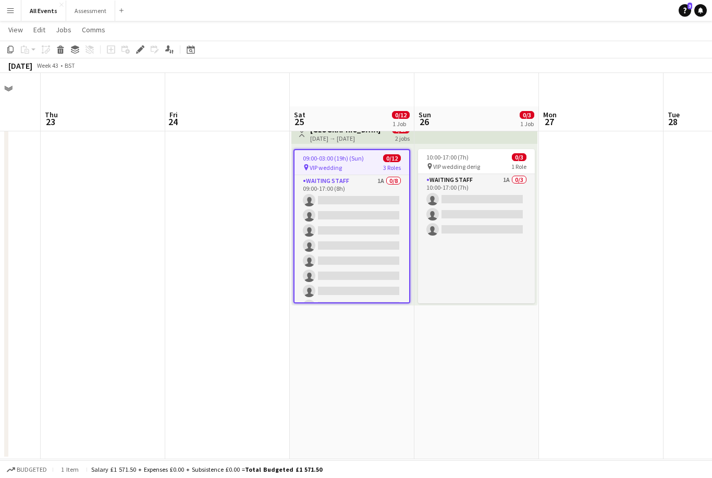
click at [379, 361] on app-date-cell "Toggle View [GEOGRAPHIC_DATA] [DATE] → [DATE] 0/15 2 jobs 09:00-03:00 (19h) (Su…" at bounding box center [352, 288] width 125 height 343
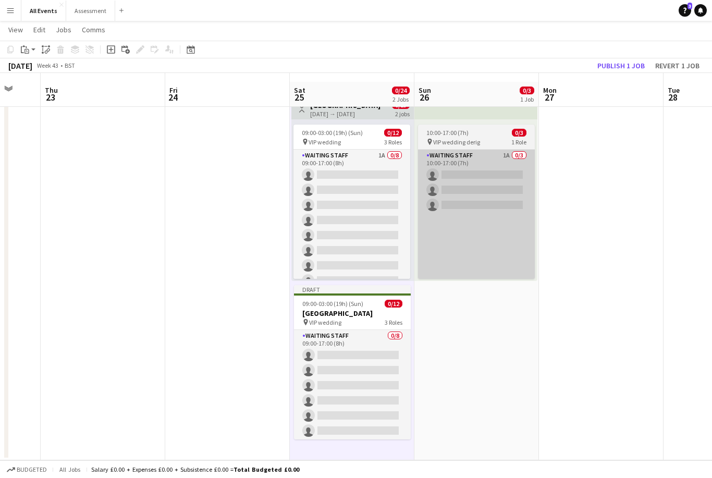
click at [500, 230] on app-card-role "Waiting Staff 1A 0/3 10:00-17:00 (7h) single-neutral-actions single-neutral-act…" at bounding box center [476, 220] width 117 height 141
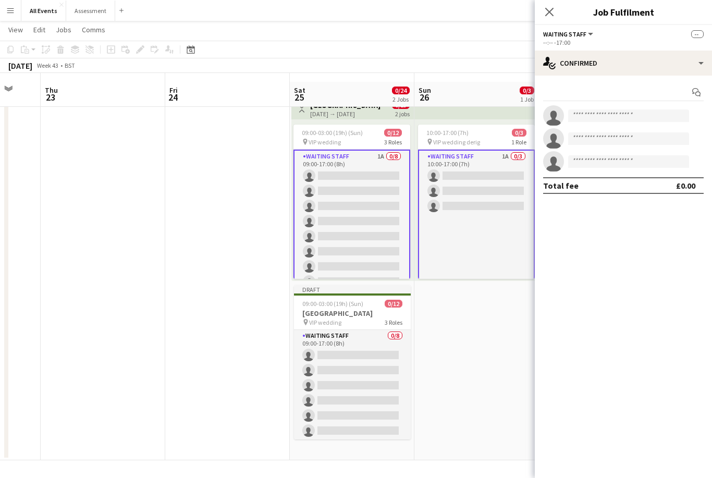
click at [490, 138] on div "pin VIP wedding derig 1 Role" at bounding box center [476, 142] width 117 height 8
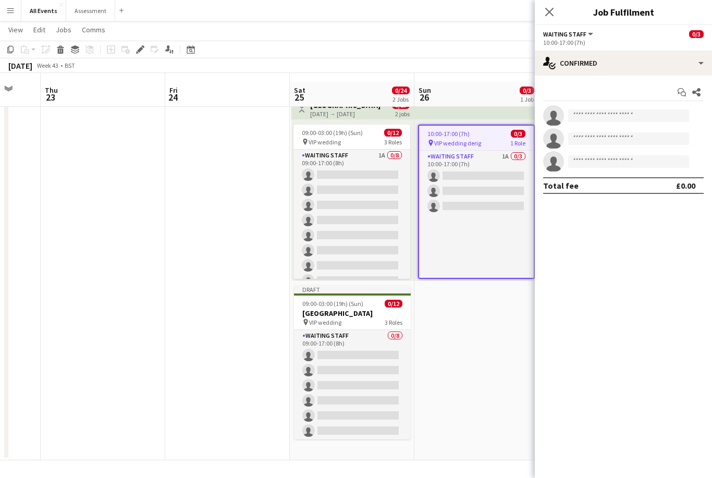
click at [468, 330] on app-date-cell "10:00-17:00 (7h) 0/3 pin VIP wedding derig 1 Role Waiting Staff 1A 0/3 10:00-17…" at bounding box center [477, 276] width 125 height 368
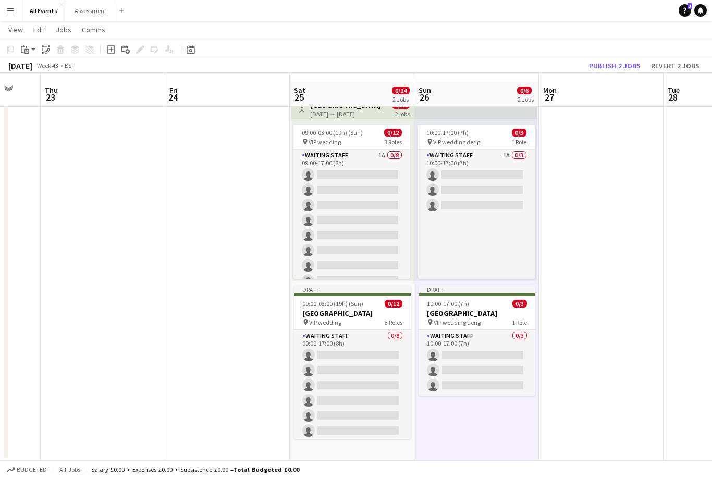
click at [372, 110] on app-top-bar "Toggle View [GEOGRAPHIC_DATA] [DATE] → [DATE] 0/15 2 jobs" at bounding box center [352, 107] width 123 height 23
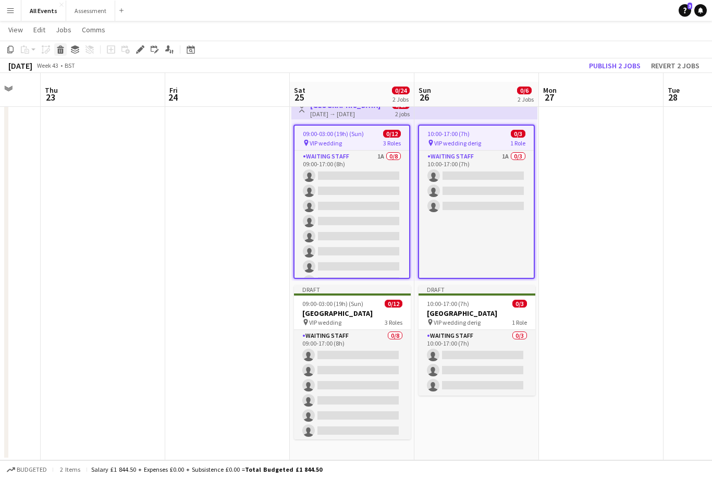
click at [56, 50] on icon "Delete" at bounding box center [60, 49] width 8 height 8
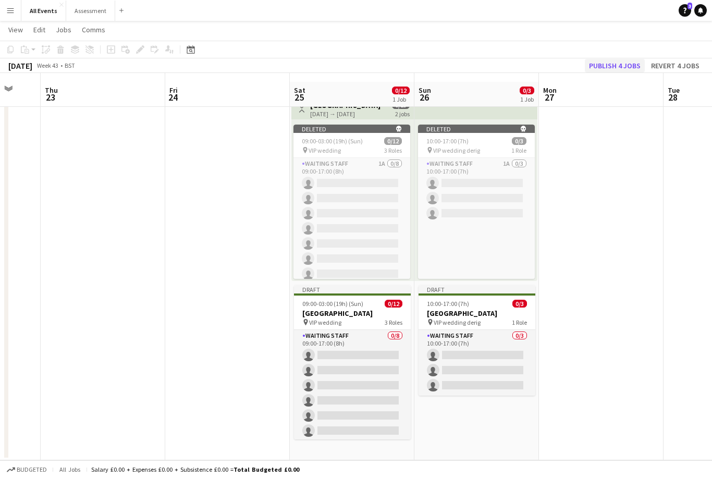
click at [628, 64] on button "Publish 4 jobs" at bounding box center [615, 66] width 60 height 14
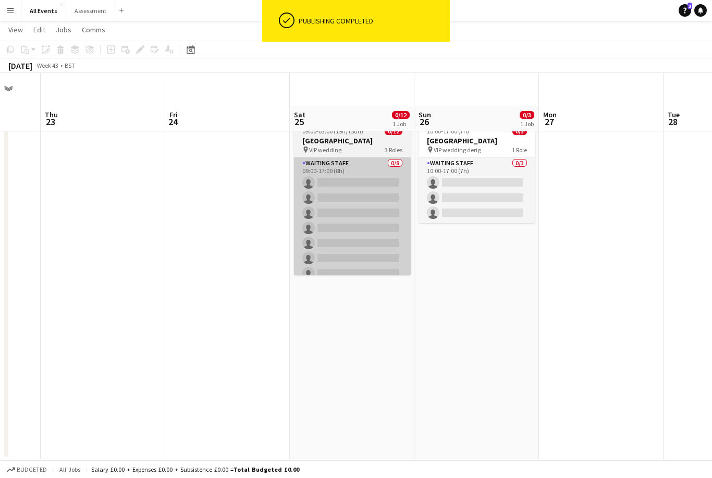
click at [389, 165] on app-card-role "Waiting Staff 0/8 09:00-17:00 (8h) single-neutral-actions single-neutral-action…" at bounding box center [352, 227] width 117 height 141
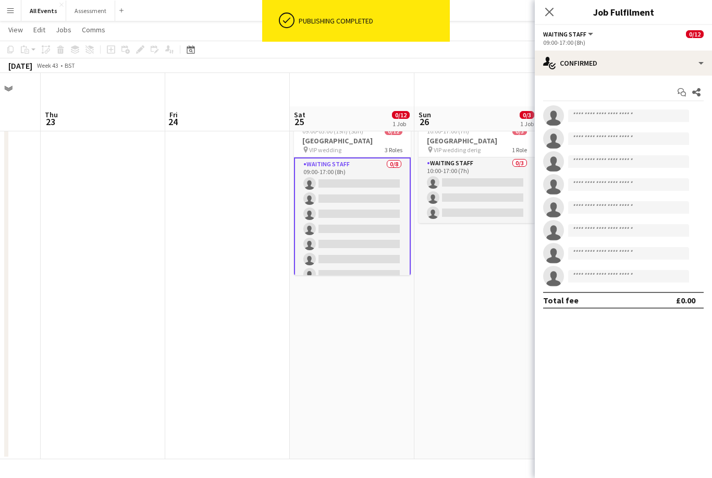
click at [616, 107] on app-invite-slot "single-neutral-actions" at bounding box center [623, 115] width 177 height 21
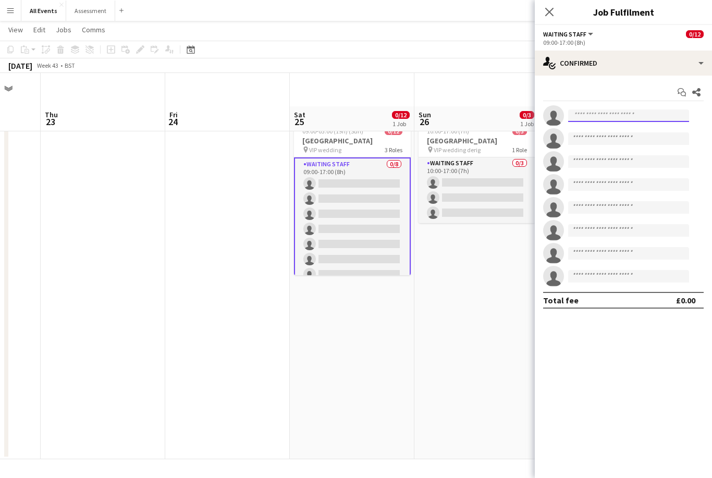
click at [608, 117] on input at bounding box center [628, 116] width 121 height 13
type input "*****"
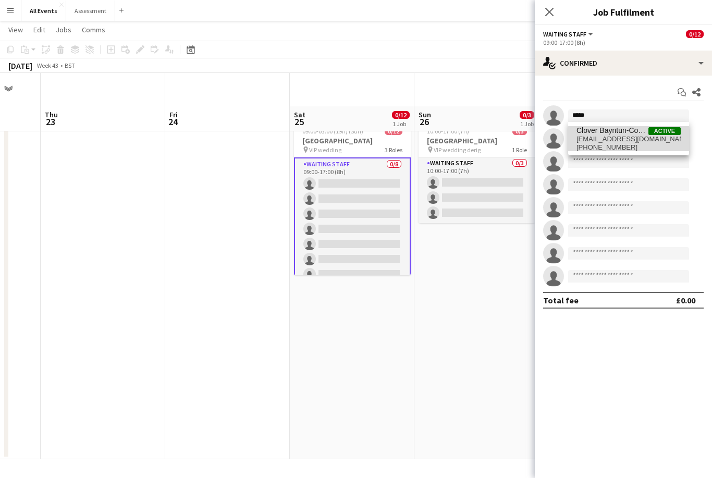
click at [645, 139] on span "[EMAIL_ADDRESS][DOMAIN_NAME]" at bounding box center [629, 139] width 104 height 8
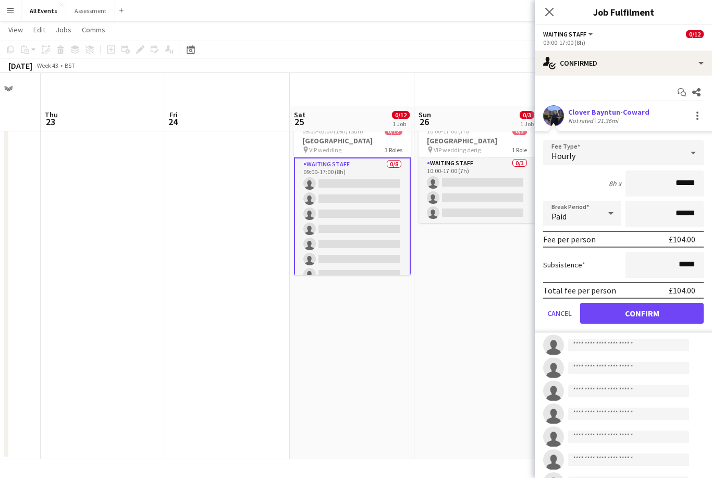
scroll to position [6, 0]
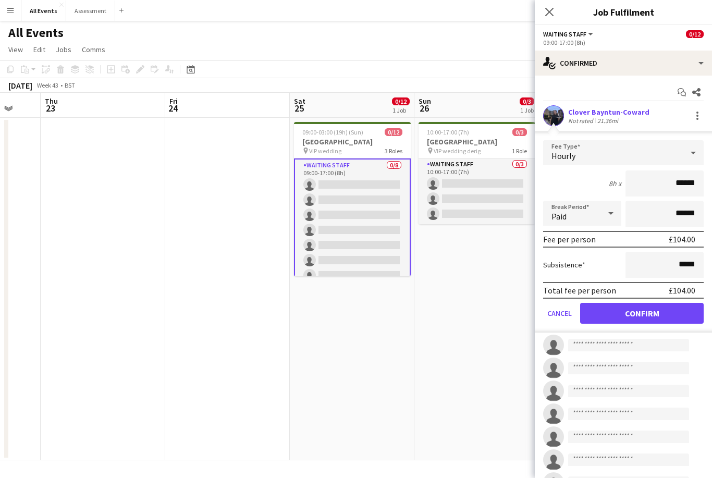
click at [614, 315] on button "Confirm" at bounding box center [642, 313] width 124 height 21
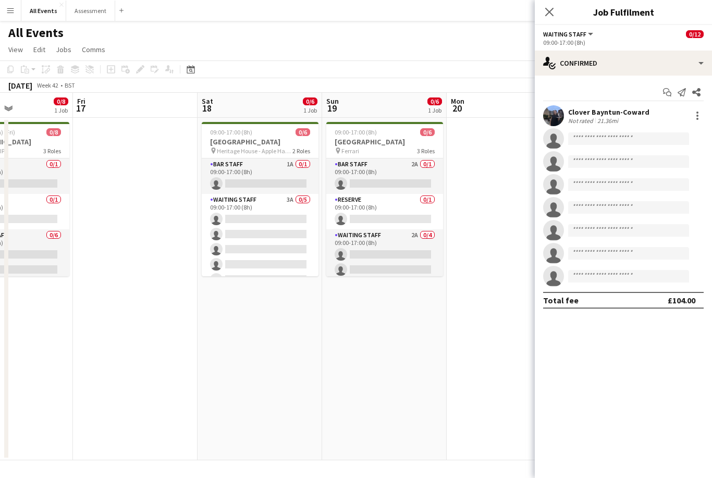
scroll to position [0, 327]
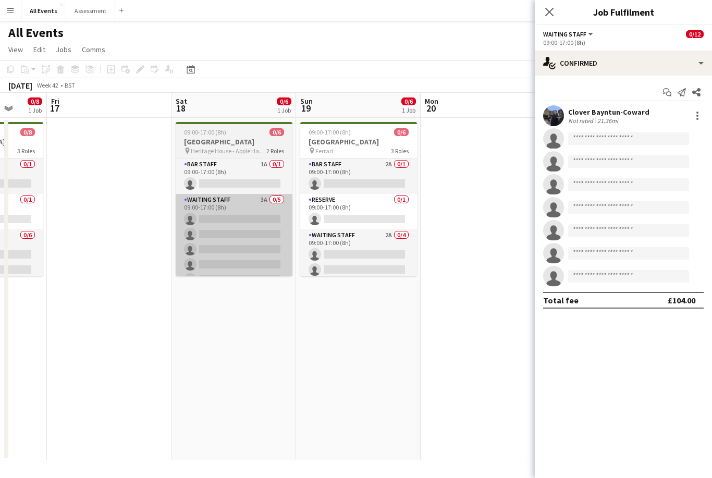
click at [262, 222] on app-card-role "Waiting Staff 3A 0/5 09:00-17:00 (8h) single-neutral-actions single-neutral-act…" at bounding box center [234, 242] width 117 height 96
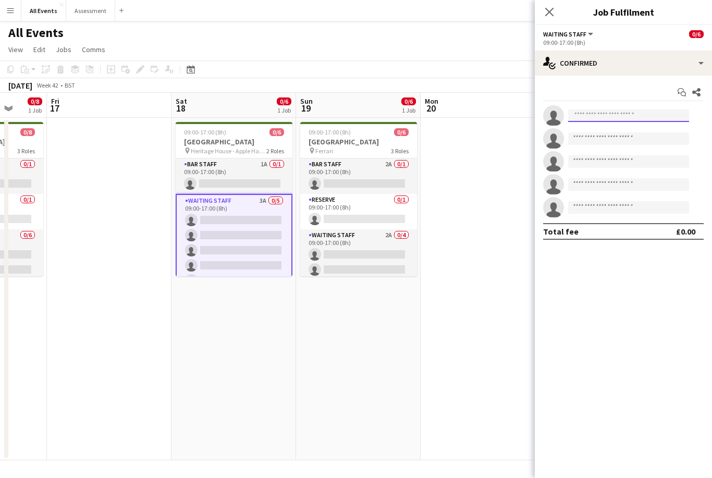
click at [611, 120] on input at bounding box center [628, 116] width 121 height 13
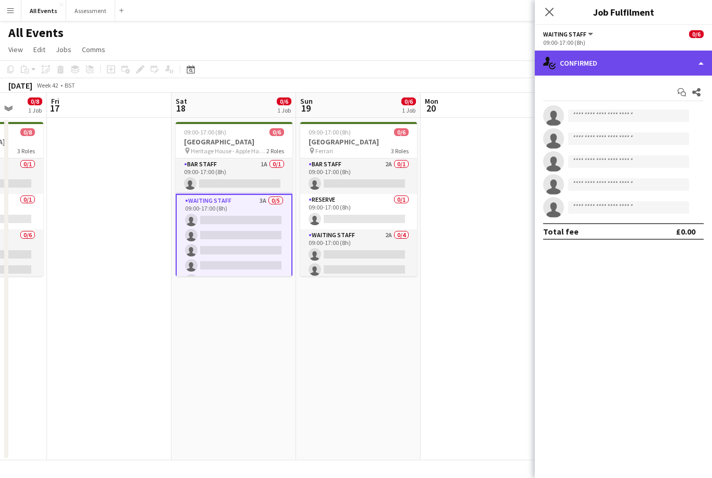
click at [645, 62] on div "single-neutral-actions-check-2 Confirmed" at bounding box center [623, 63] width 177 height 25
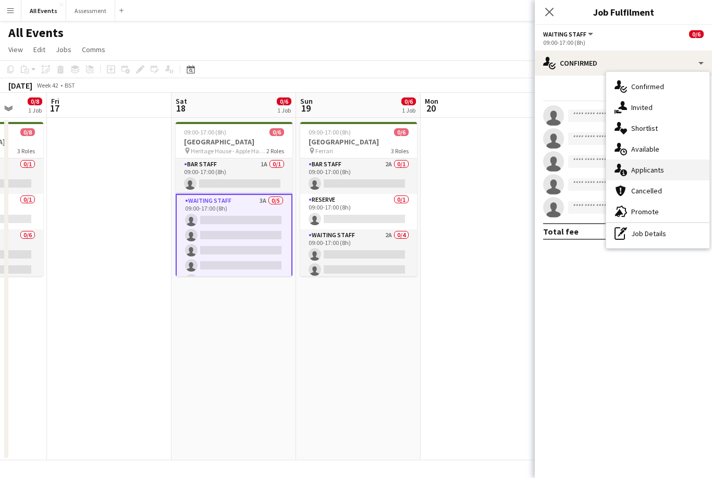
click at [666, 167] on div "single-neutral-actions-information Applicants" at bounding box center [657, 170] width 103 height 21
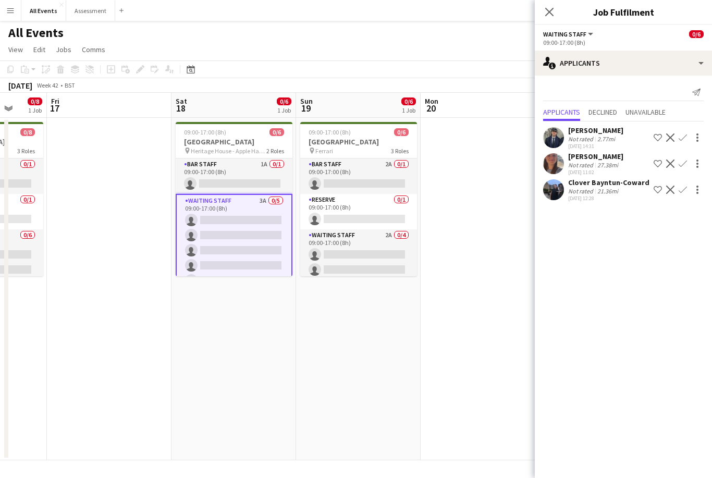
click at [686, 163] on app-icon "Confirm" at bounding box center [683, 164] width 8 height 8
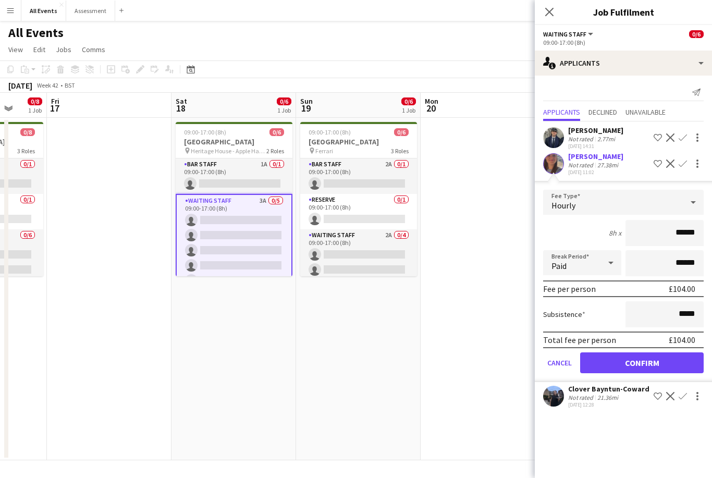
click at [687, 363] on button "Confirm" at bounding box center [642, 362] width 124 height 21
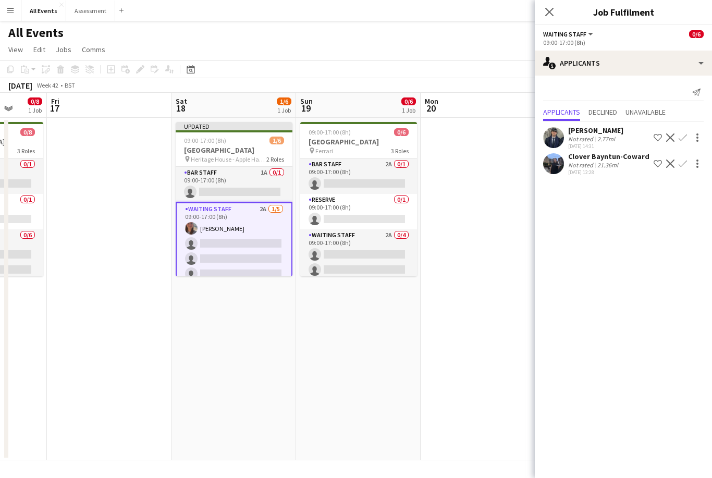
click at [685, 165] on app-icon "Confirm" at bounding box center [683, 164] width 8 height 8
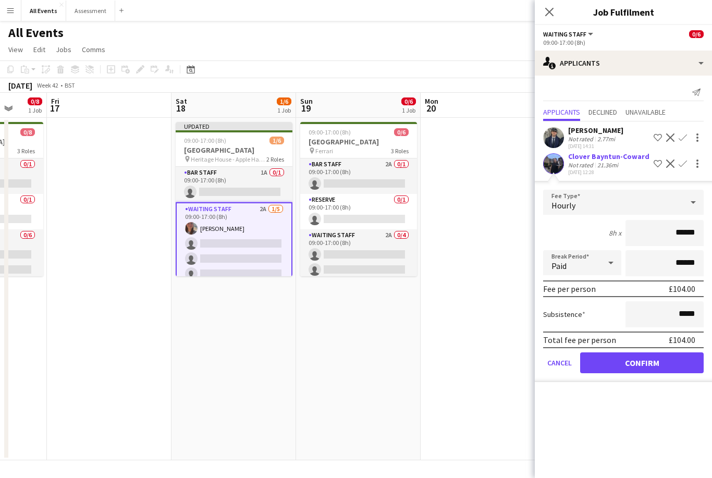
click at [668, 366] on button "Confirm" at bounding box center [642, 362] width 124 height 21
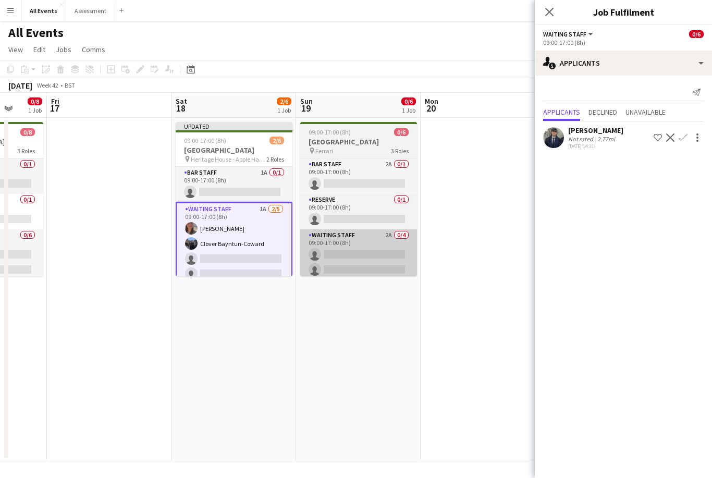
click at [388, 244] on app-card-role "Waiting Staff 2A 0/4 09:00-17:00 (8h) single-neutral-actions single-neutral-act…" at bounding box center [358, 269] width 117 height 81
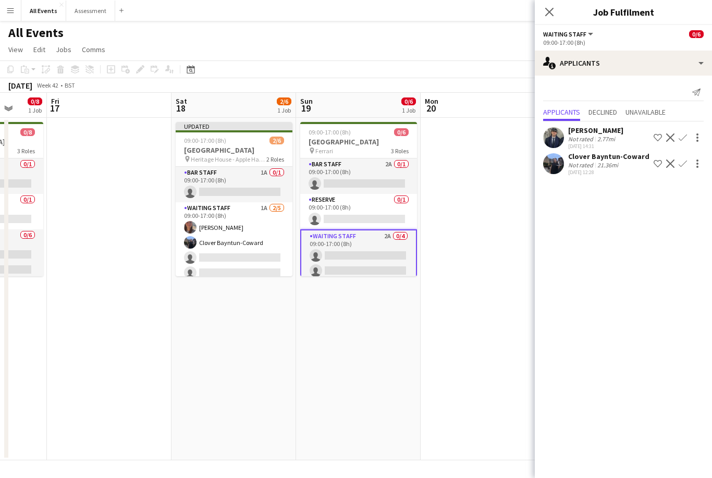
click at [686, 167] on app-icon "Confirm" at bounding box center [683, 164] width 8 height 8
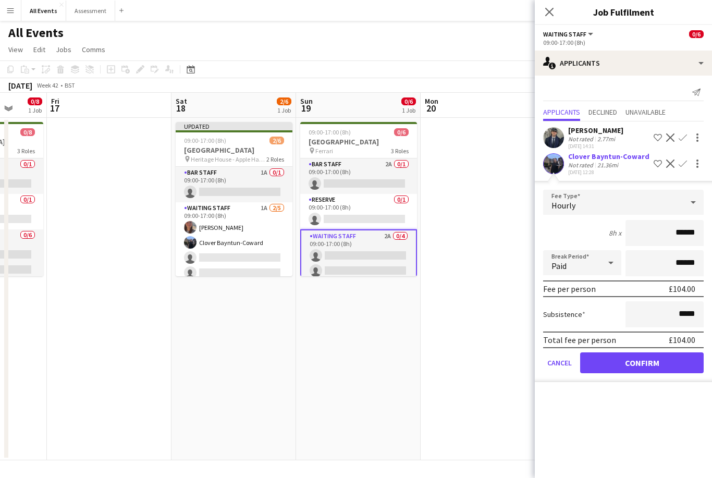
click at [682, 368] on button "Confirm" at bounding box center [642, 362] width 124 height 21
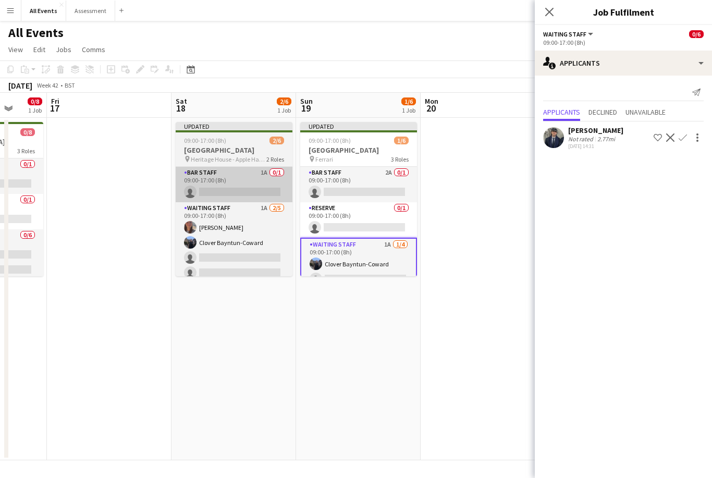
click at [261, 175] on app-card-role "Bar Staff 1A 0/1 09:00-17:00 (8h) single-neutral-actions" at bounding box center [234, 184] width 117 height 35
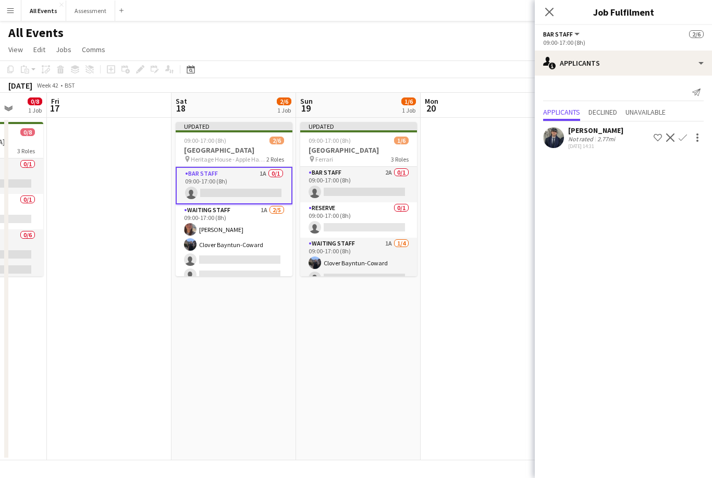
click at [686, 137] on app-icon "Confirm" at bounding box center [683, 137] width 8 height 8
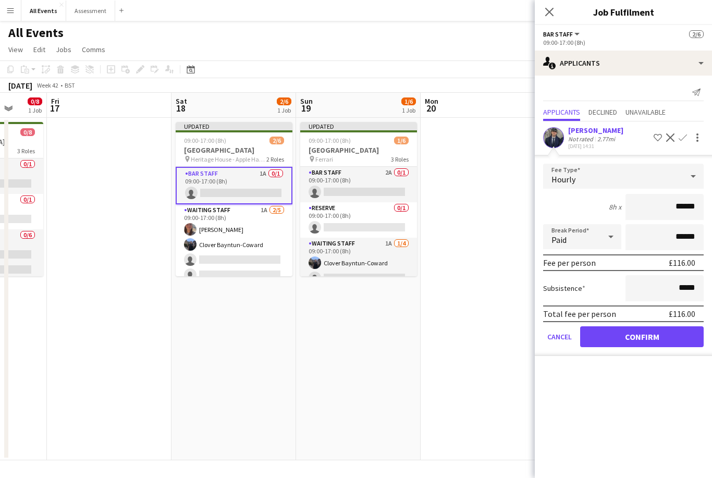
click at [621, 340] on button "Confirm" at bounding box center [642, 336] width 124 height 21
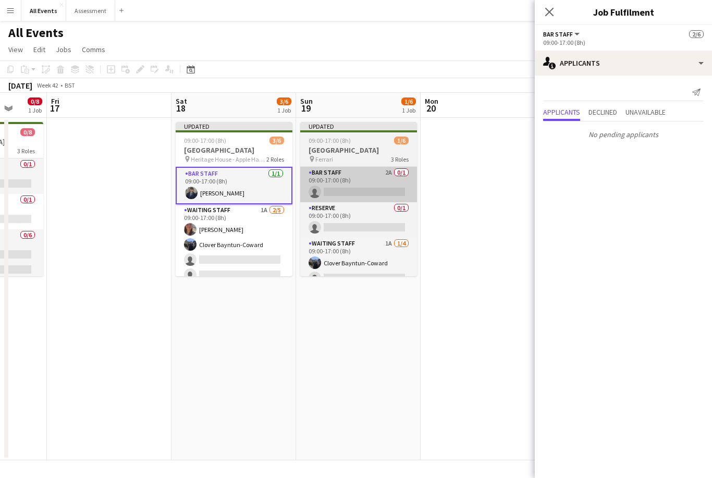
click at [372, 180] on app-card-role "Bar Staff 2A 0/1 09:00-17:00 (8h) single-neutral-actions" at bounding box center [358, 184] width 117 height 35
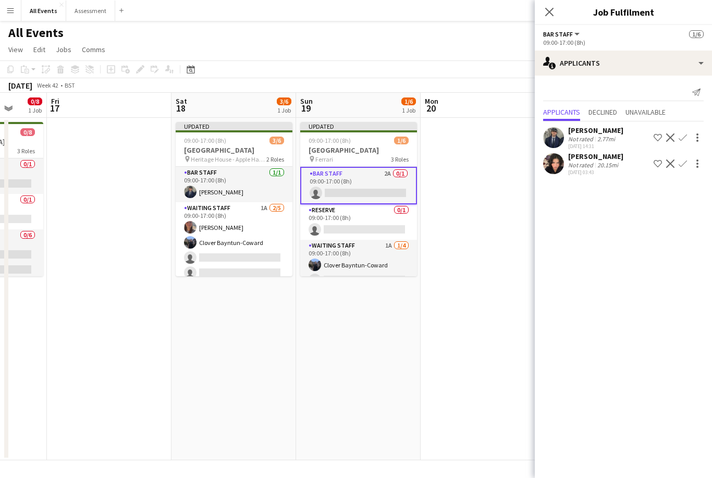
click at [686, 141] on app-icon "Confirm" at bounding box center [683, 137] width 8 height 8
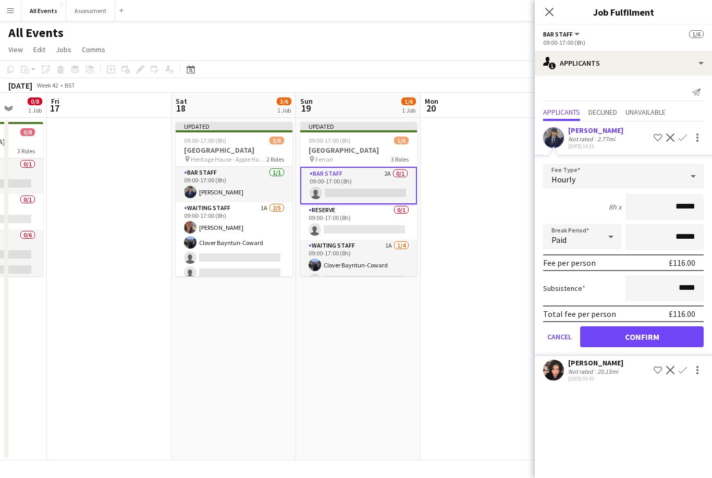
click at [625, 336] on button "Confirm" at bounding box center [642, 336] width 124 height 21
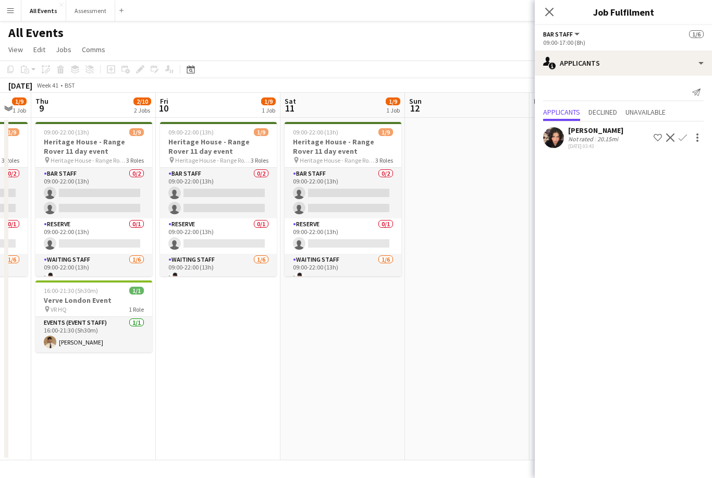
scroll to position [0, 329]
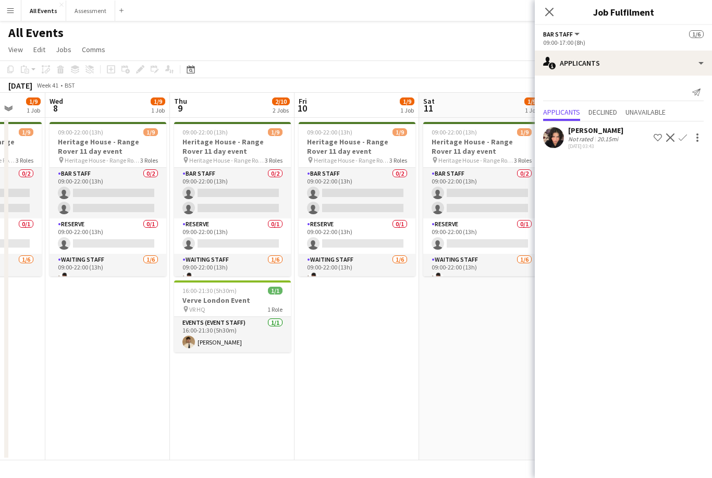
click at [470, 312] on app-date-cell "09:00-22:00 (13h) 1/9 Heritage House - Range Rover 11 day event pin Heritage Ho…" at bounding box center [481, 289] width 125 height 343
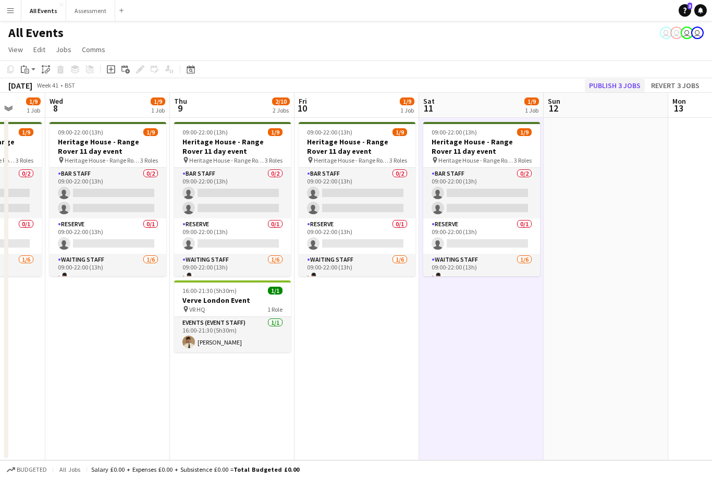
click at [621, 84] on button "Publish 3 jobs" at bounding box center [615, 86] width 60 height 14
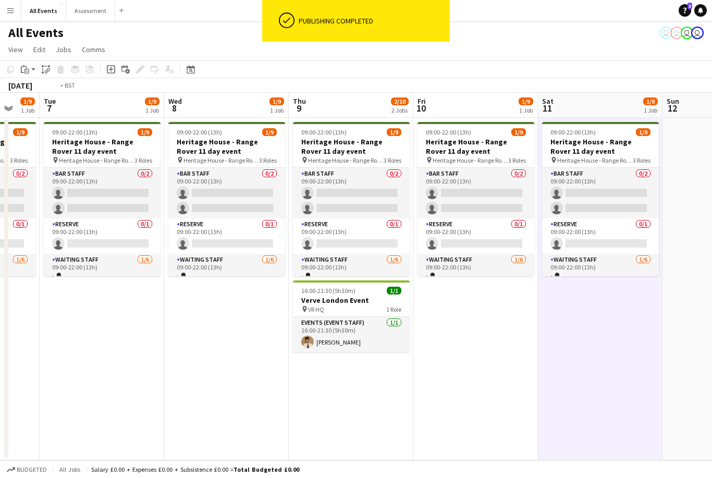
scroll to position [0, 330]
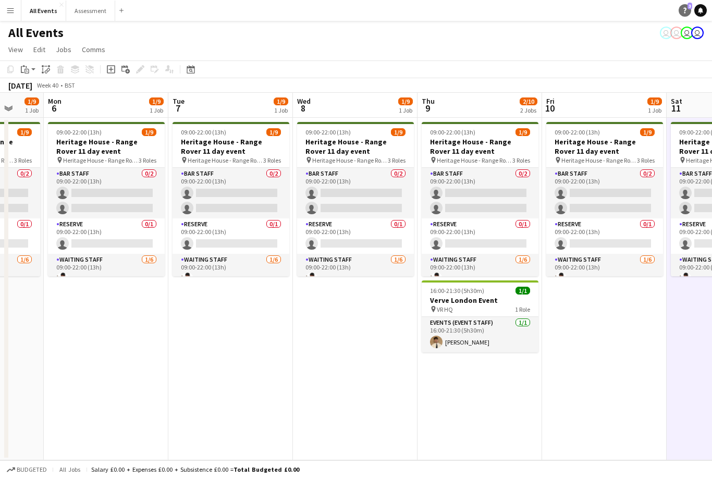
click at [686, 7] on link "Help 3" at bounding box center [685, 10] width 13 height 13
